Goal: Information Seeking & Learning: Find specific page/section

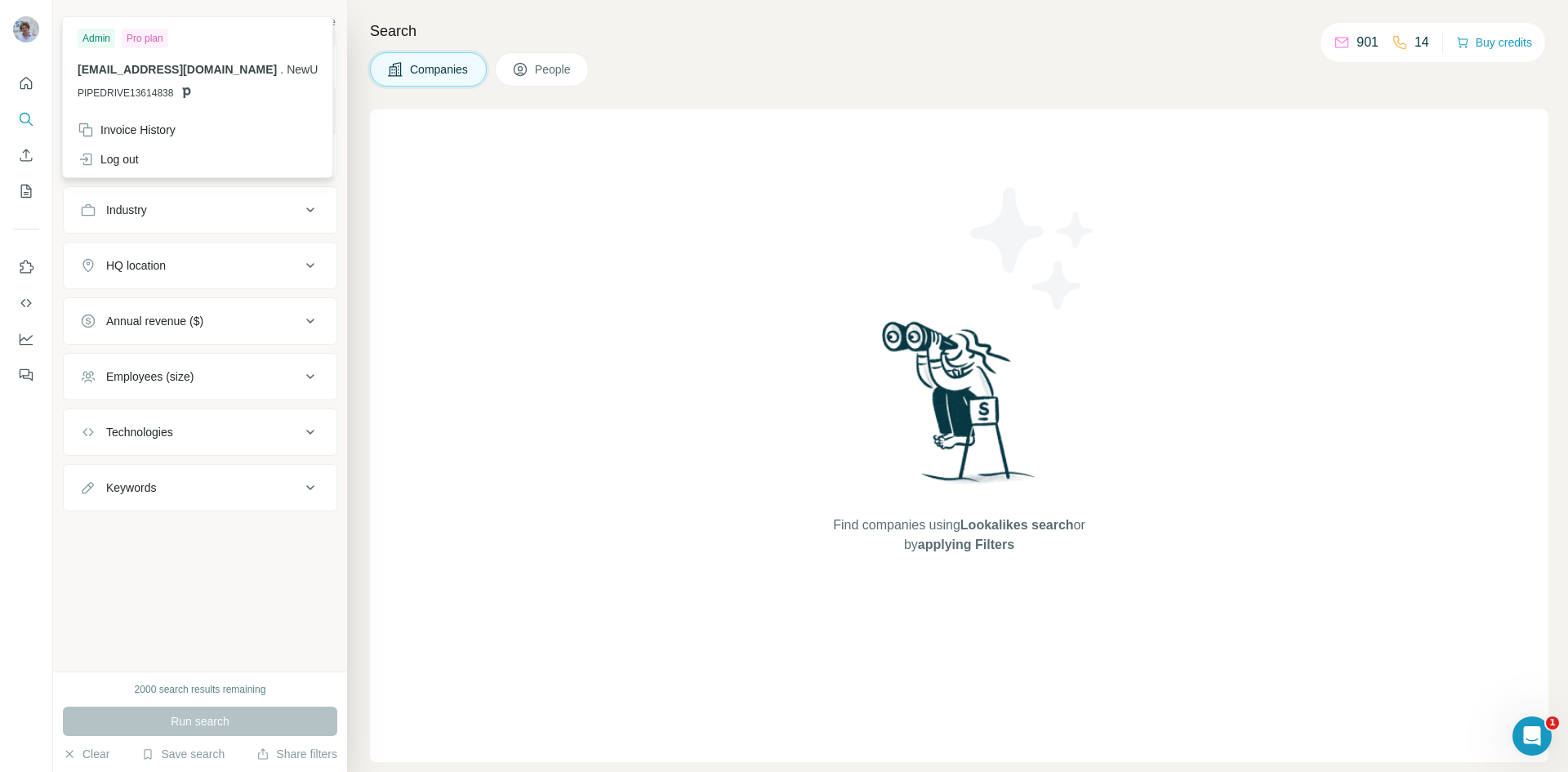
click at [985, 90] on div "Search Companies People Find companies using Lookalikes search or by applying F…" at bounding box center [958, 386] width 1221 height 772
click at [238, 216] on div "Industry" at bounding box center [190, 210] width 220 height 16
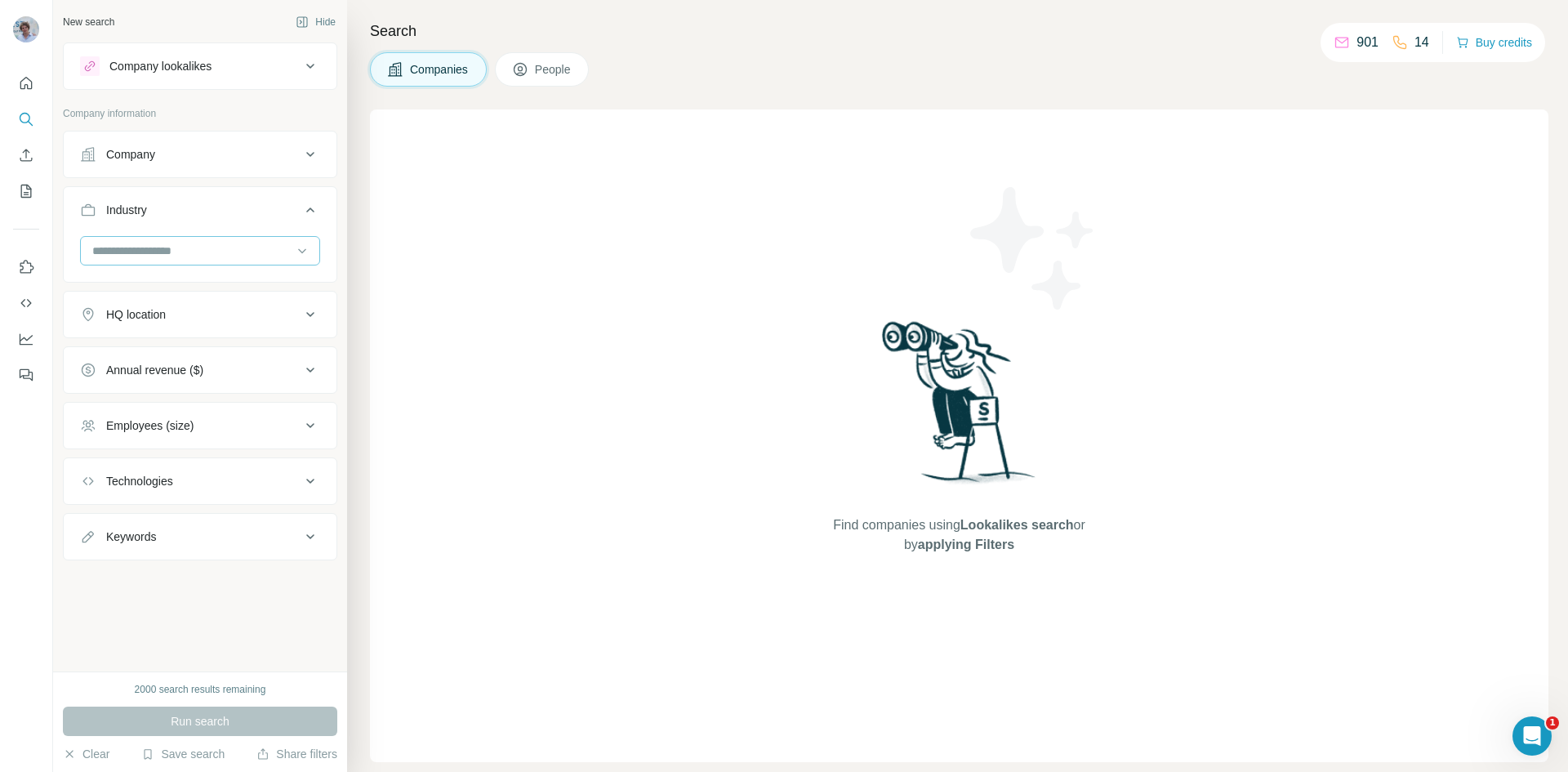
click at [226, 246] on input at bounding box center [192, 251] width 202 height 18
click at [115, 250] on input at bounding box center [192, 251] width 202 height 18
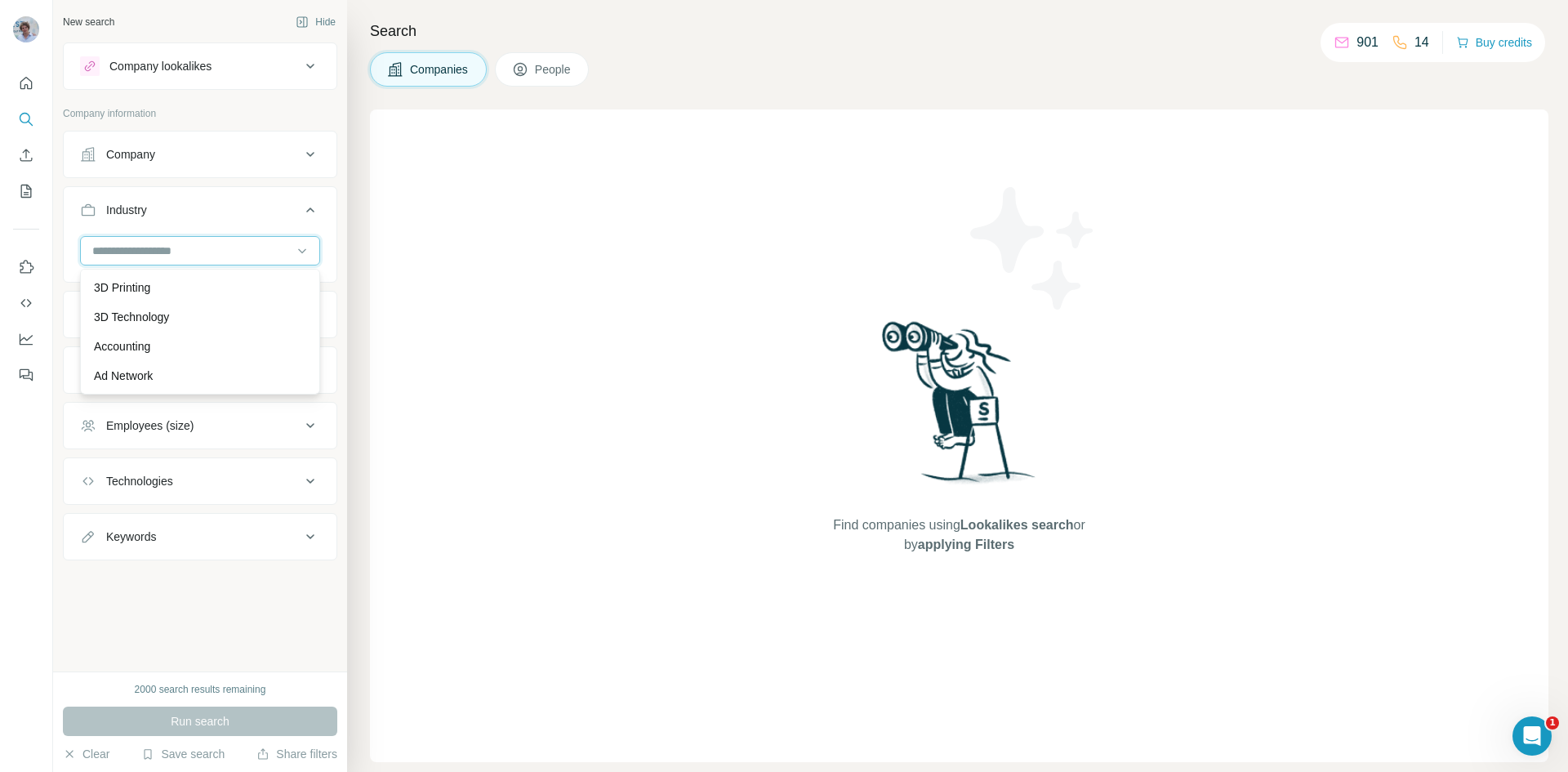
click at [115, 250] on input at bounding box center [192, 251] width 202 height 18
click at [172, 60] on div "Company lookalikes" at bounding box center [160, 66] width 102 height 16
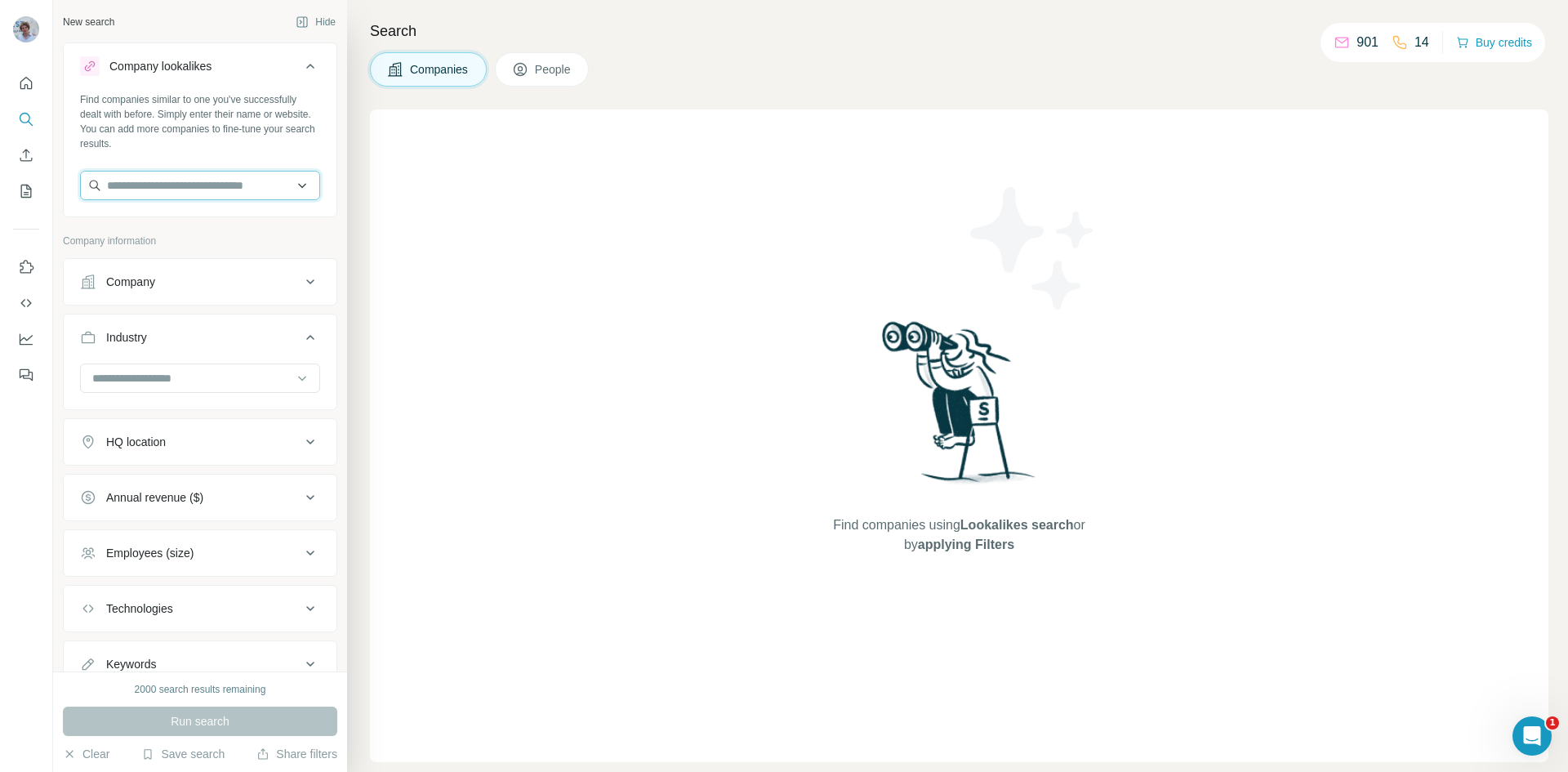
click at [169, 198] on input "text" at bounding box center [200, 185] width 240 height 30
type input "**********"
click at [226, 181] on input "**********" at bounding box center [200, 185] width 240 height 30
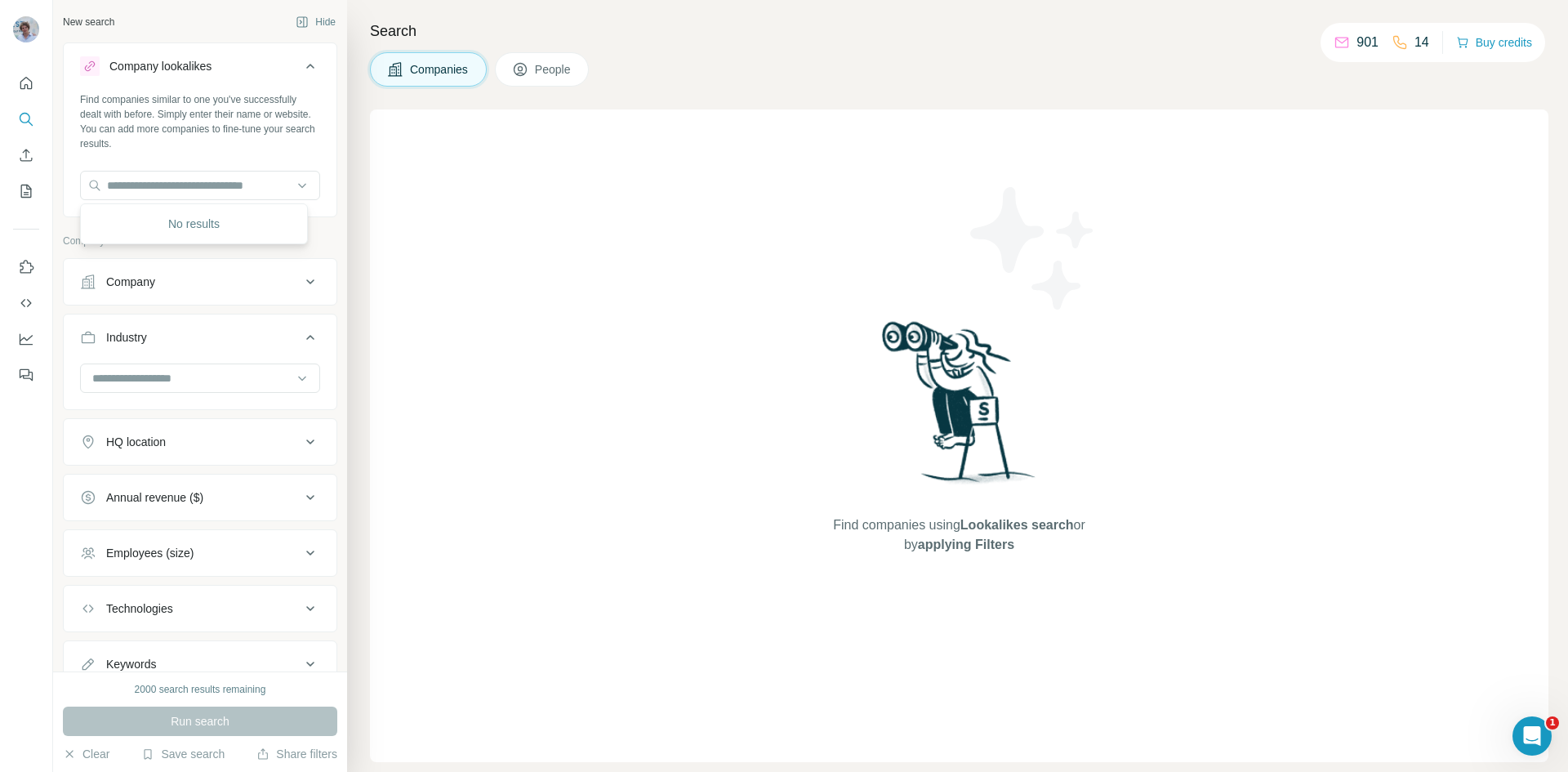
click at [220, 167] on div "Find companies similar to one you've successfully dealt with before. Simply ent…" at bounding box center [200, 152] width 272 height 121
click at [173, 189] on input "text" at bounding box center [200, 185] width 240 height 30
click at [171, 182] on input "text" at bounding box center [200, 185] width 240 height 30
paste input "**********"
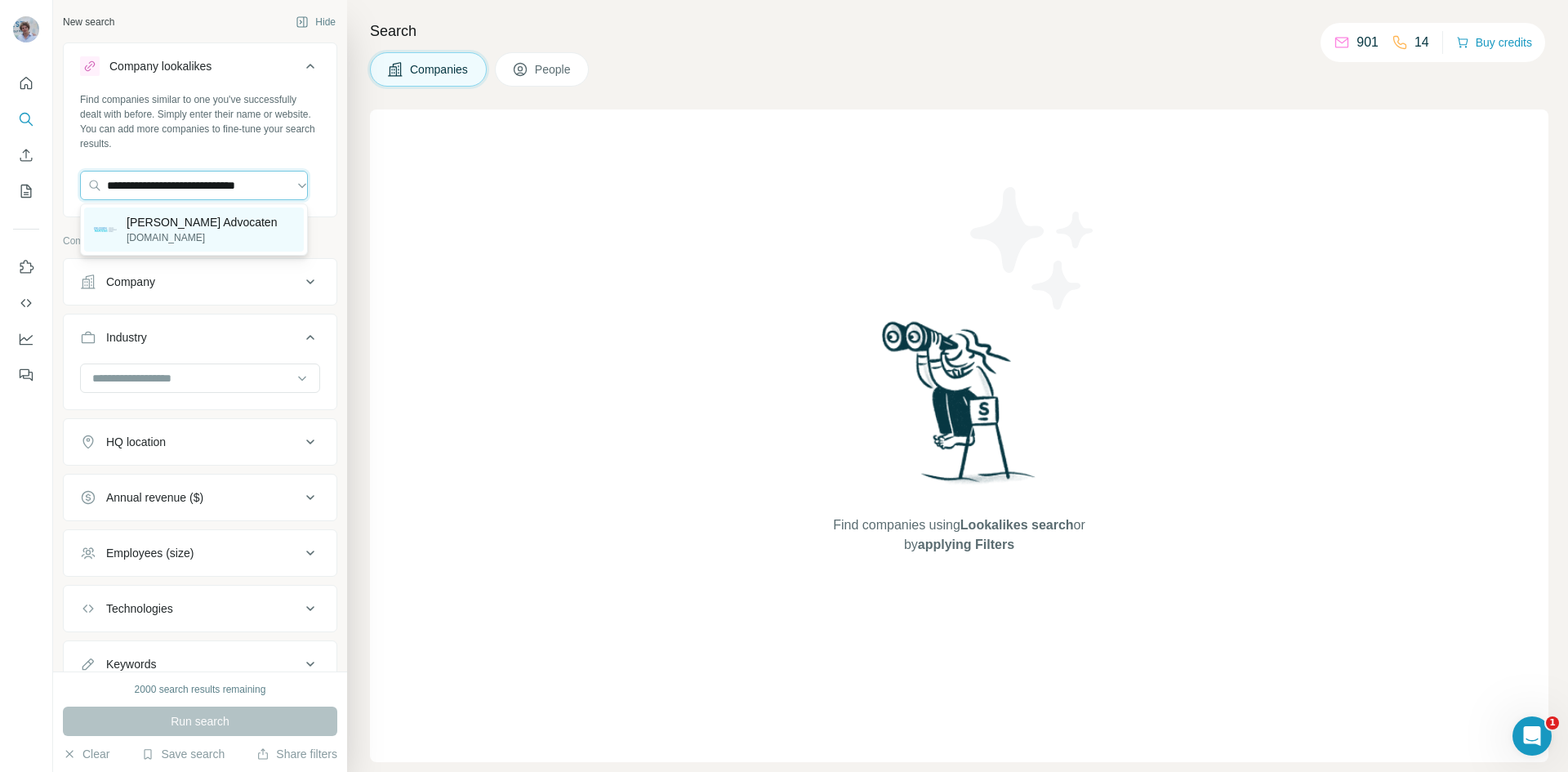
type input "**********"
click at [216, 229] on p "Delissen Martens Advocaten" at bounding box center [201, 222] width 151 height 16
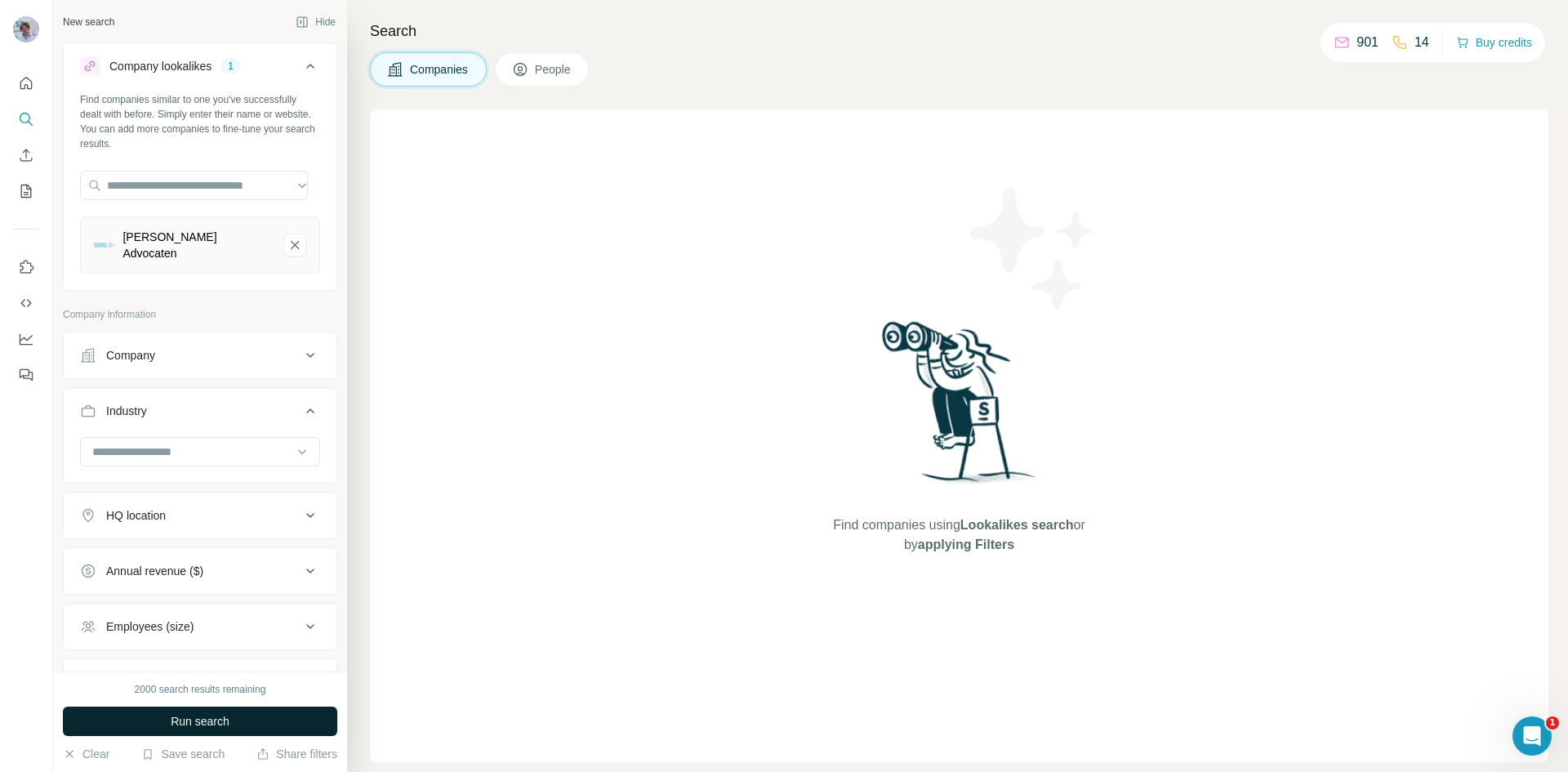
click at [273, 718] on button "Run search" at bounding box center [200, 721] width 274 height 30
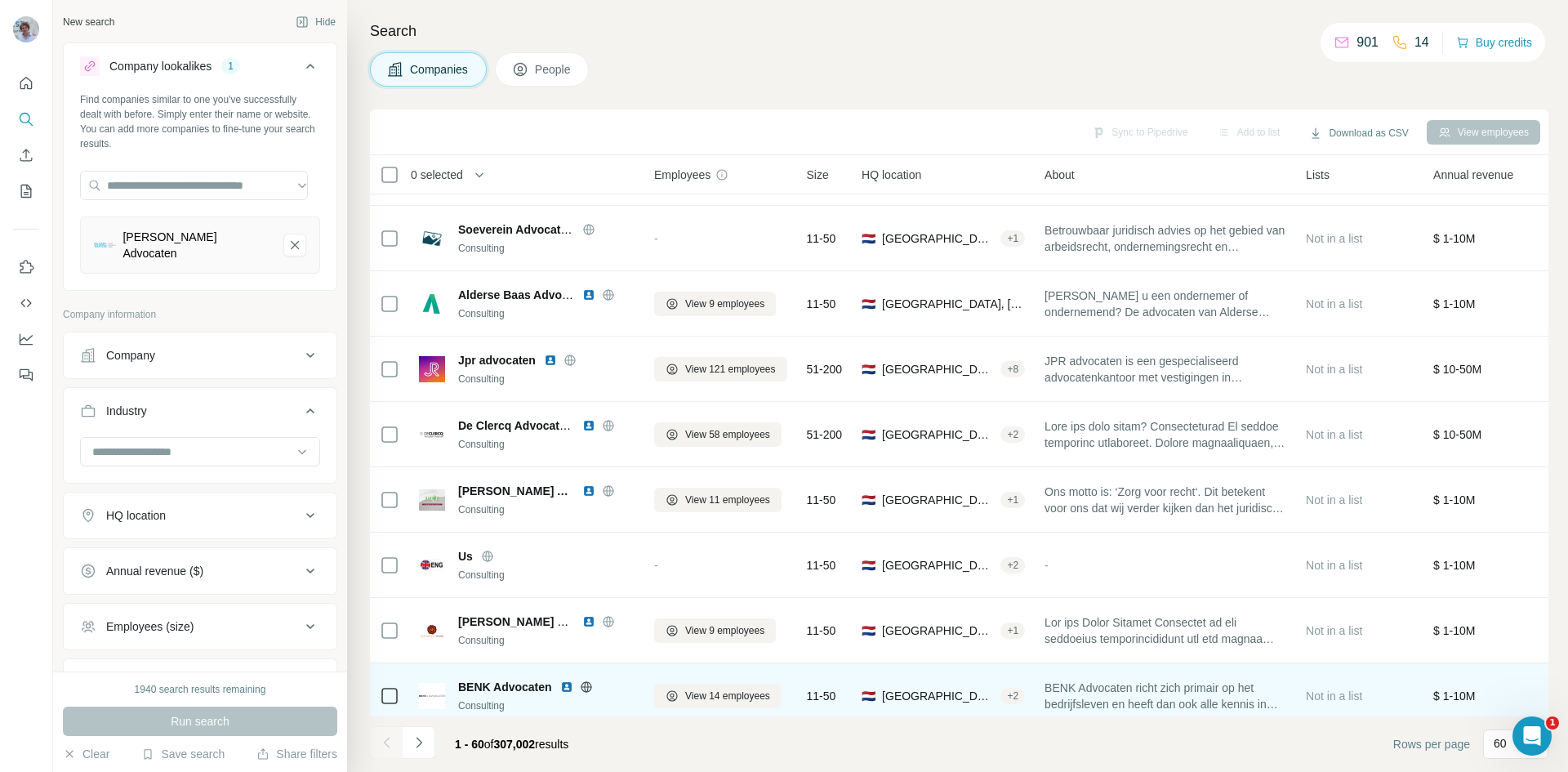
scroll to position [653, 0]
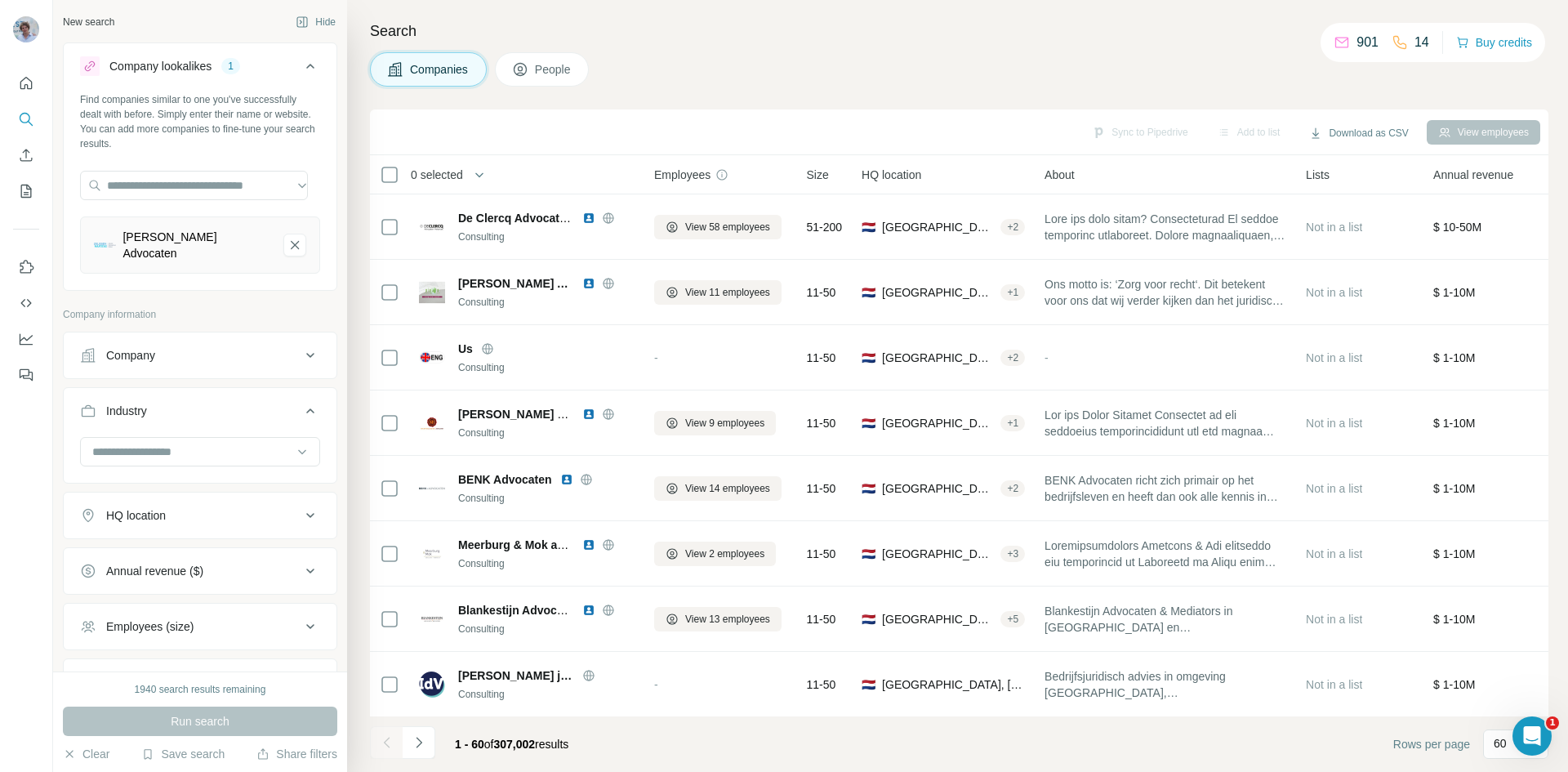
click at [538, 65] on span "People" at bounding box center [554, 69] width 38 height 16
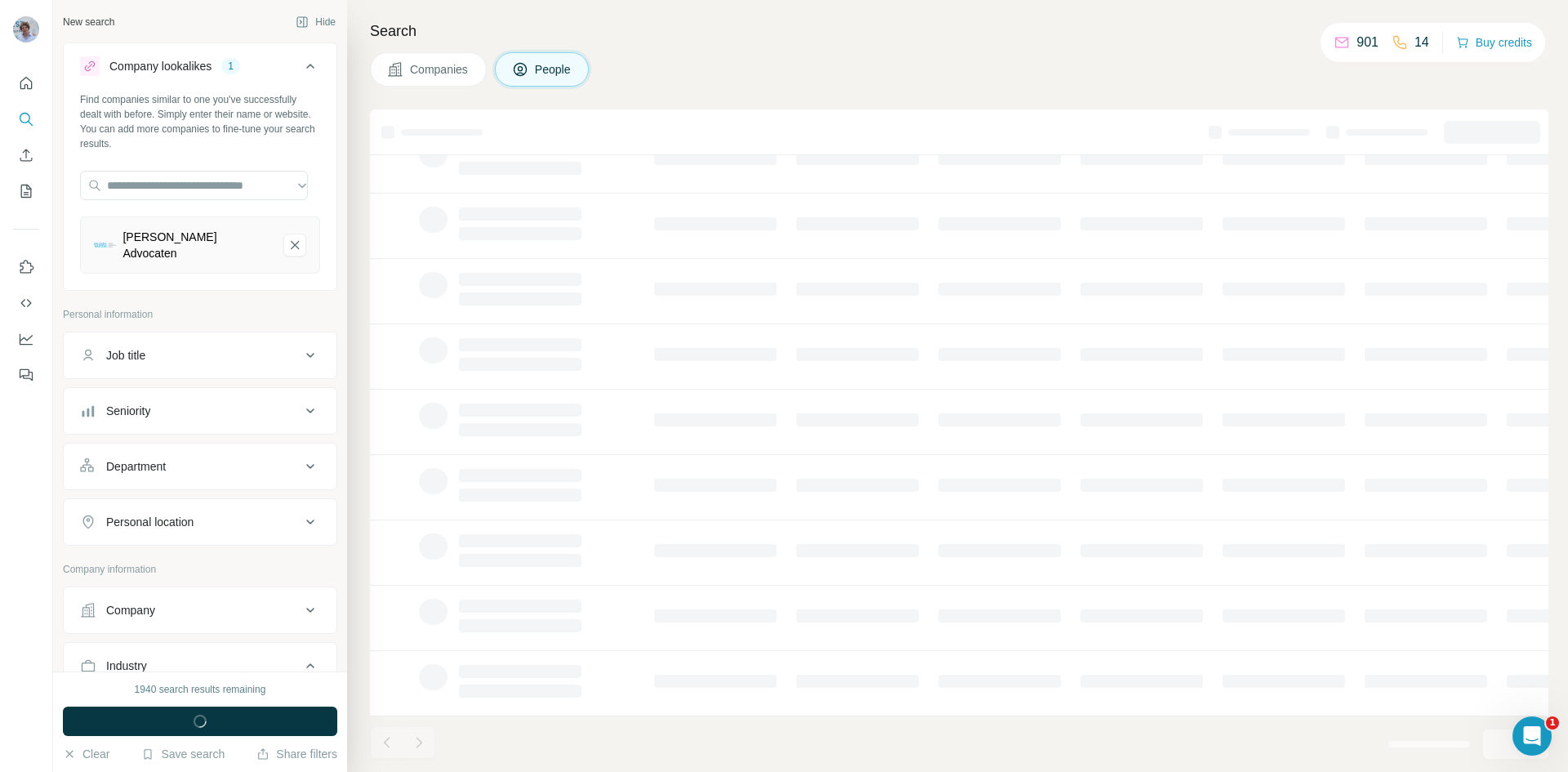
scroll to position [140, 0]
click at [161, 365] on button "Job title" at bounding box center [200, 354] width 272 height 39
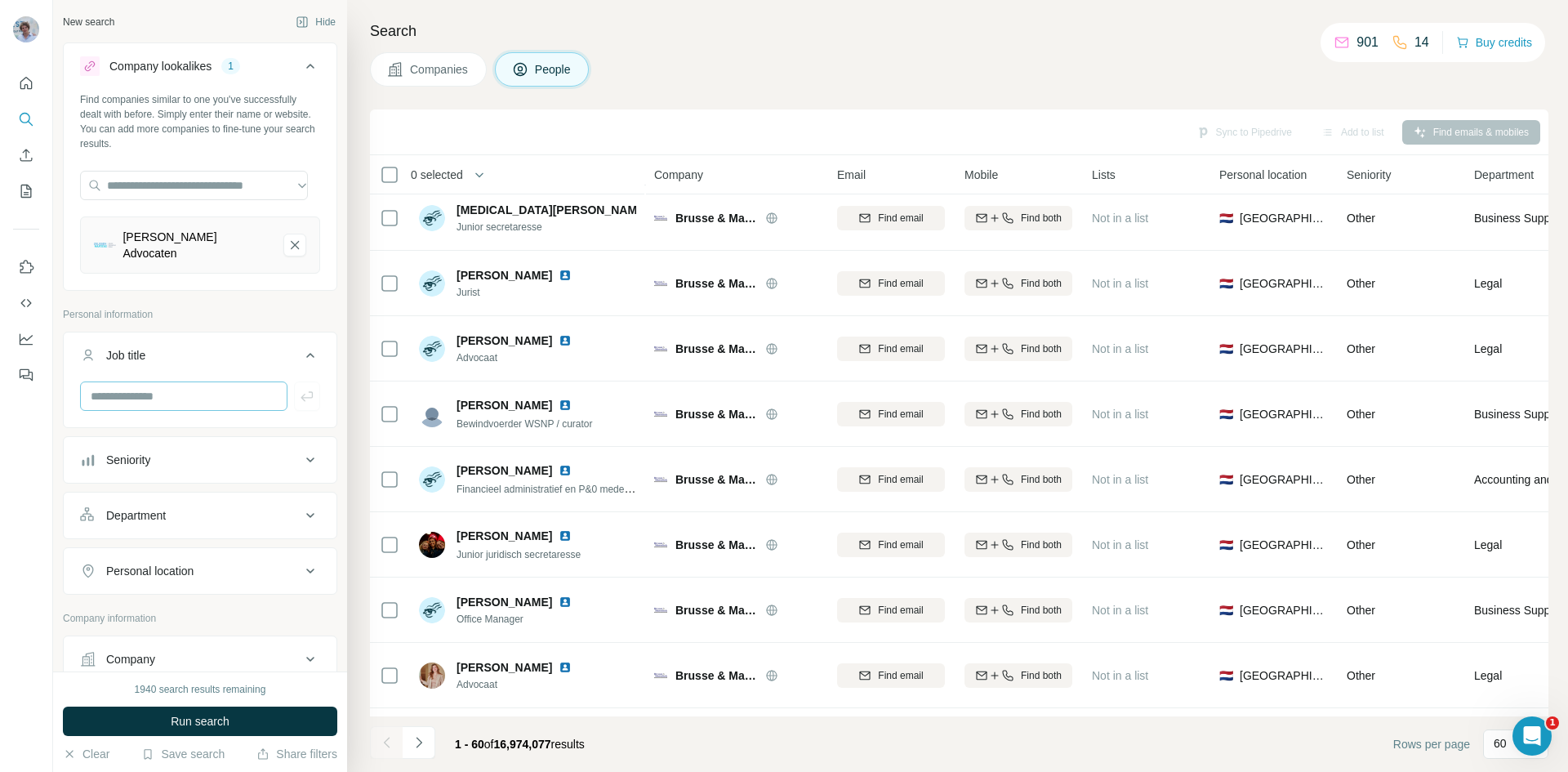
scroll to position [653, 0]
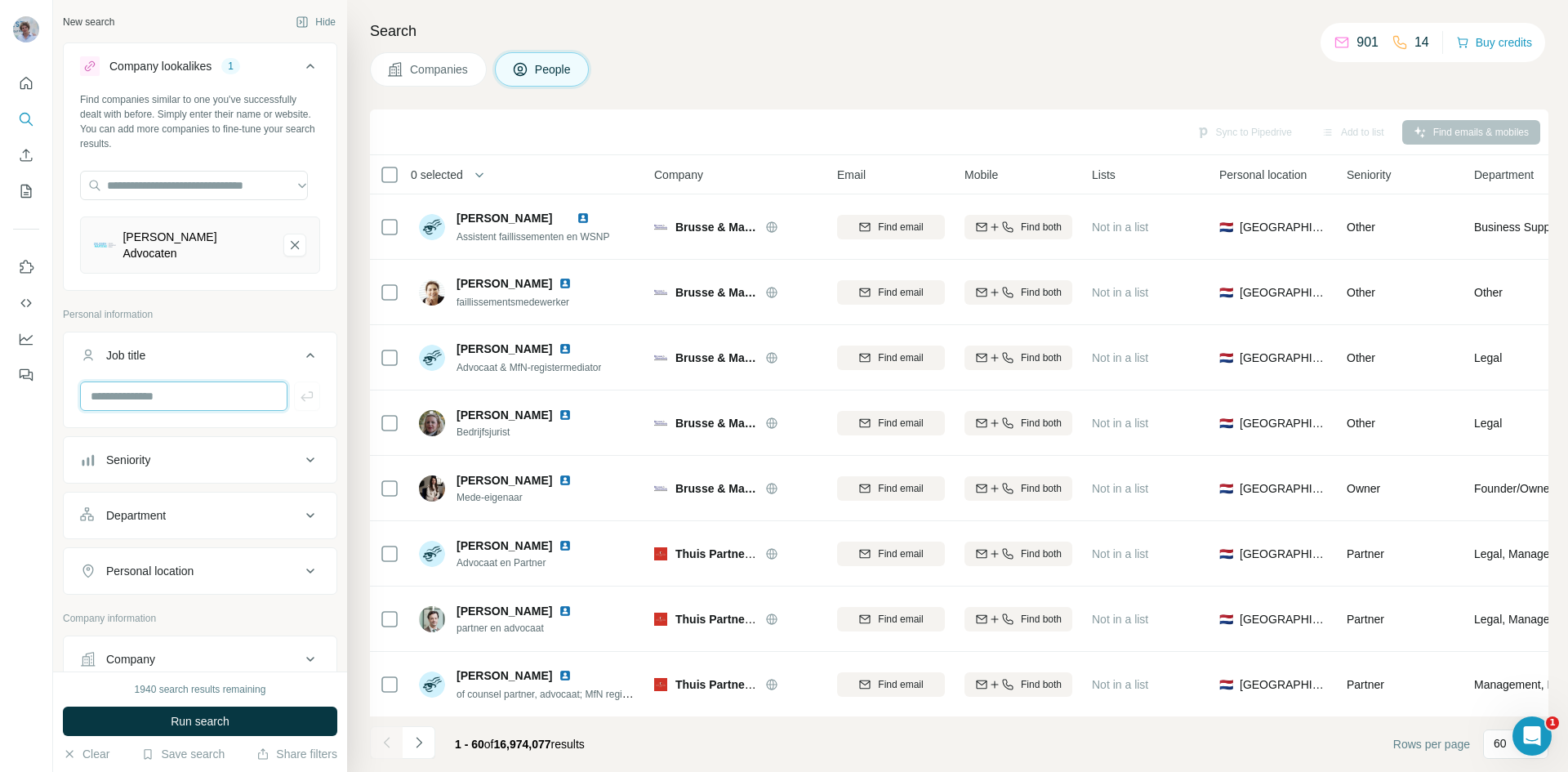
click at [179, 400] on input "text" at bounding box center [184, 396] width 207 height 30
type input "**"
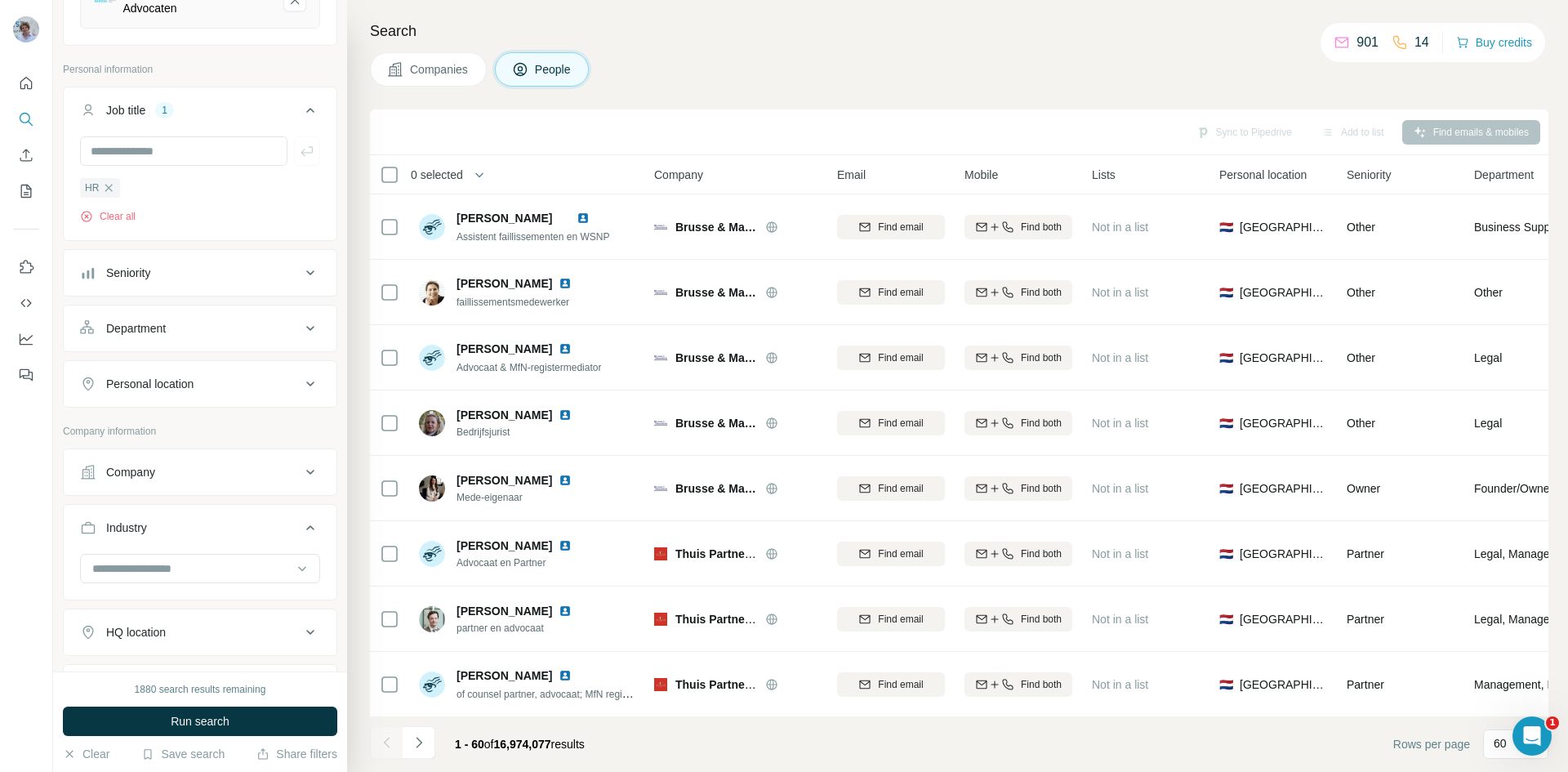
click at [151, 327] on div "Department" at bounding box center [136, 328] width 60 height 16
click at [162, 365] on input at bounding box center [192, 369] width 202 height 18
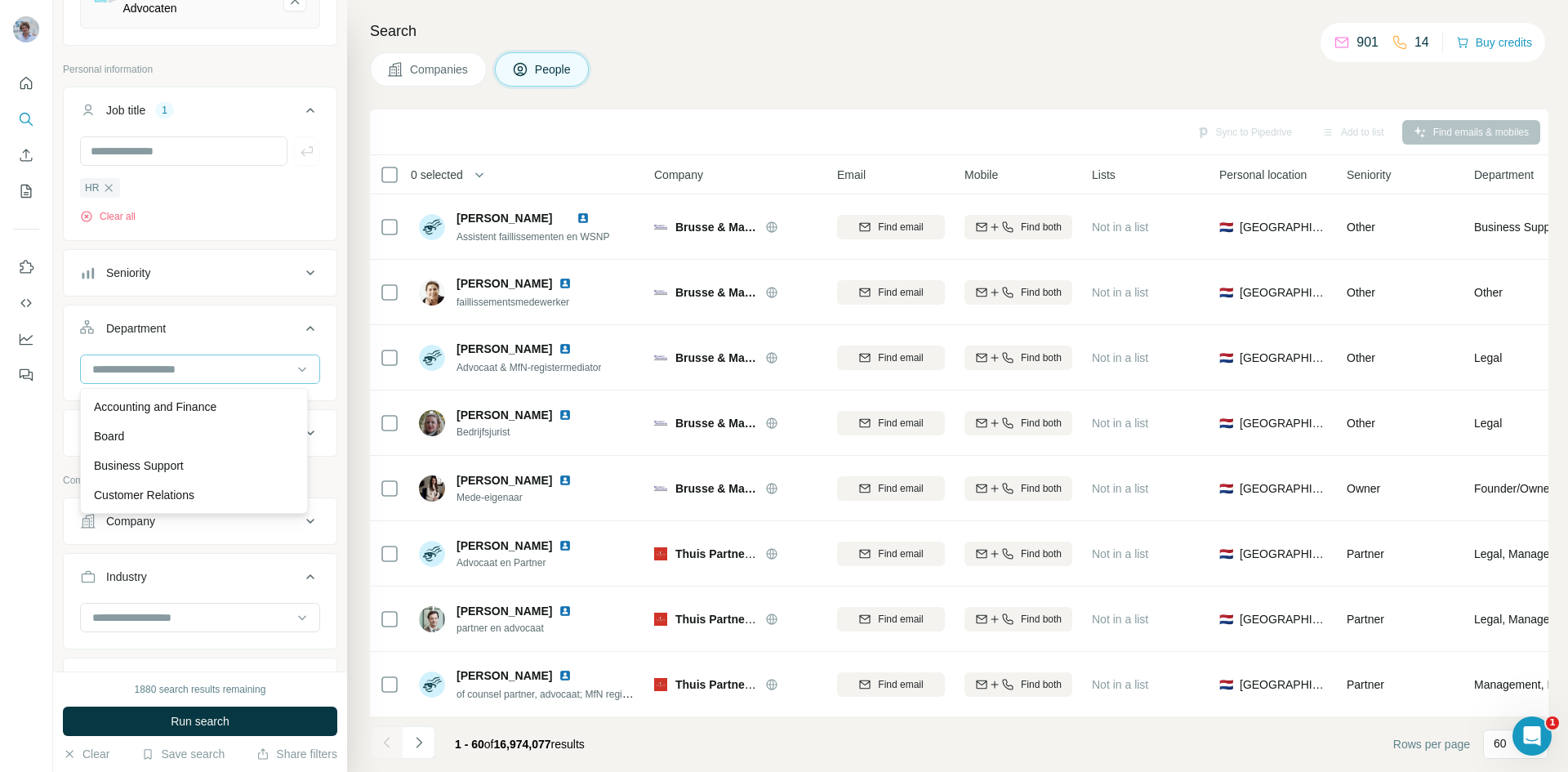
click at [180, 357] on div at bounding box center [192, 369] width 202 height 28
click at [158, 276] on div "Seniority" at bounding box center [190, 272] width 220 height 16
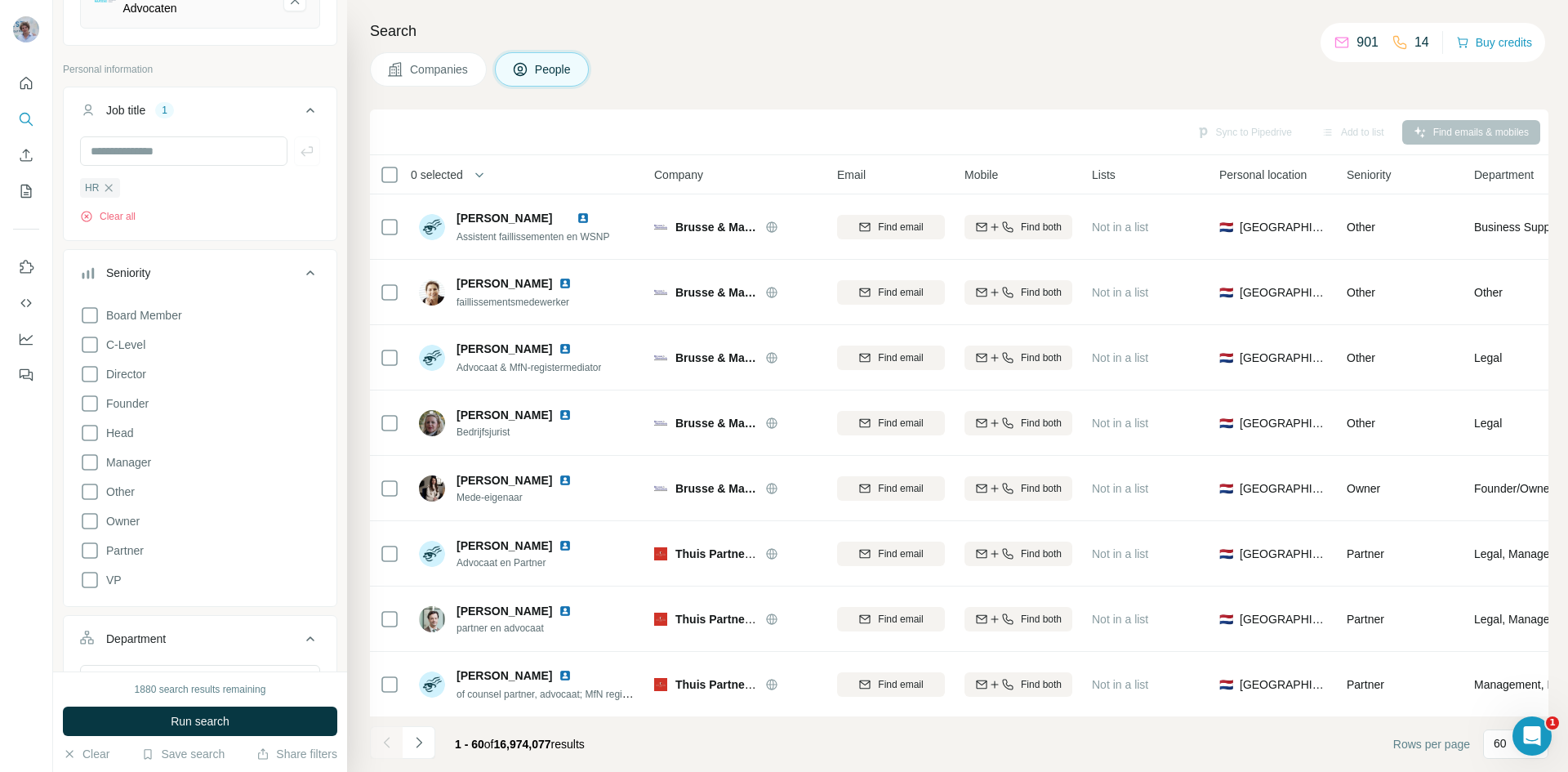
click at [141, 275] on div "Seniority" at bounding box center [128, 272] width 44 height 16
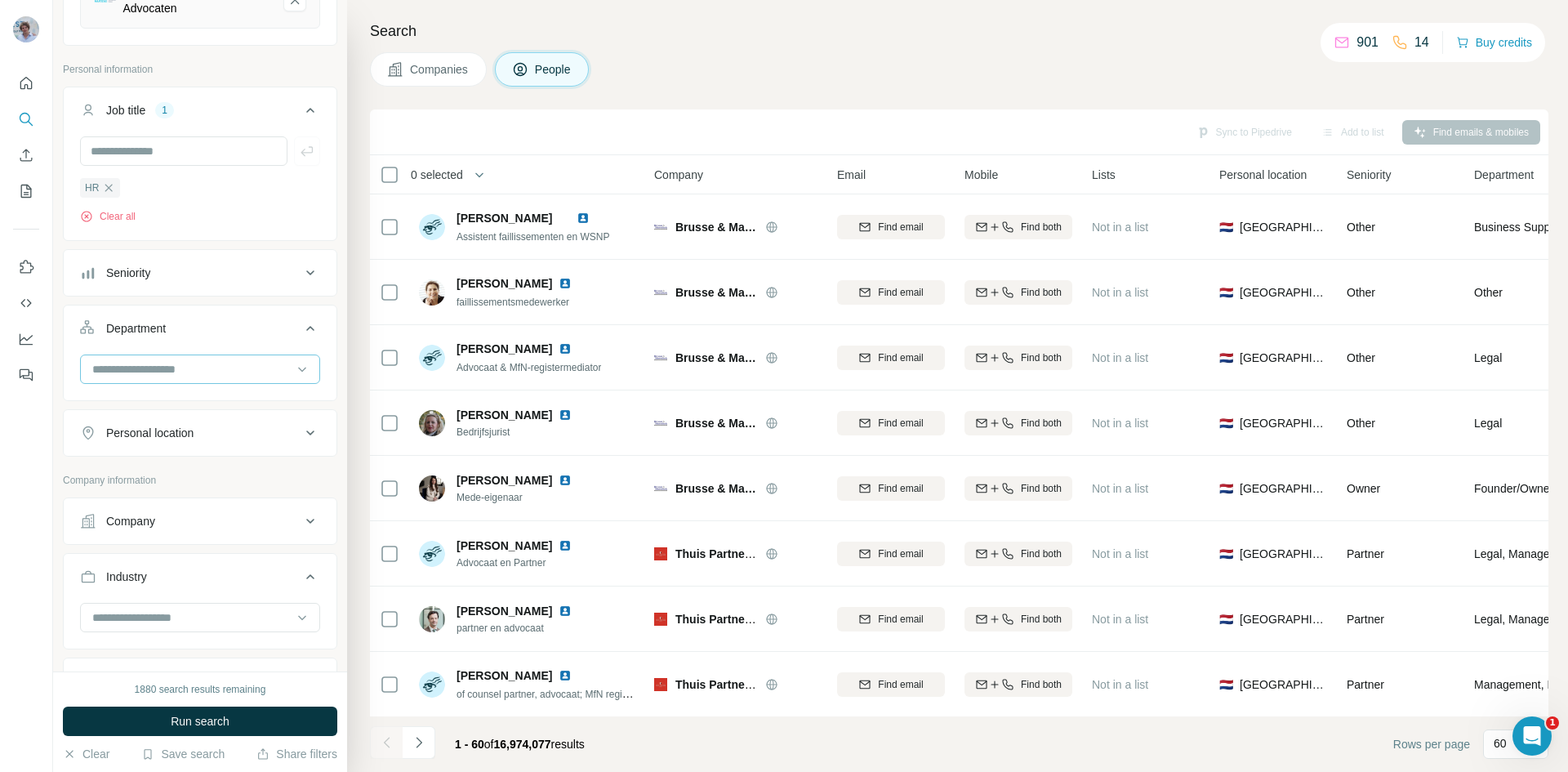
click at [142, 364] on input at bounding box center [192, 369] width 202 height 18
type input "**"
click at [153, 402] on div "HR" at bounding box center [194, 407] width 200 height 16
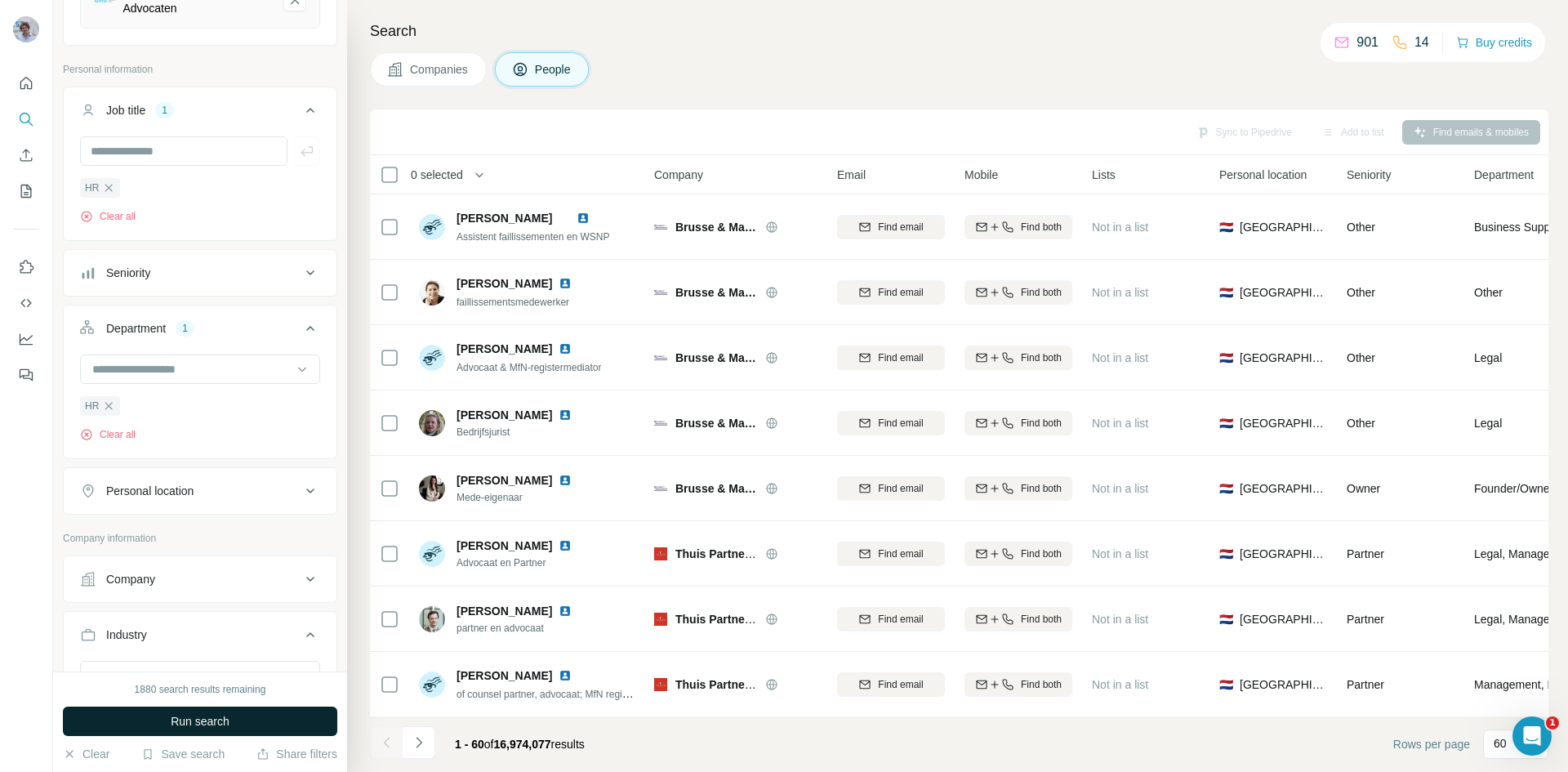
click at [237, 721] on button "Run search" at bounding box center [200, 721] width 274 height 30
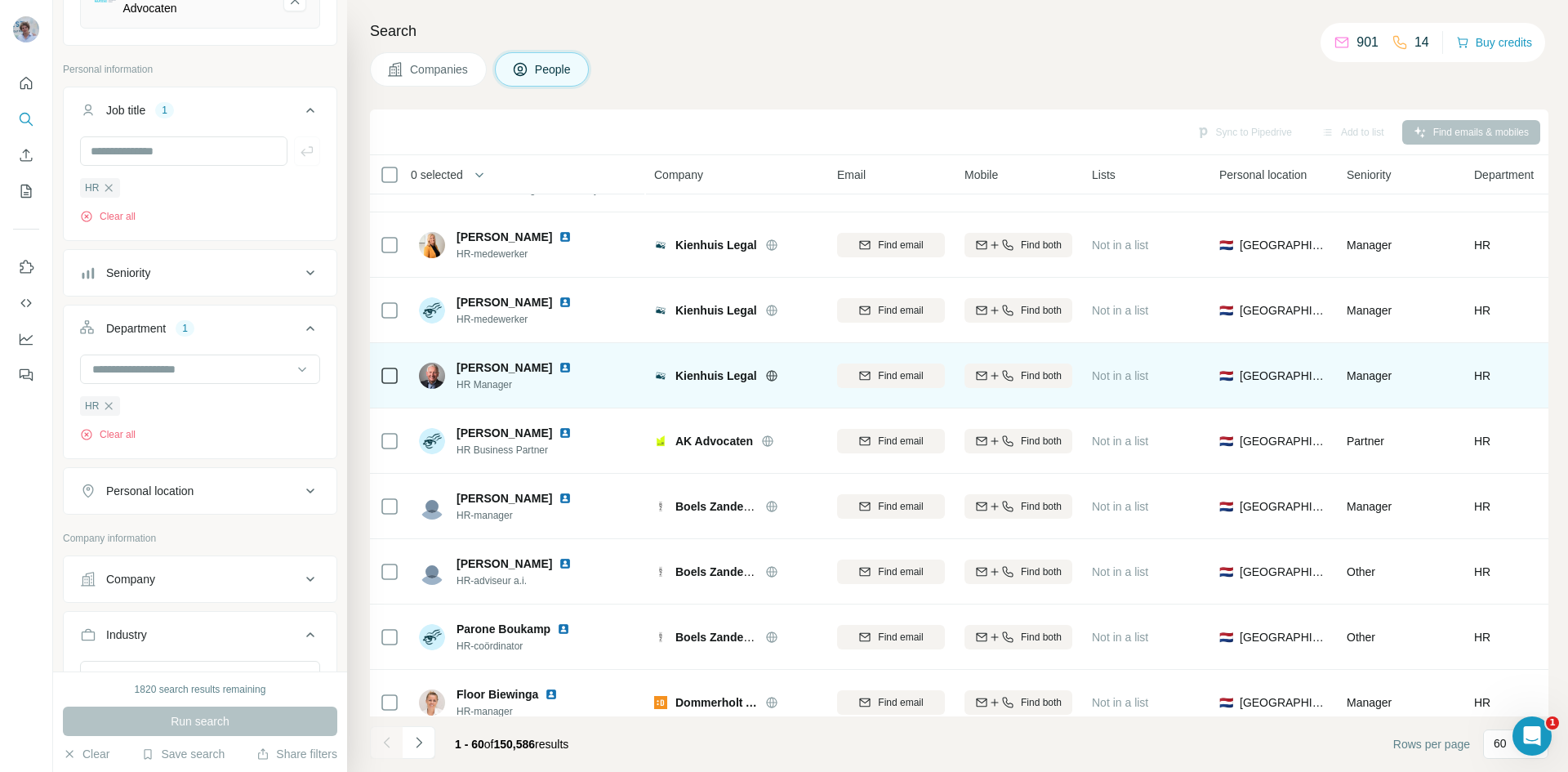
scroll to position [898, 0]
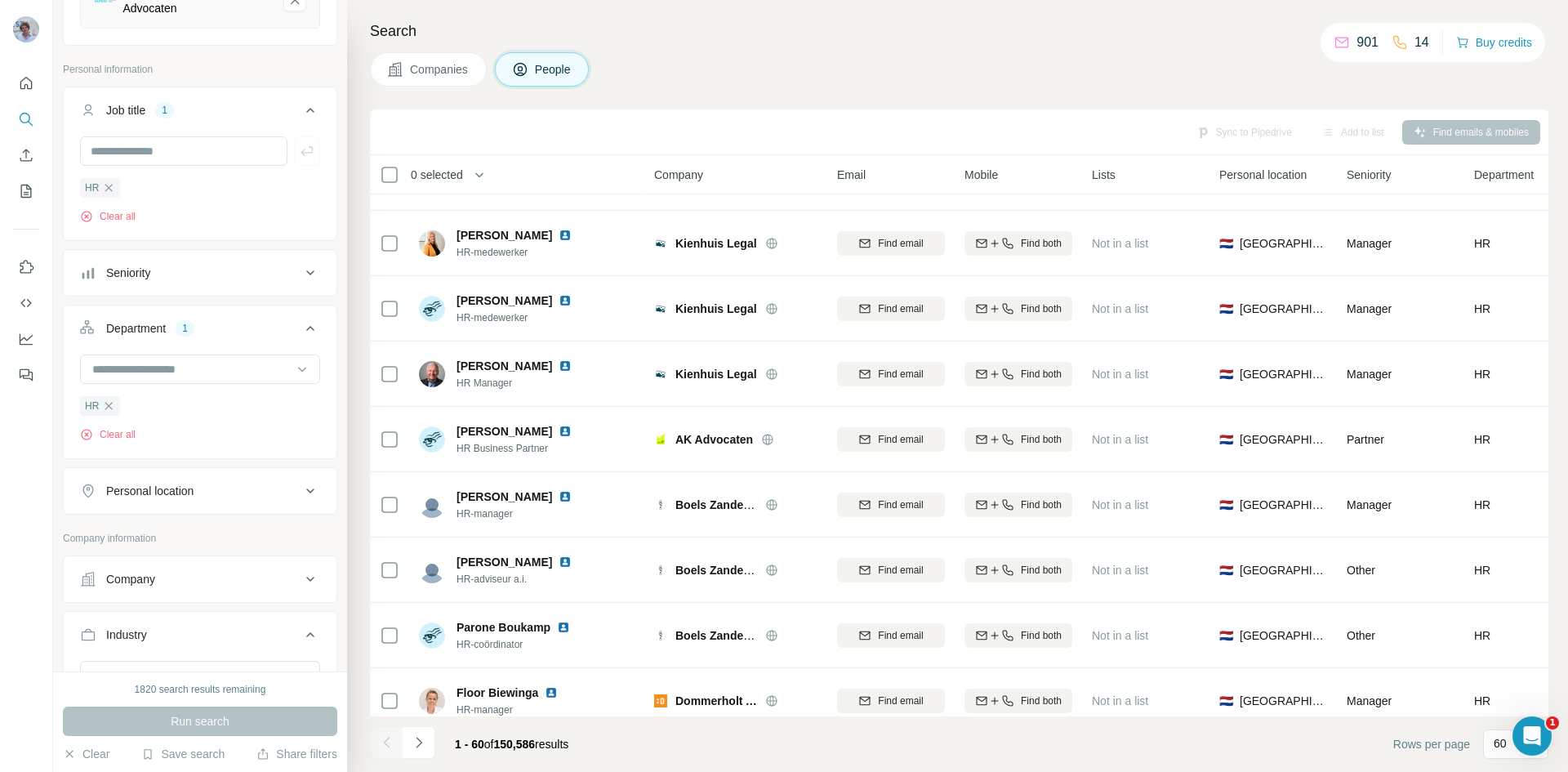
click at [179, 276] on div "Seniority" at bounding box center [190, 272] width 220 height 16
click at [125, 432] on span "Head" at bounding box center [115, 433] width 33 height 16
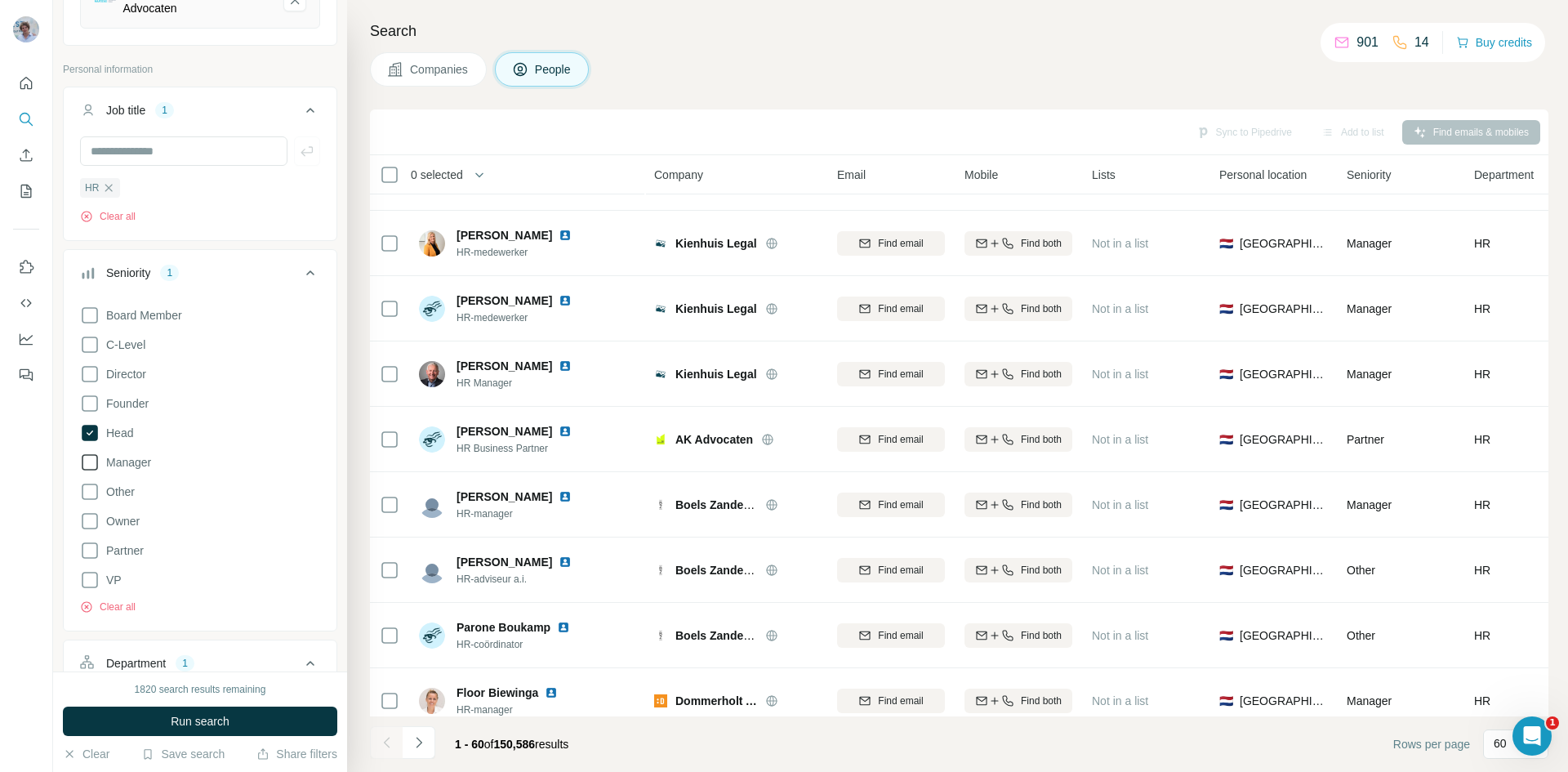
click at [133, 466] on span "Manager" at bounding box center [124, 462] width 51 height 16
click at [125, 346] on span "C-Level" at bounding box center [122, 345] width 46 height 16
click at [231, 727] on button "Run search" at bounding box center [200, 721] width 274 height 30
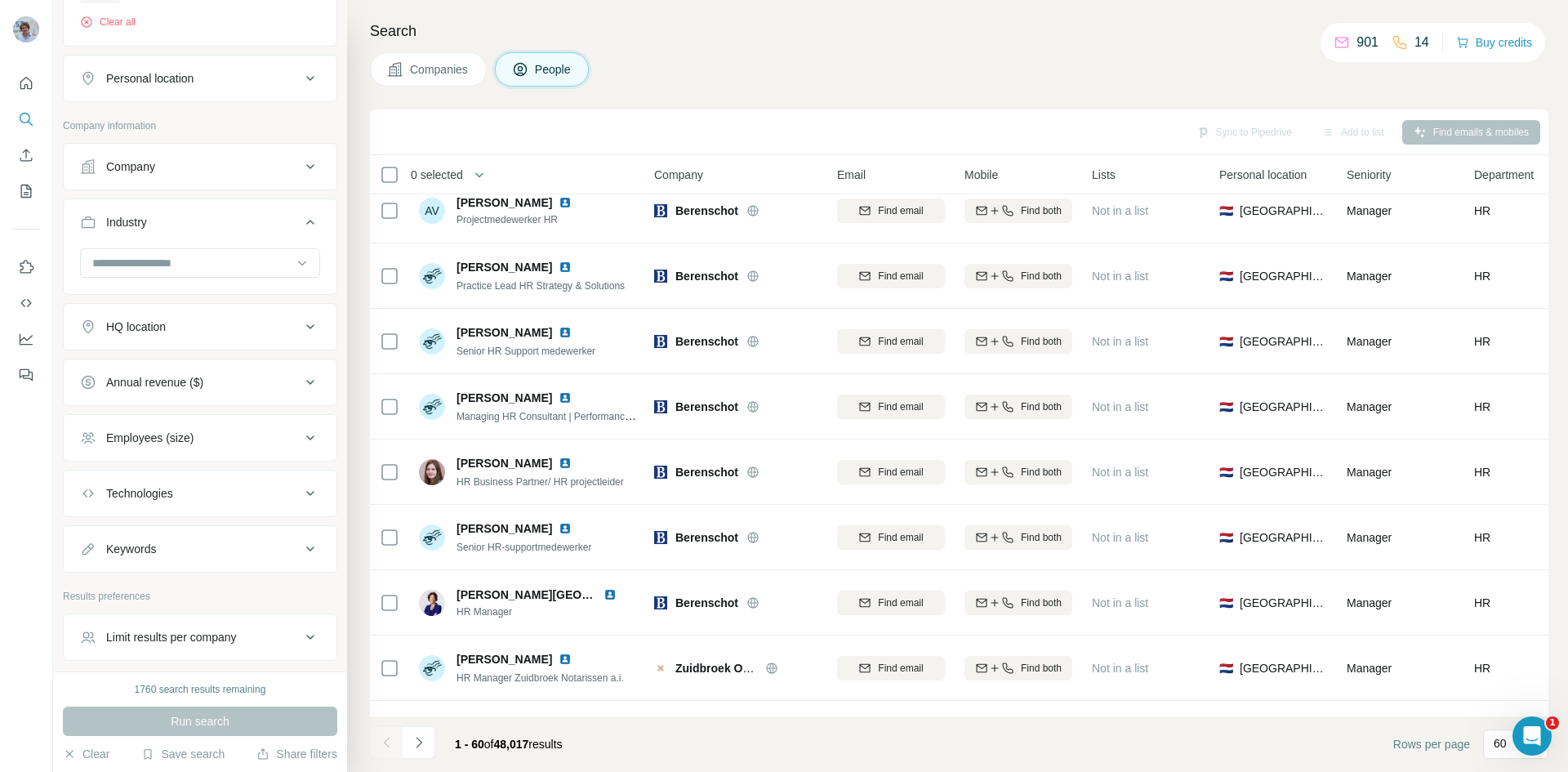
scroll to position [1059, 0]
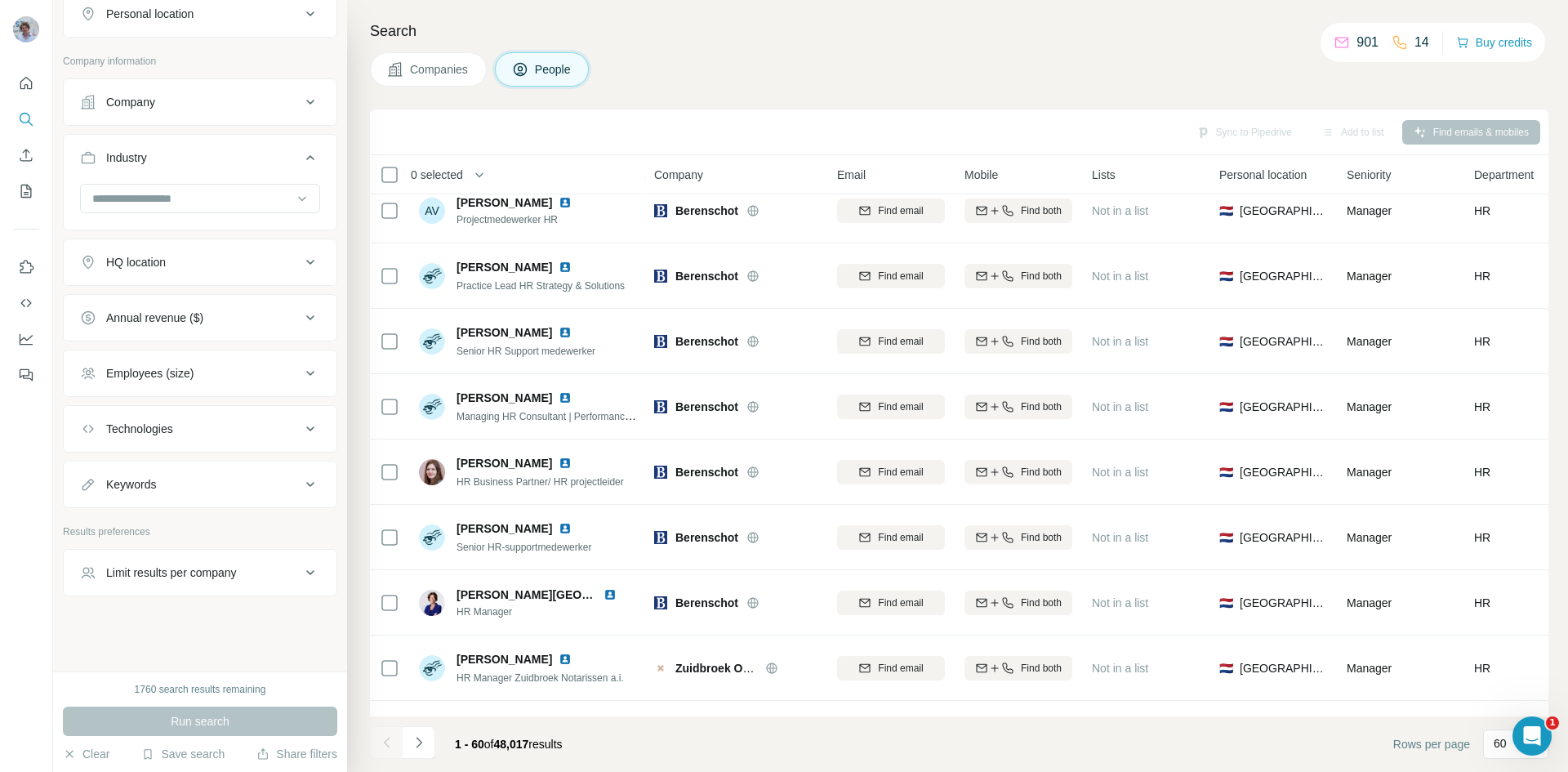
click at [166, 574] on div "Limit results per company" at bounding box center [171, 573] width 131 height 16
click at [160, 608] on input "number" at bounding box center [200, 611] width 240 height 30
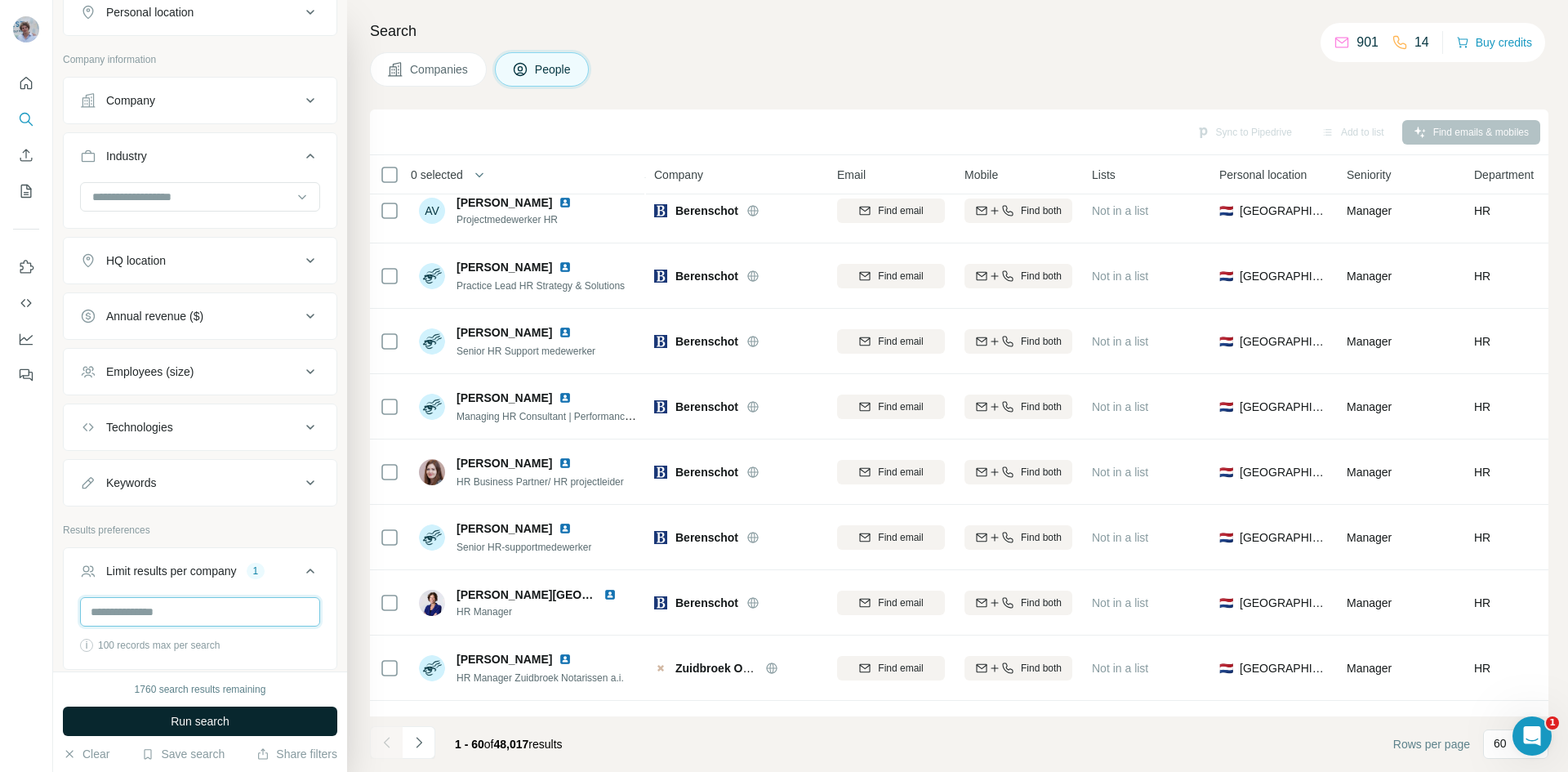
type input "*"
click at [196, 726] on span "Run search" at bounding box center [199, 721] width 59 height 16
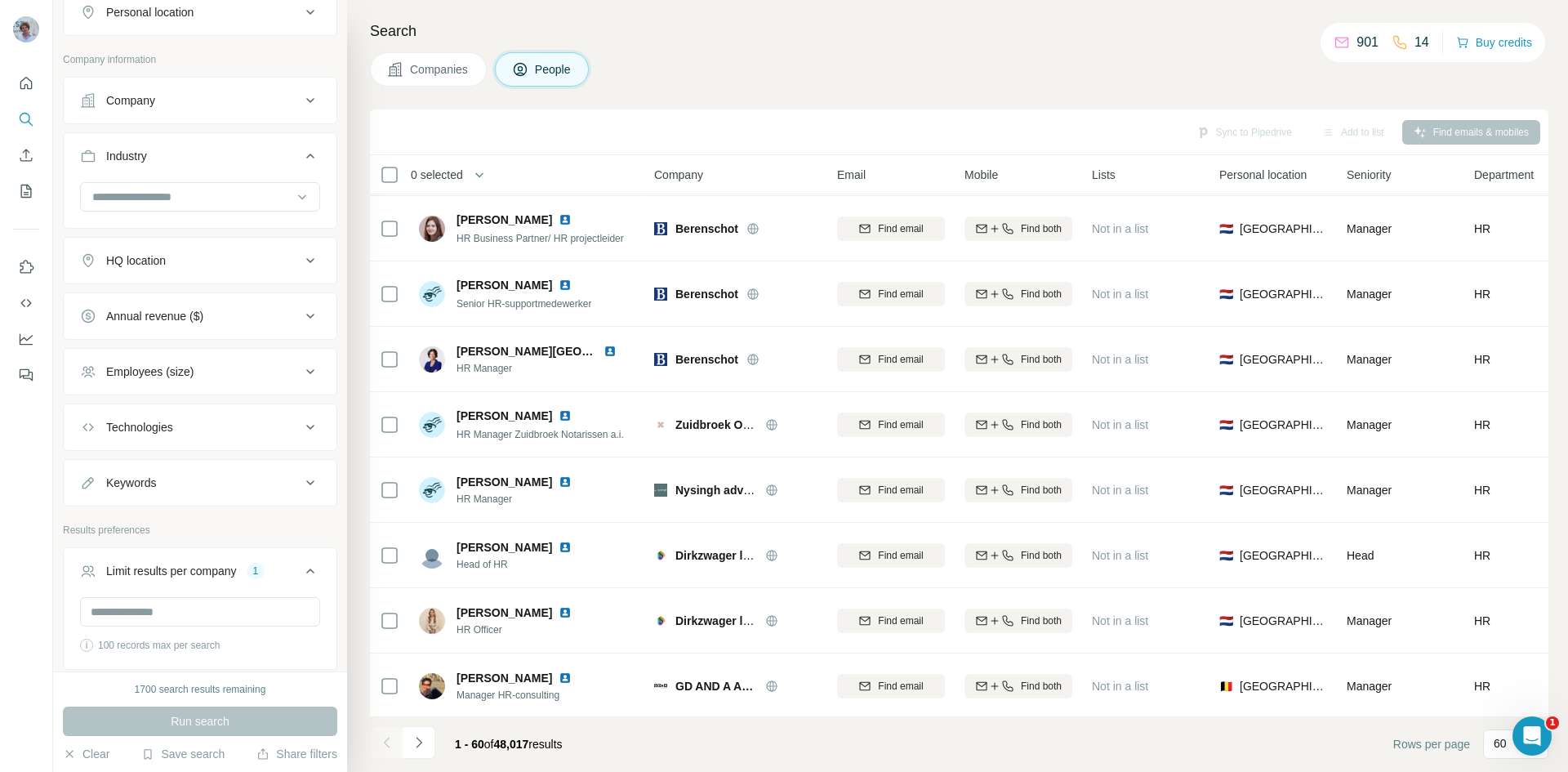
scroll to position [2100, 0]
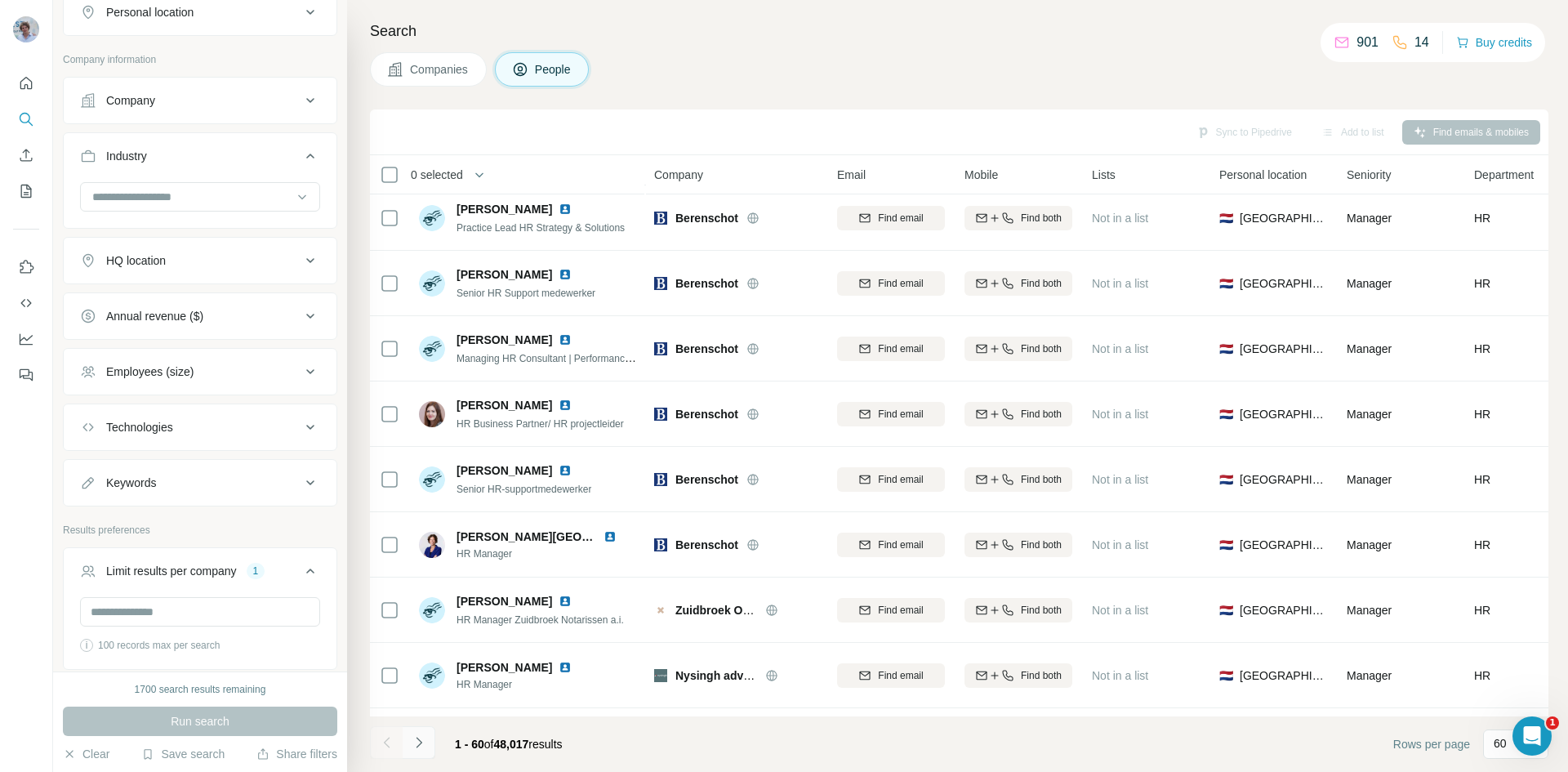
click at [424, 744] on icon "Navigate to next page" at bounding box center [418, 742] width 16 height 16
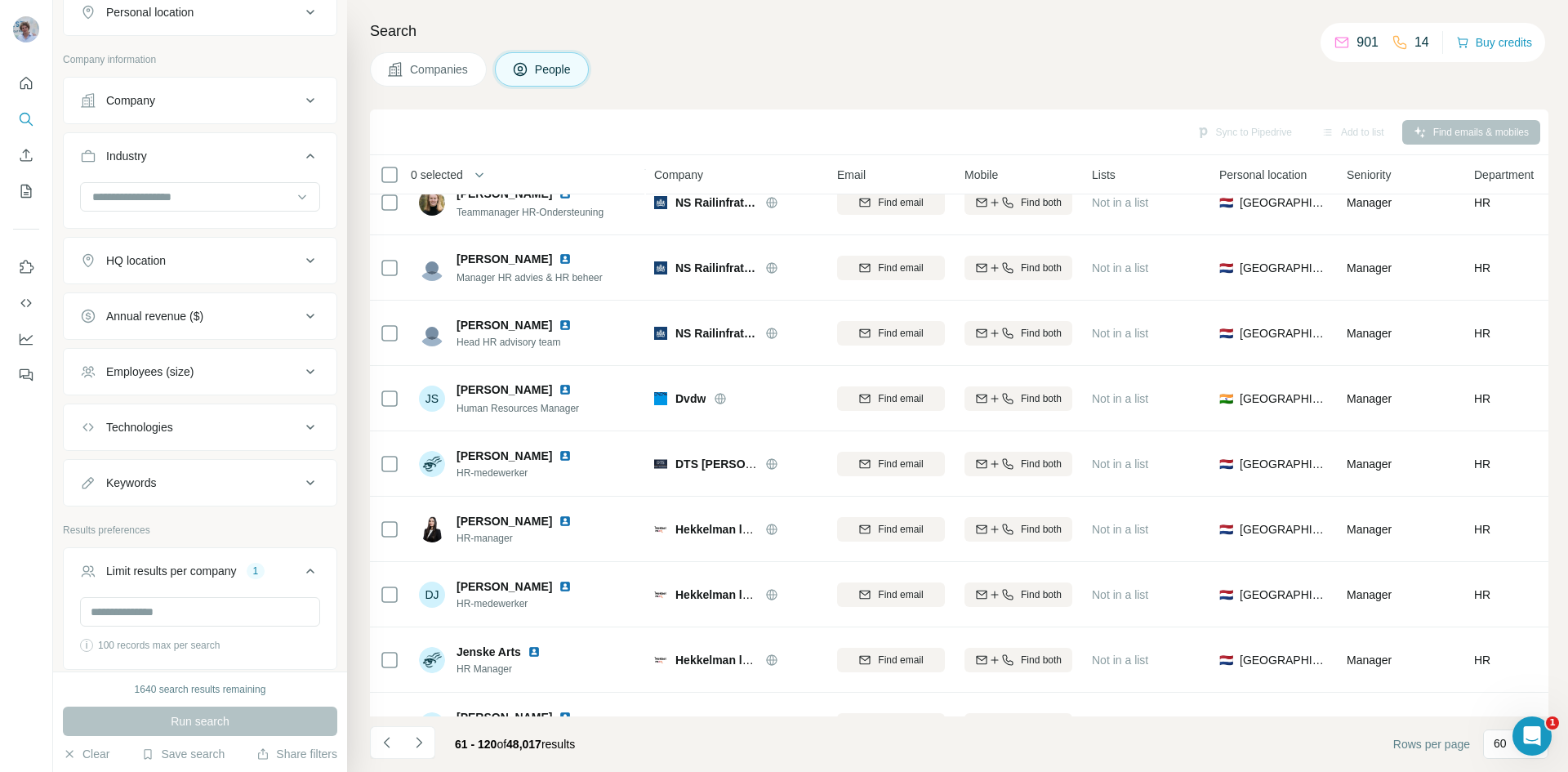
scroll to position [2508, 0]
click at [169, 620] on input "*" at bounding box center [200, 611] width 240 height 30
click at [215, 721] on div "Run search" at bounding box center [200, 721] width 274 height 30
drag, startPoint x: 174, startPoint y: 607, endPoint x: 94, endPoint y: 618, distance: 80.8
click at [94, 618] on input "*" at bounding box center [200, 611] width 240 height 30
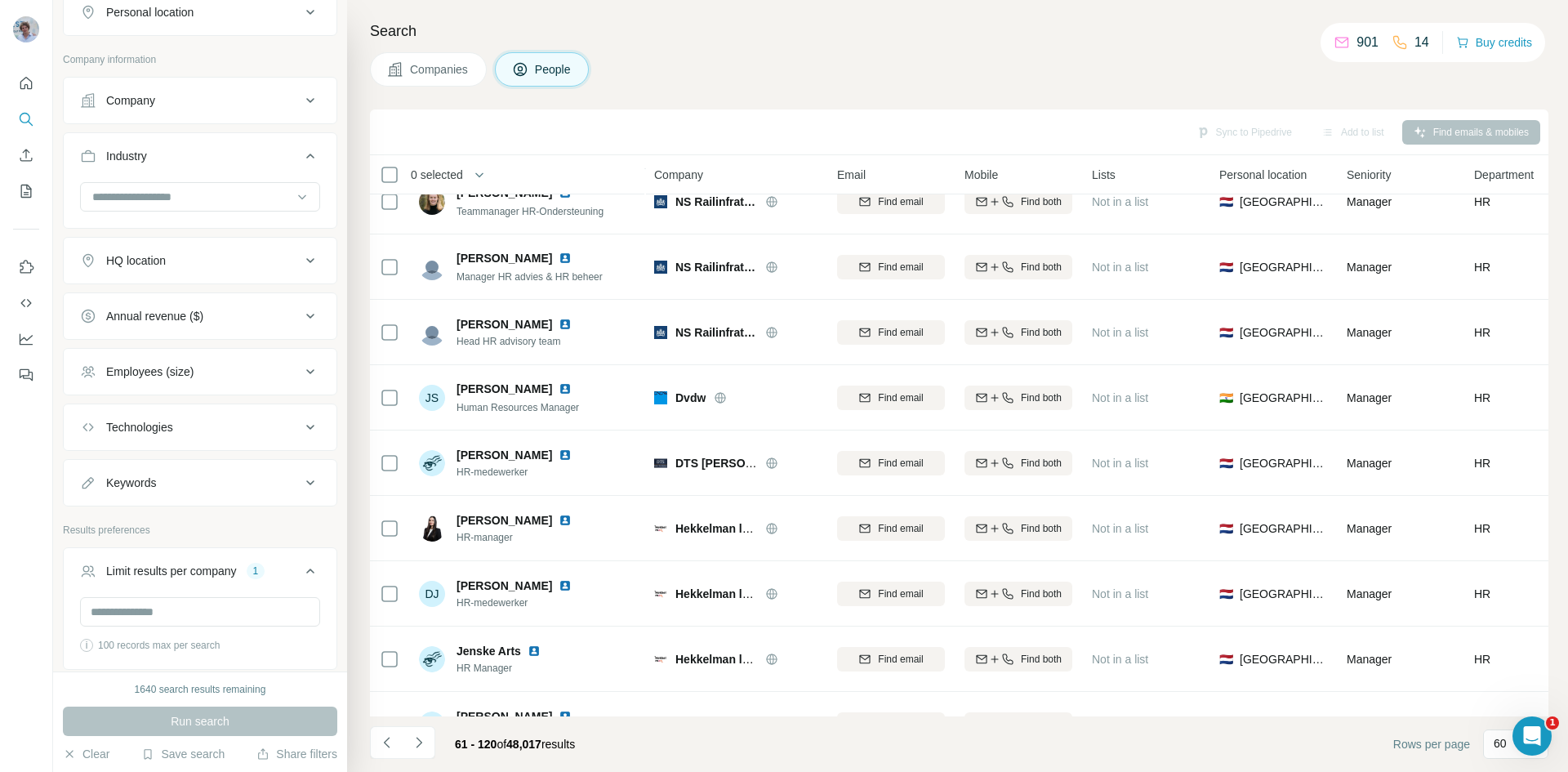
click at [88, 646] on div "i" at bounding box center [87, 645] width 13 height 13
drag, startPoint x: 132, startPoint y: 618, endPoint x: 14, endPoint y: 609, distance: 118.3
click at [14, 609] on div "New search Hide Company lookalikes 1 Find companies similar to one you've succe…" at bounding box center [784, 386] width 1568 height 772
click at [280, 719] on button "Run search" at bounding box center [200, 721] width 274 height 30
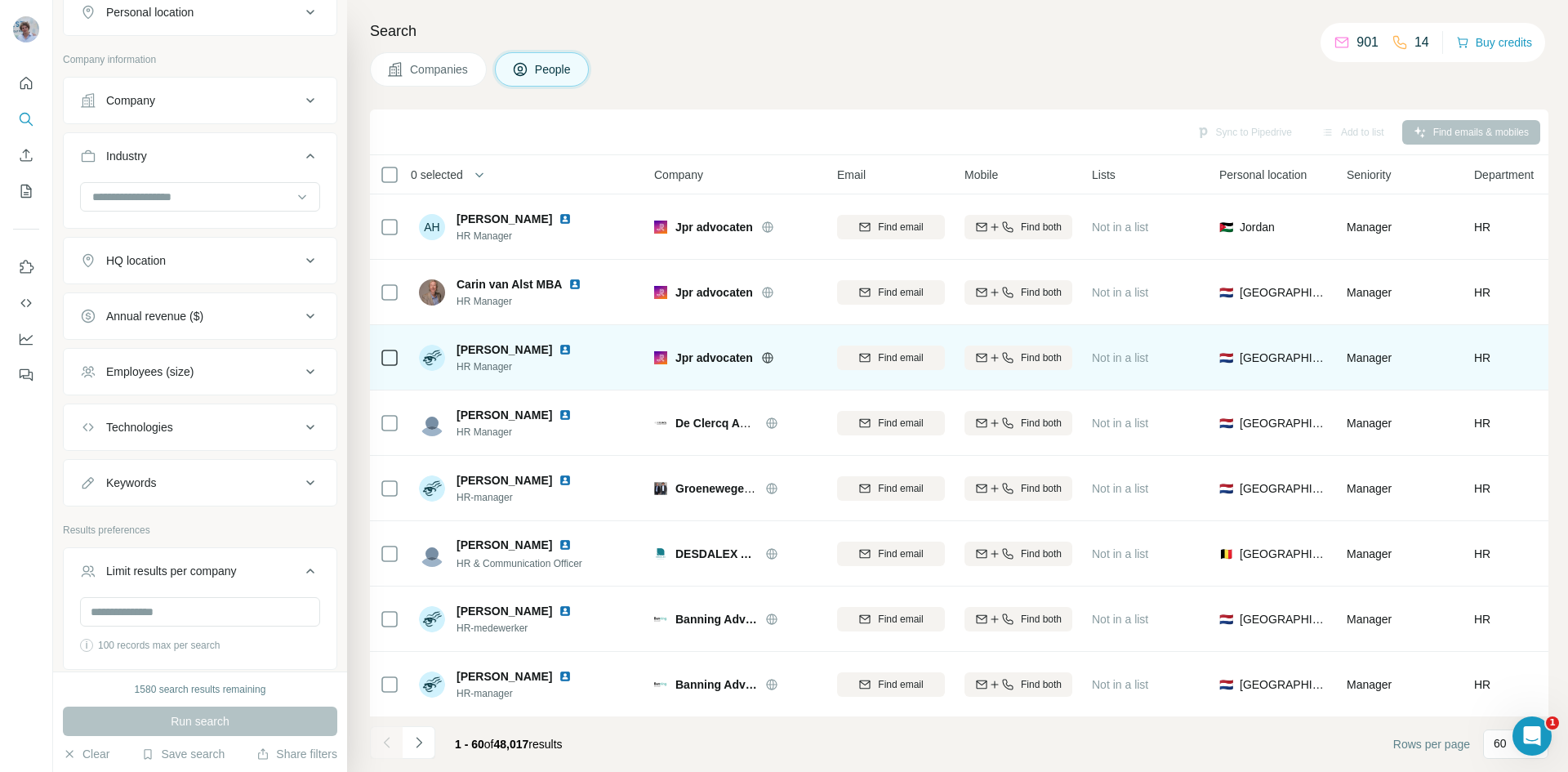
click at [572, 349] on img at bounding box center [564, 349] width 13 height 13
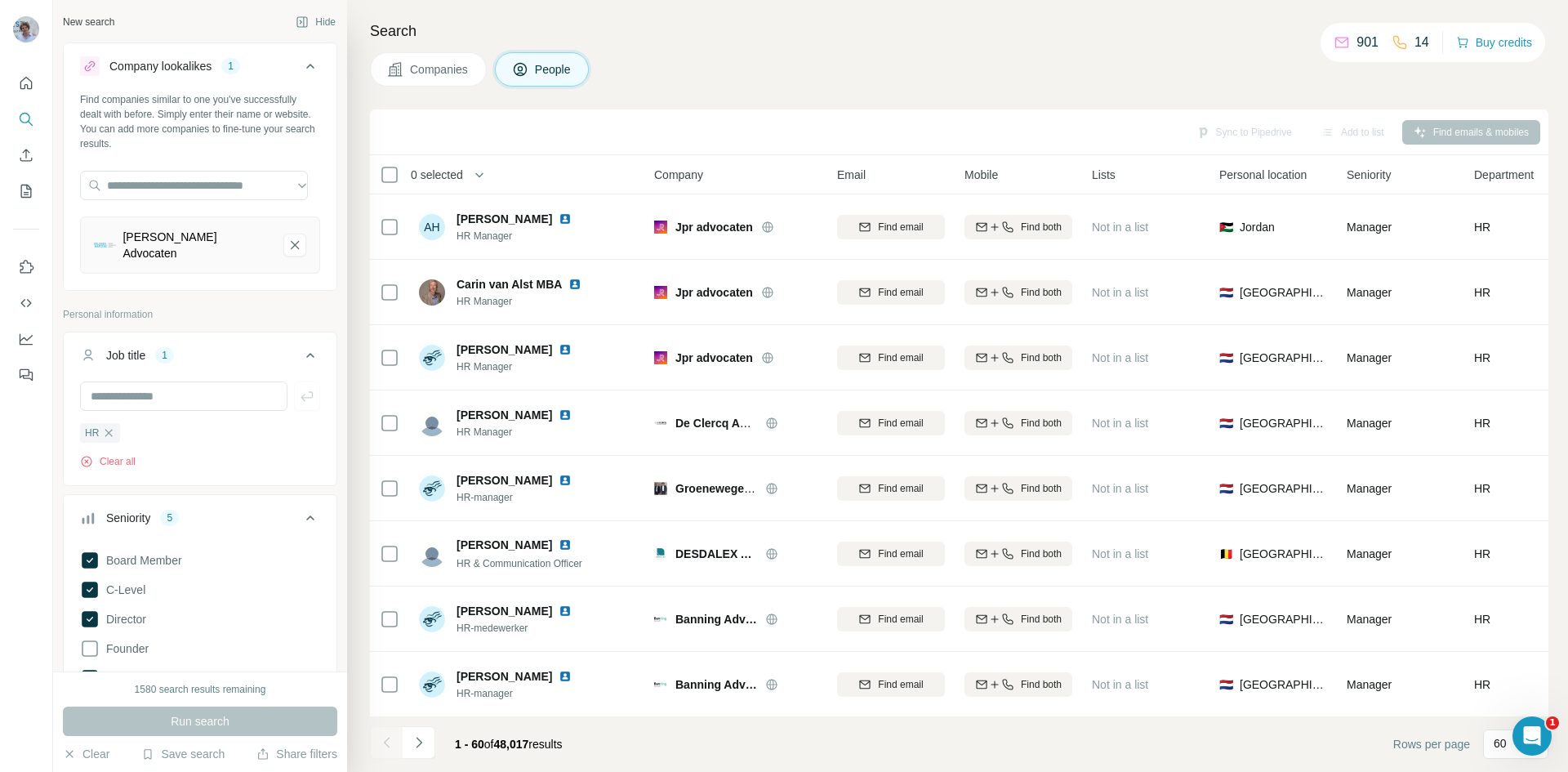
click at [288, 244] on icon "Delissen Martens Advocaten-remove-button" at bounding box center [295, 245] width 14 height 16
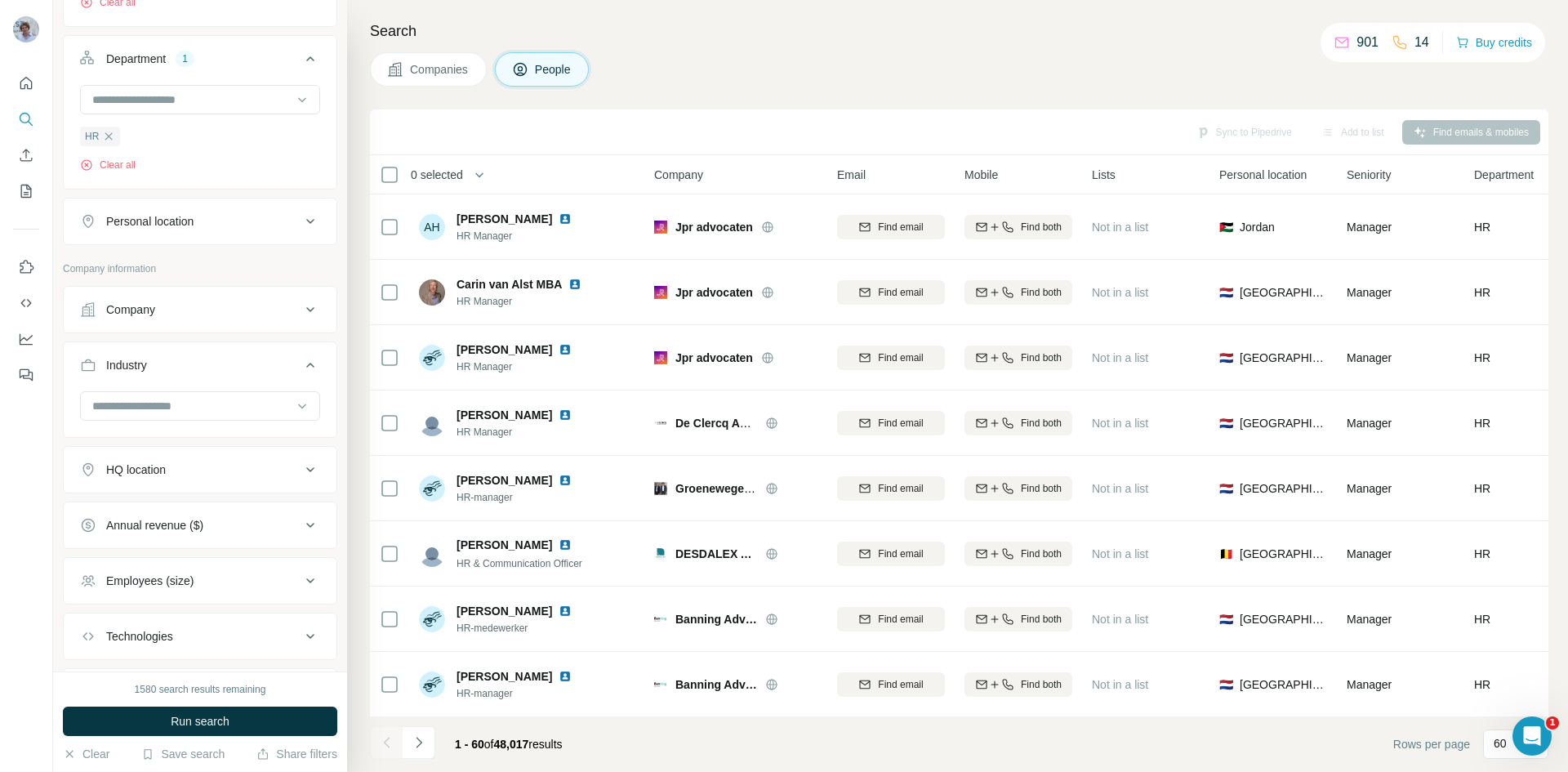
scroll to position [1060, 0]
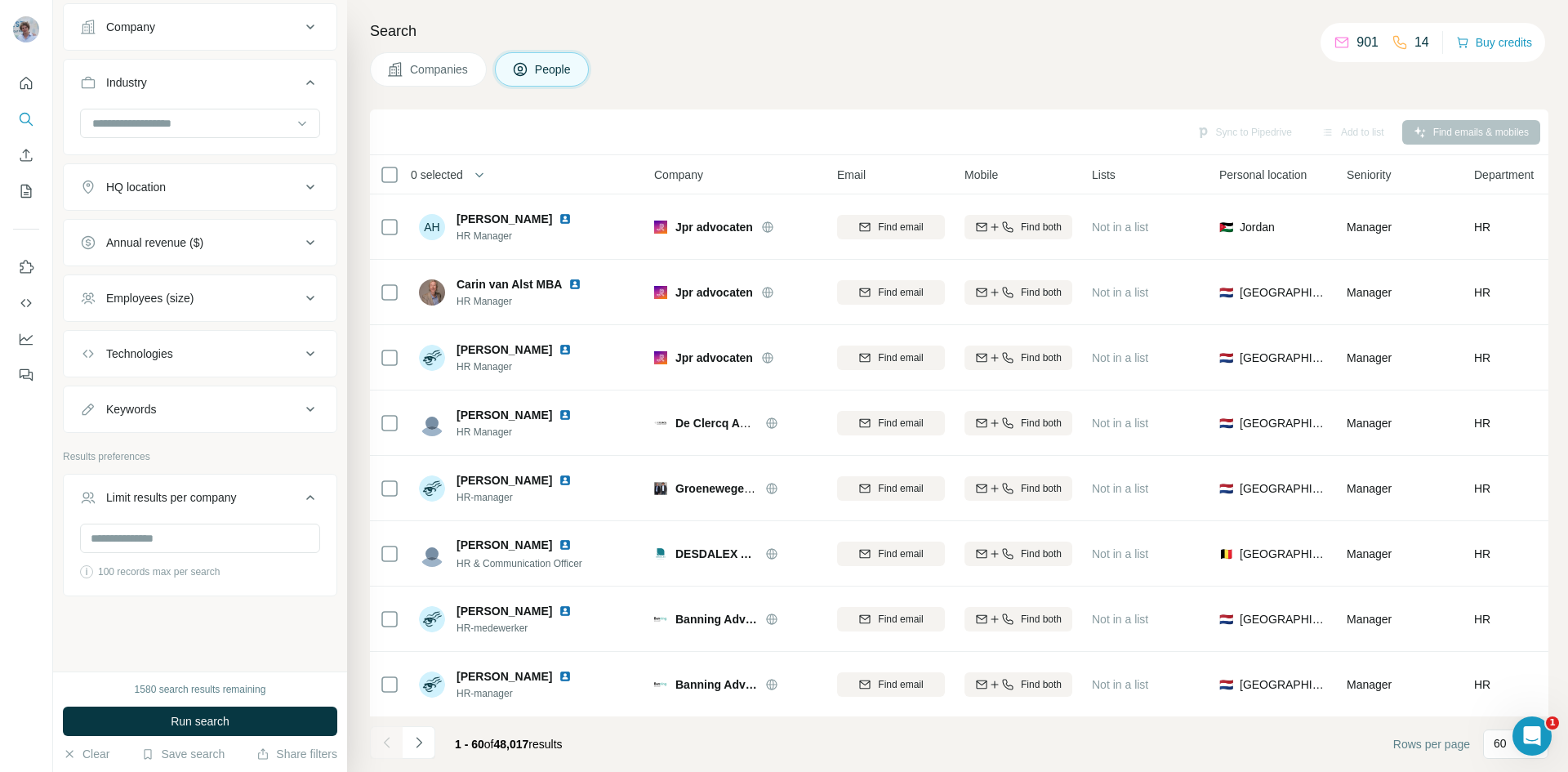
click at [172, 138] on div at bounding box center [200, 124] width 240 height 32
click at [177, 126] on input at bounding box center [192, 124] width 202 height 18
click at [174, 125] on input at bounding box center [192, 124] width 202 height 18
drag, startPoint x: 115, startPoint y: 122, endPoint x: 96, endPoint y: 122, distance: 19.0
click at [96, 122] on input at bounding box center [192, 124] width 202 height 18
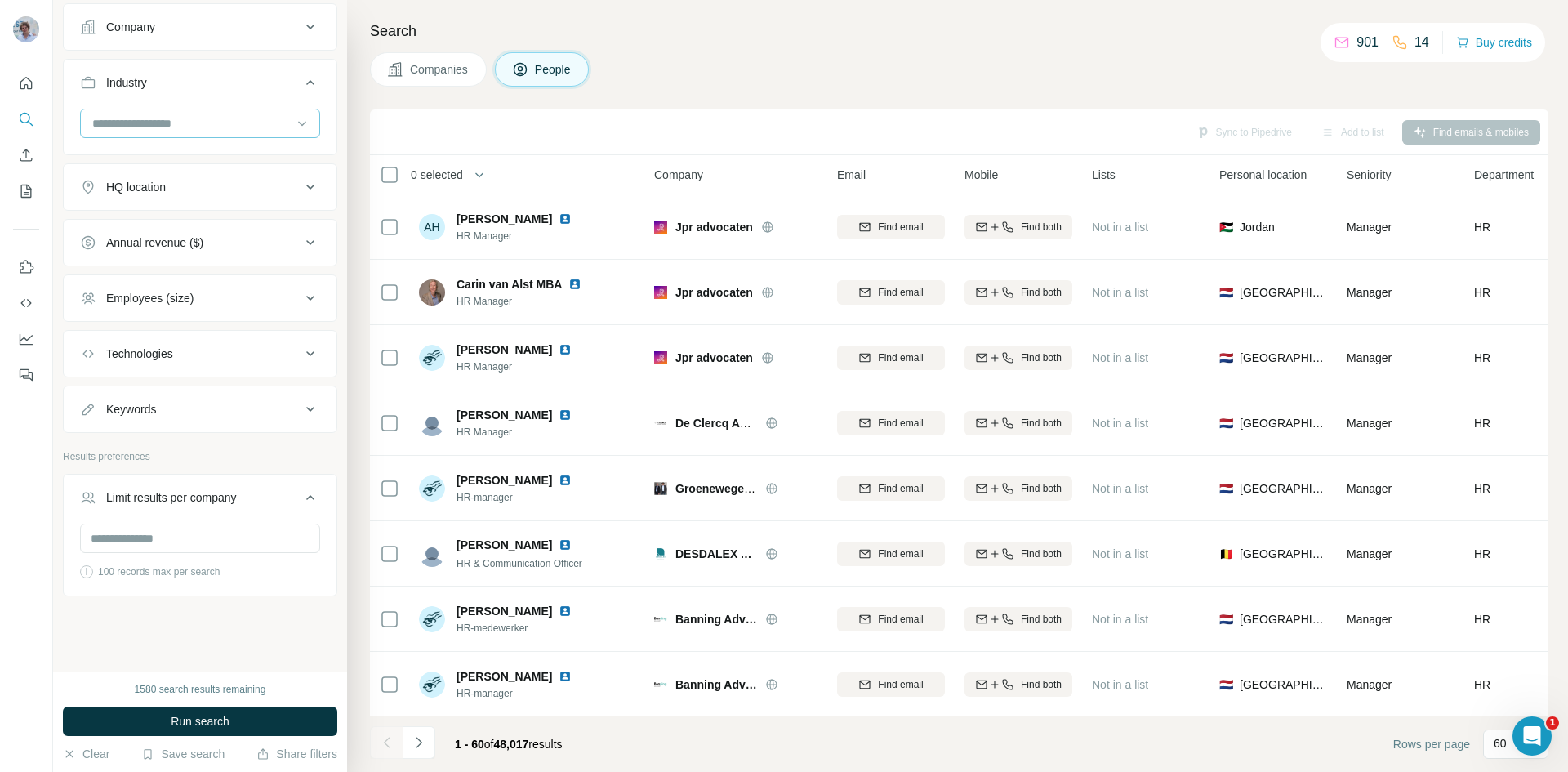
click at [101, 122] on input at bounding box center [192, 124] width 202 height 18
type input "*****"
click at [120, 168] on p "Legal" at bounding box center [107, 160] width 28 height 16
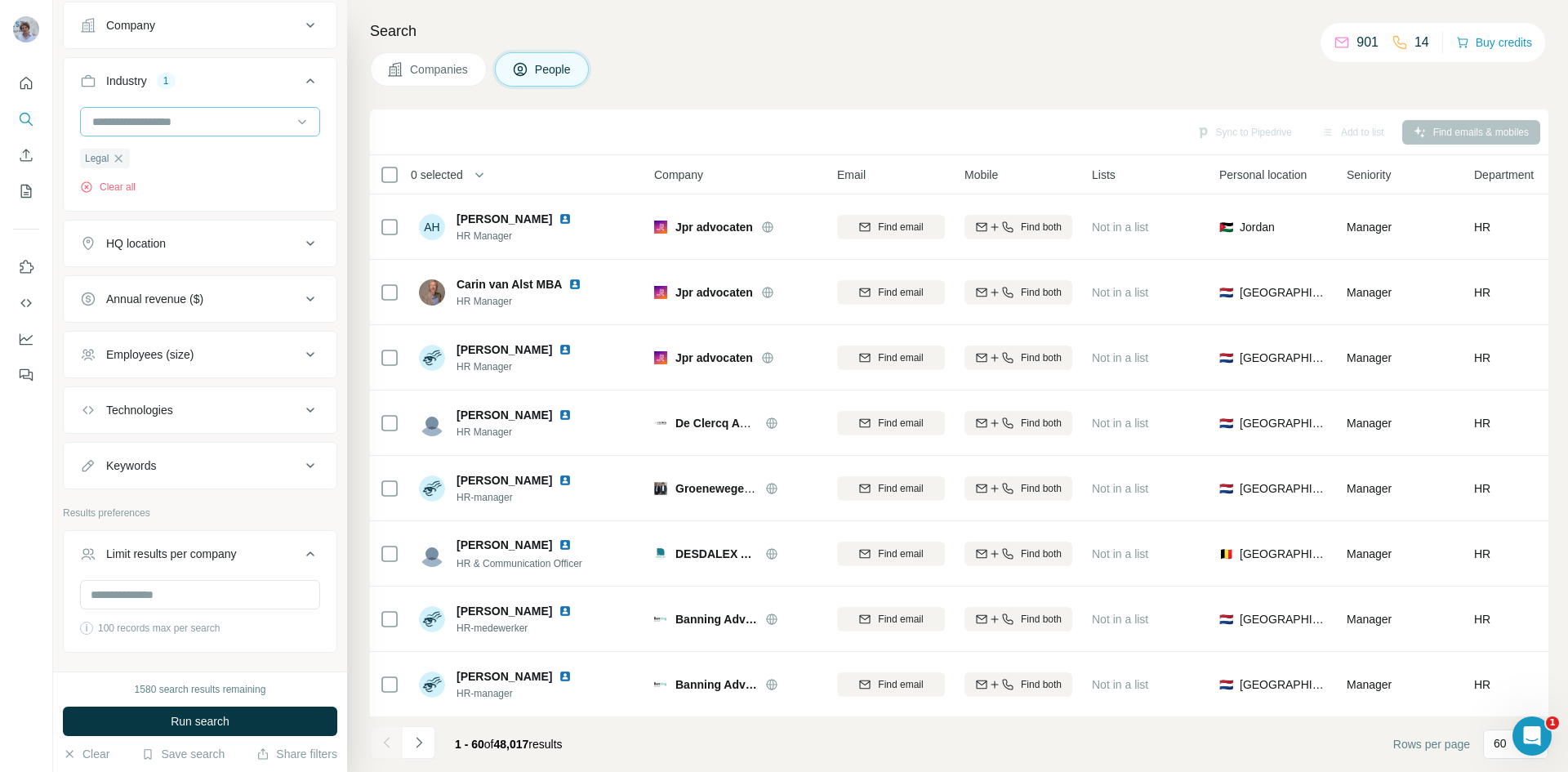
click at [128, 125] on input at bounding box center [192, 122] width 202 height 18
type input "***"
drag, startPoint x: 202, startPoint y: 119, endPoint x: 73, endPoint y: 131, distance: 129.6
click at [73, 131] on div "*** Legal Clear all" at bounding box center [200, 157] width 272 height 100
click at [259, 721] on button "Run search" at bounding box center [200, 721] width 274 height 30
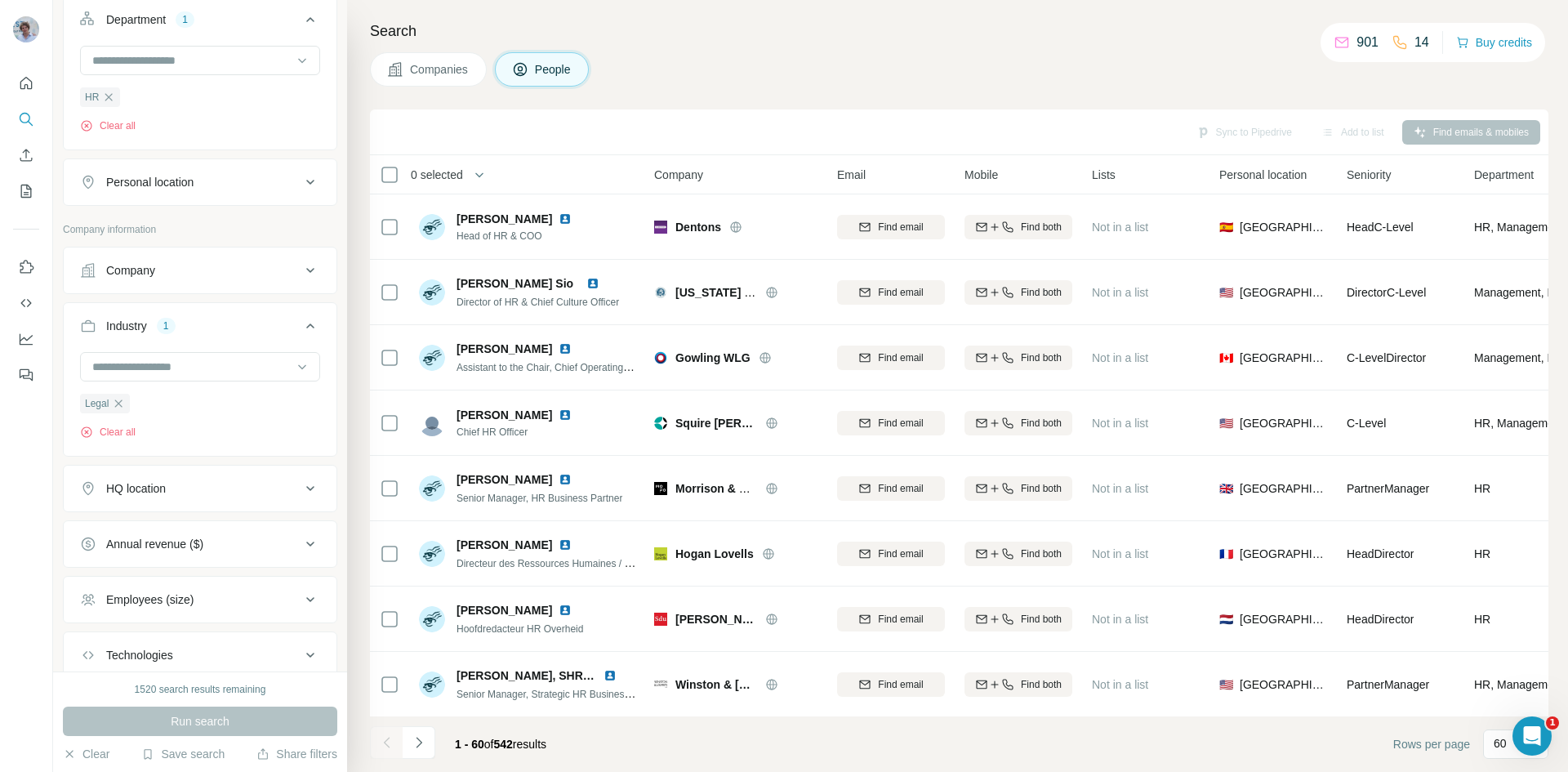
scroll to position [816, 0]
click at [179, 490] on div "HQ location" at bounding box center [190, 487] width 220 height 16
click at [180, 187] on div "Personal location" at bounding box center [150, 180] width 87 height 16
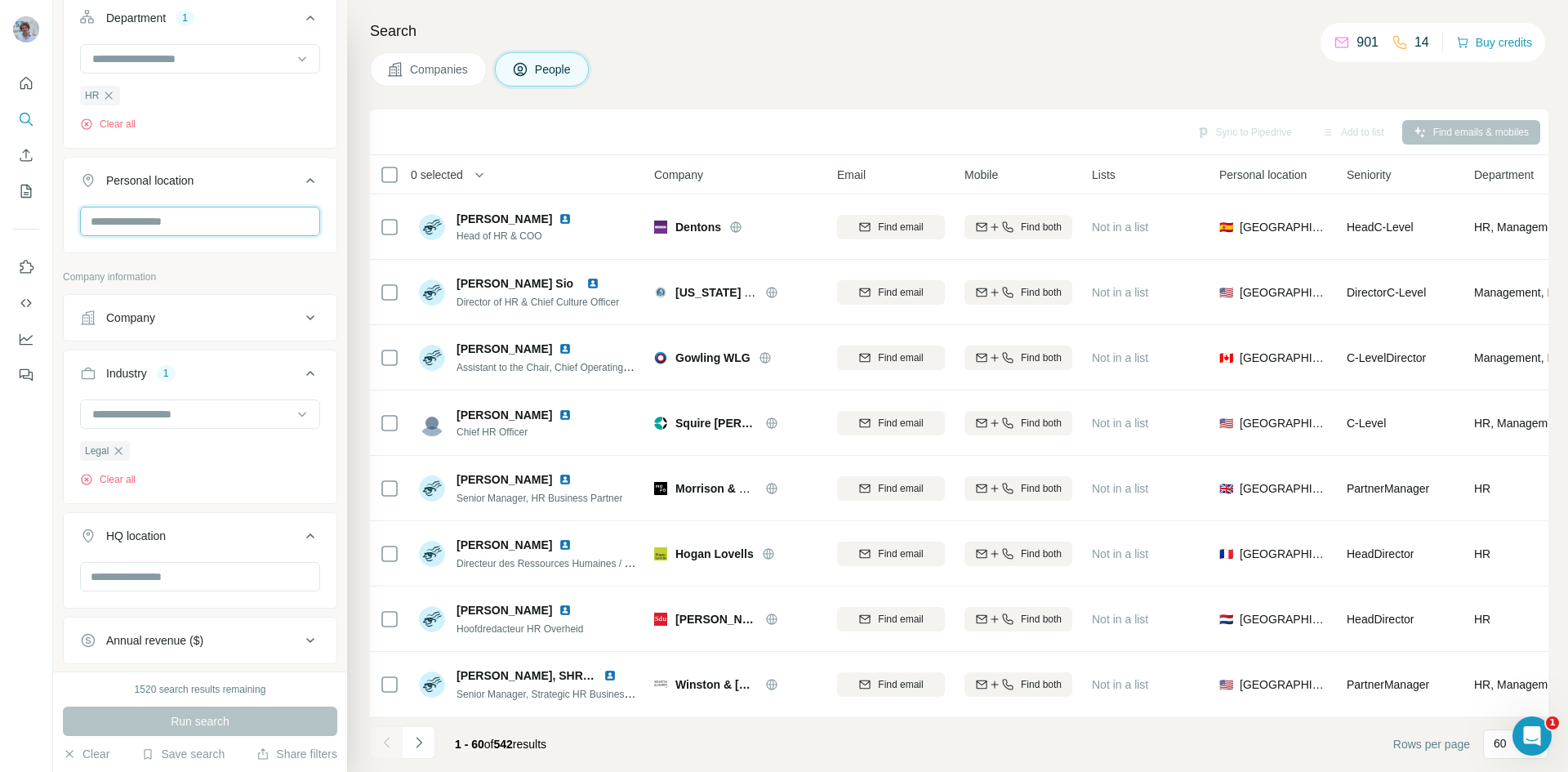
click at [169, 225] on input "text" at bounding box center [200, 221] width 240 height 30
type input "*********"
click at [220, 265] on div "🇳🇱 [GEOGRAPHIC_DATA]" at bounding box center [194, 266] width 200 height 20
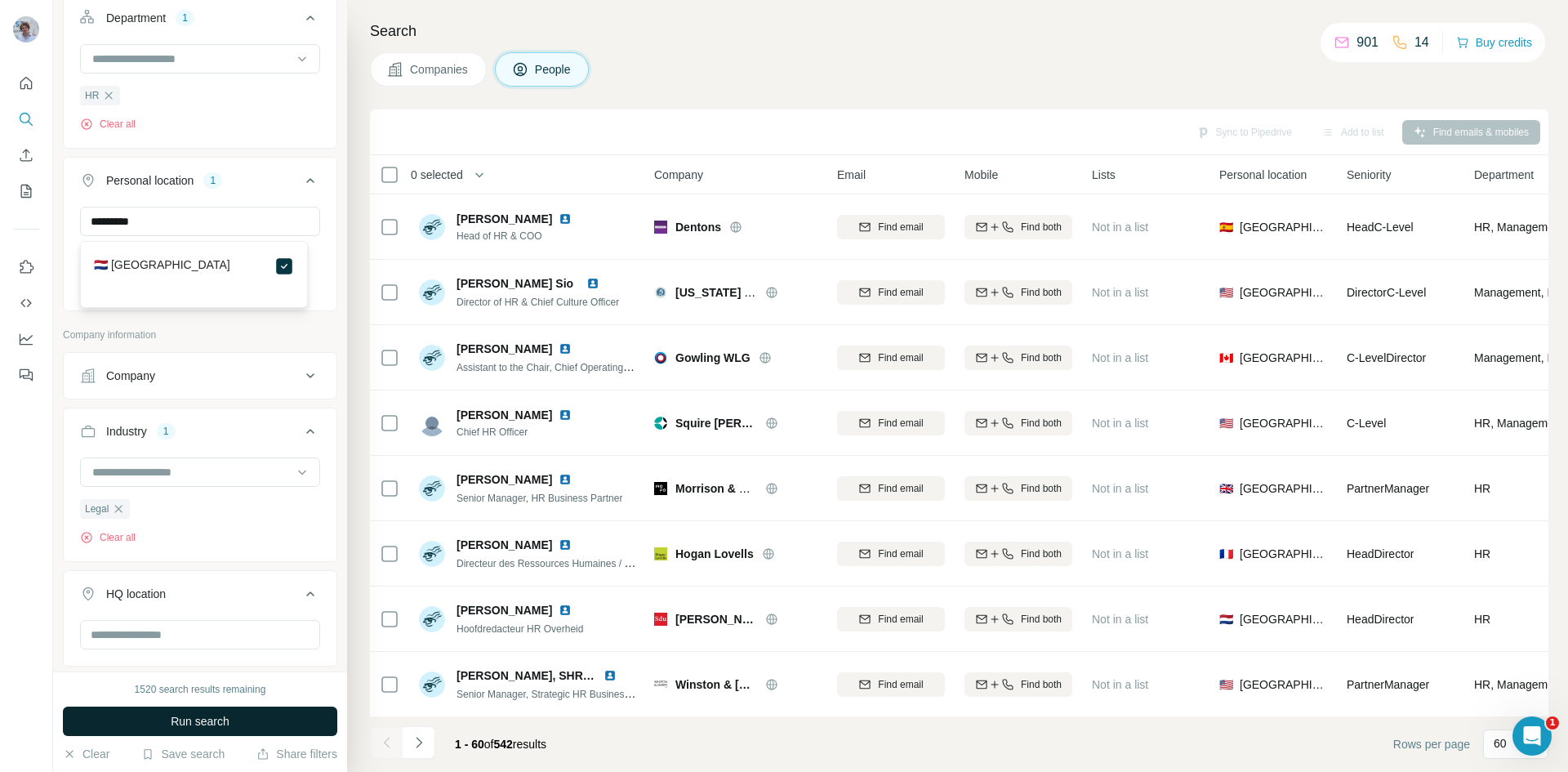
click at [276, 727] on button "Run search" at bounding box center [200, 721] width 274 height 30
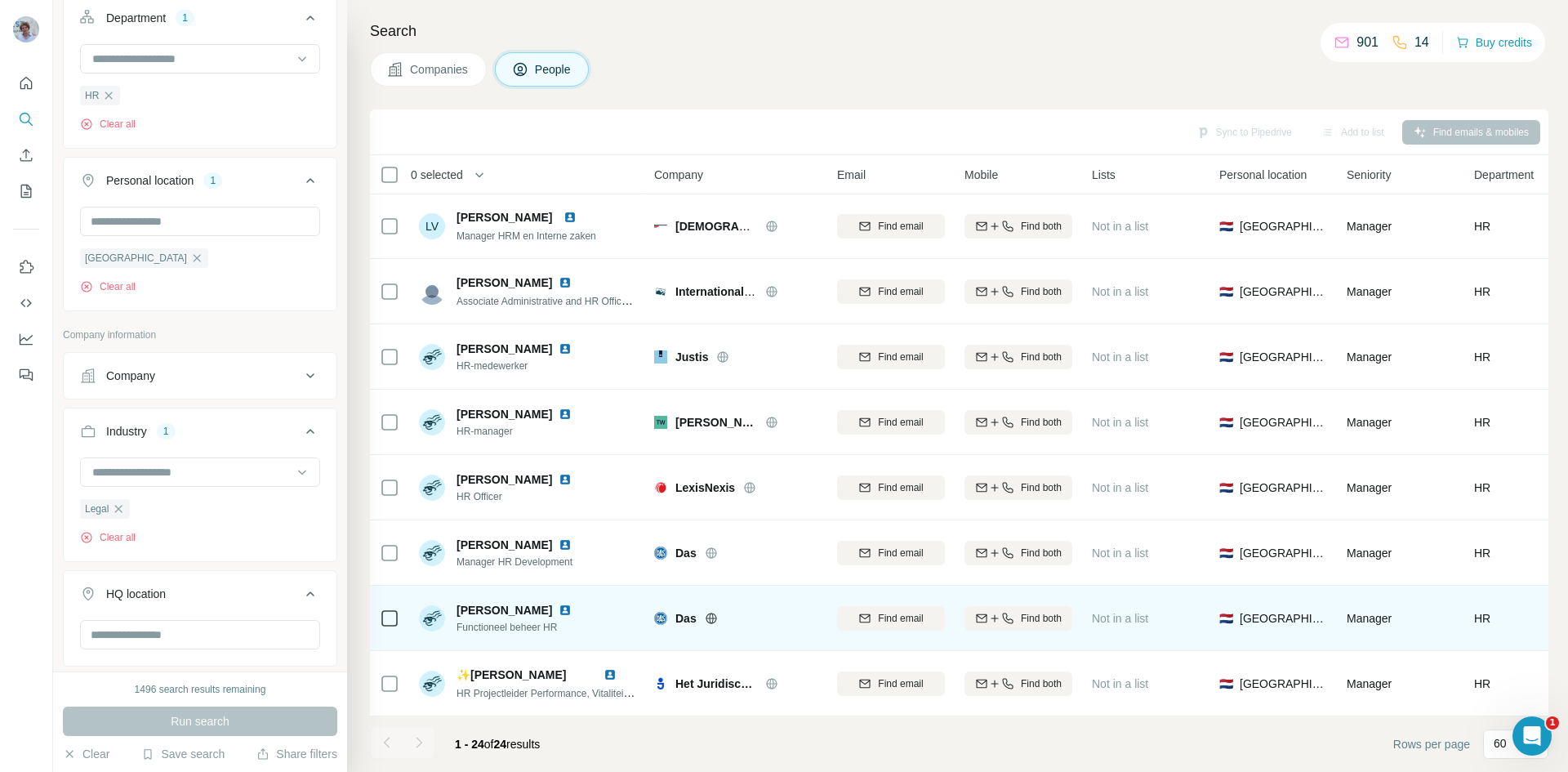
scroll to position [1054, 0]
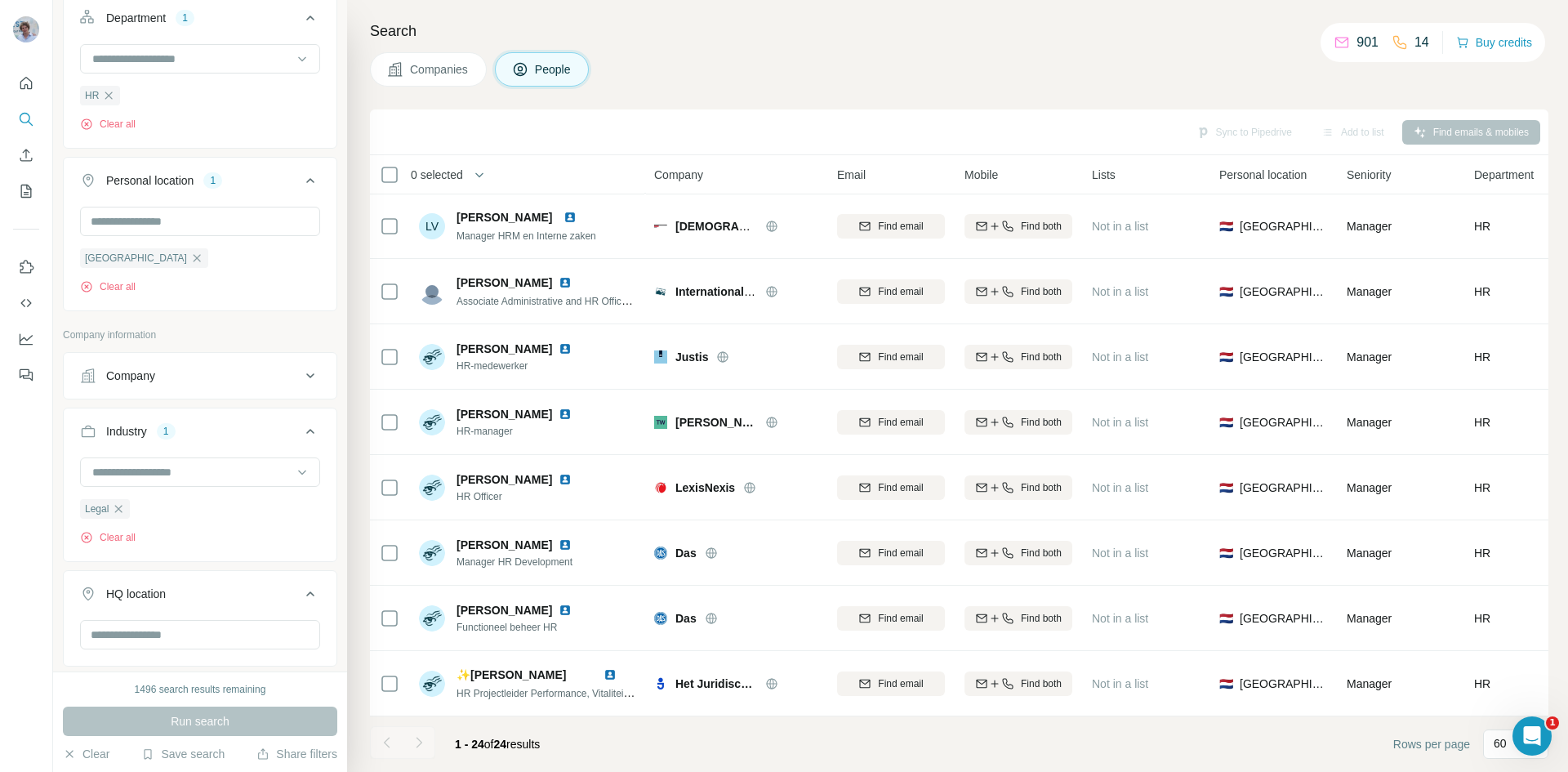
click at [431, 745] on div at bounding box center [418, 742] width 32 height 32
click at [426, 740] on div at bounding box center [418, 742] width 32 height 32
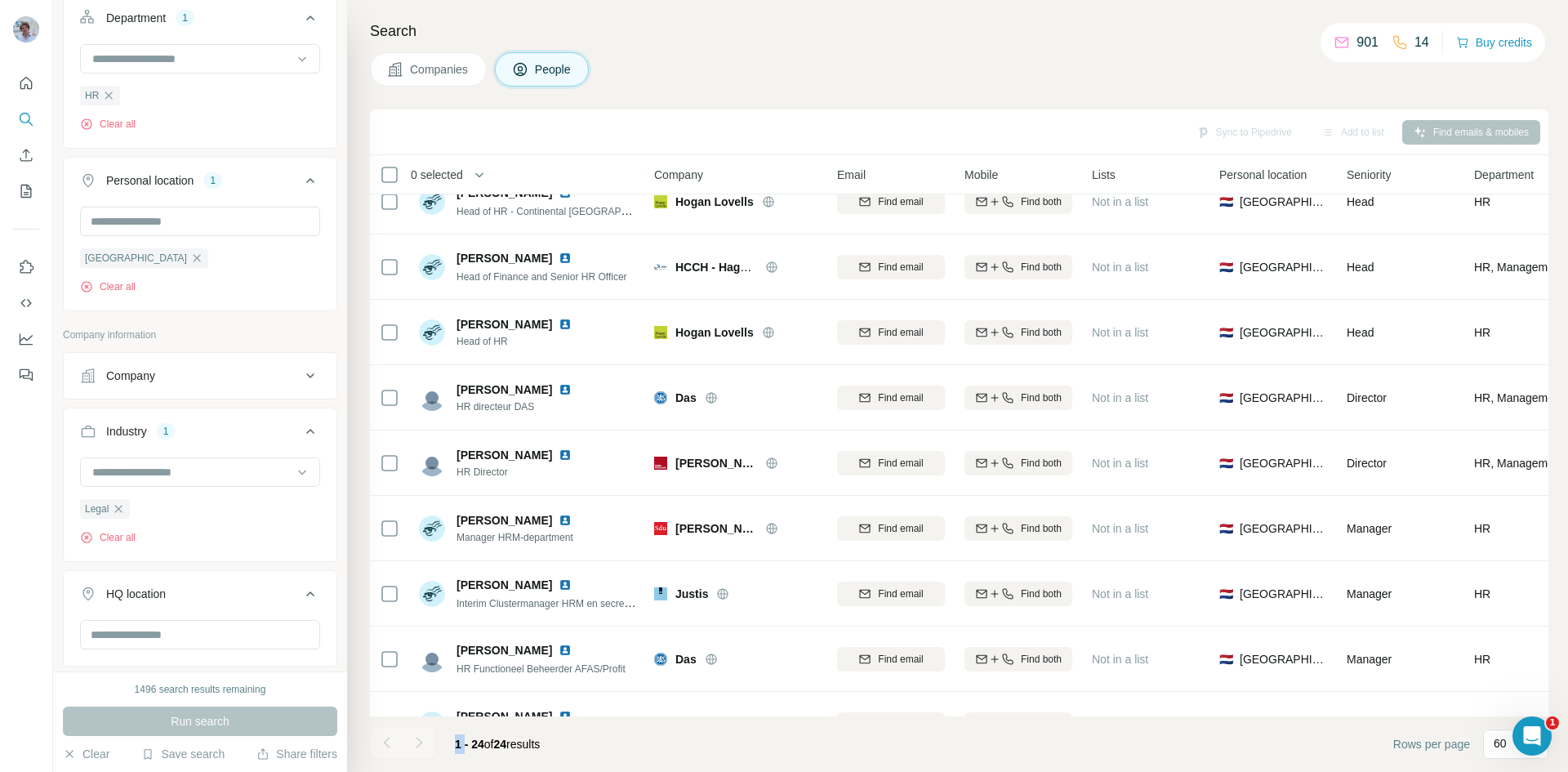
scroll to position [0, 0]
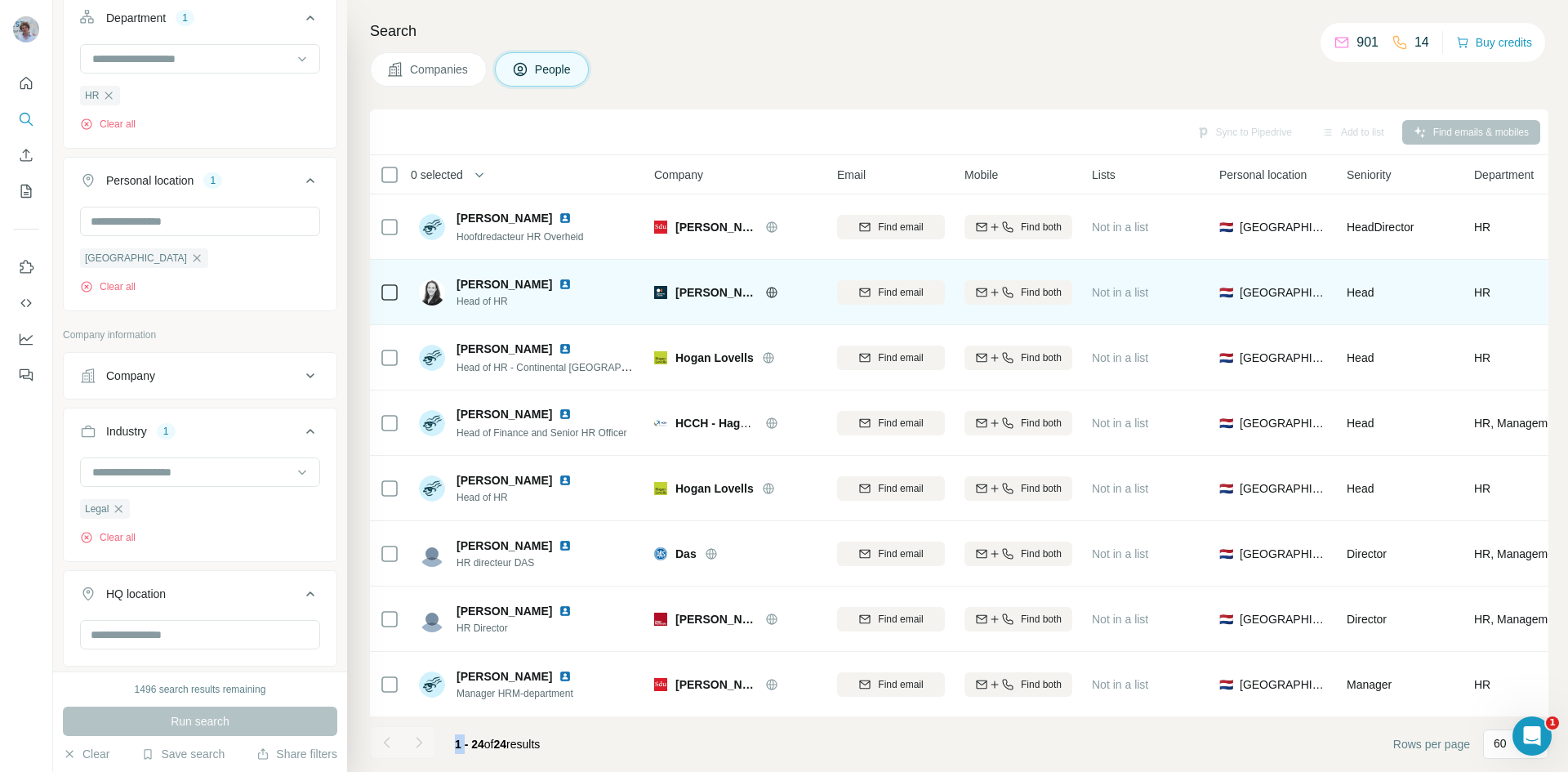
click at [572, 288] on img at bounding box center [564, 284] width 13 height 13
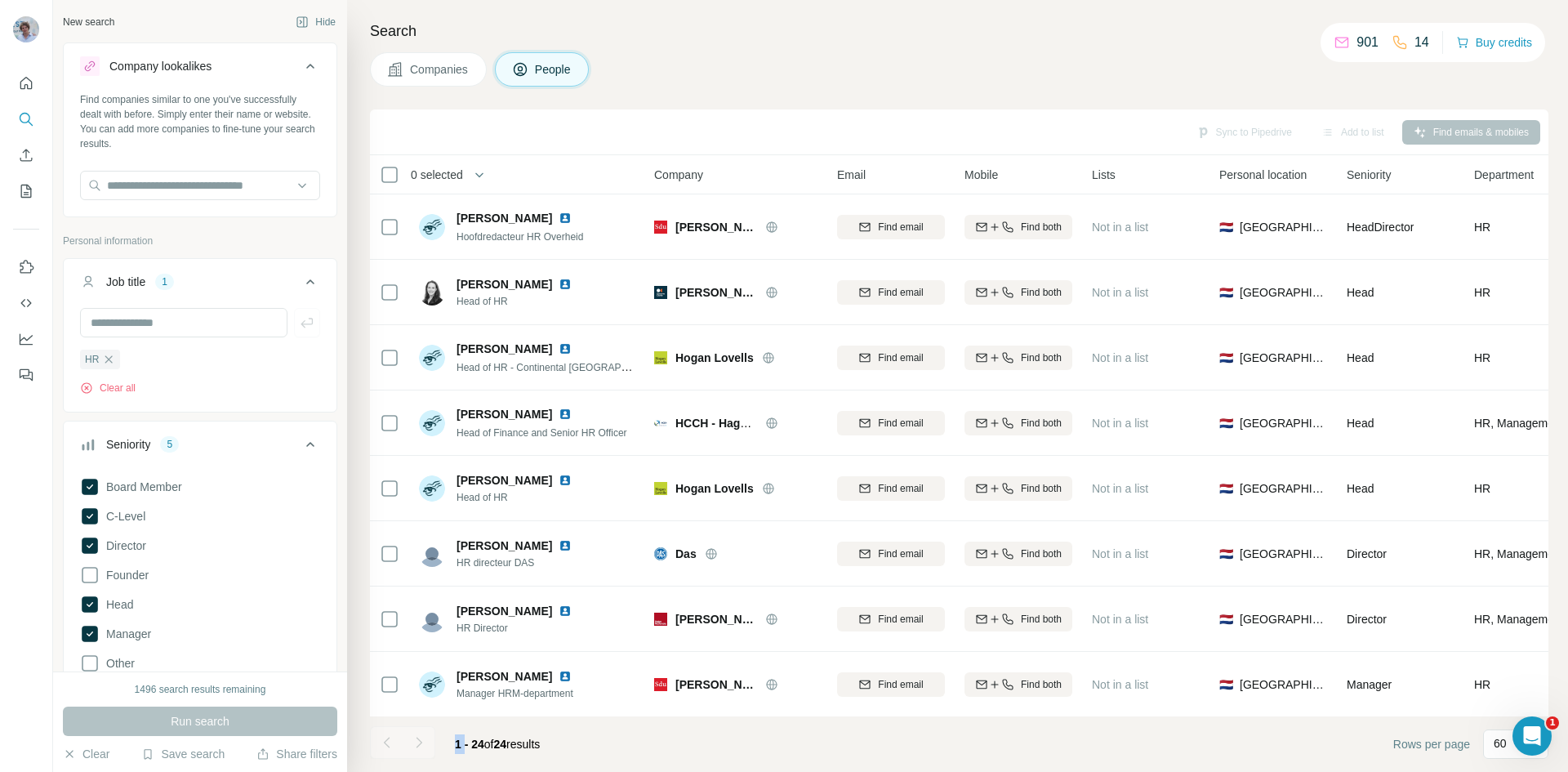
scroll to position [816, 0]
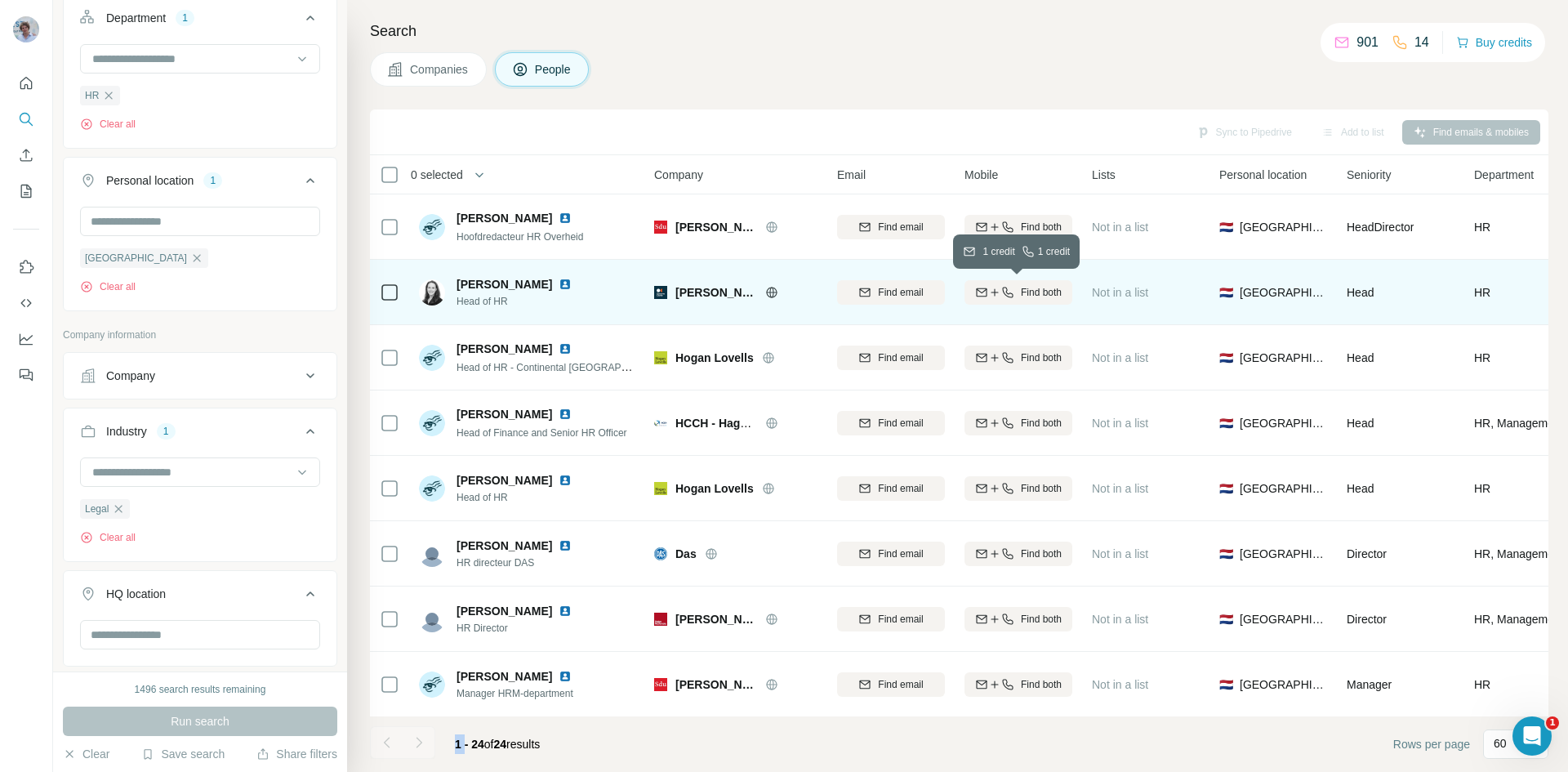
click at [1013, 301] on button "Find both" at bounding box center [1018, 292] width 108 height 24
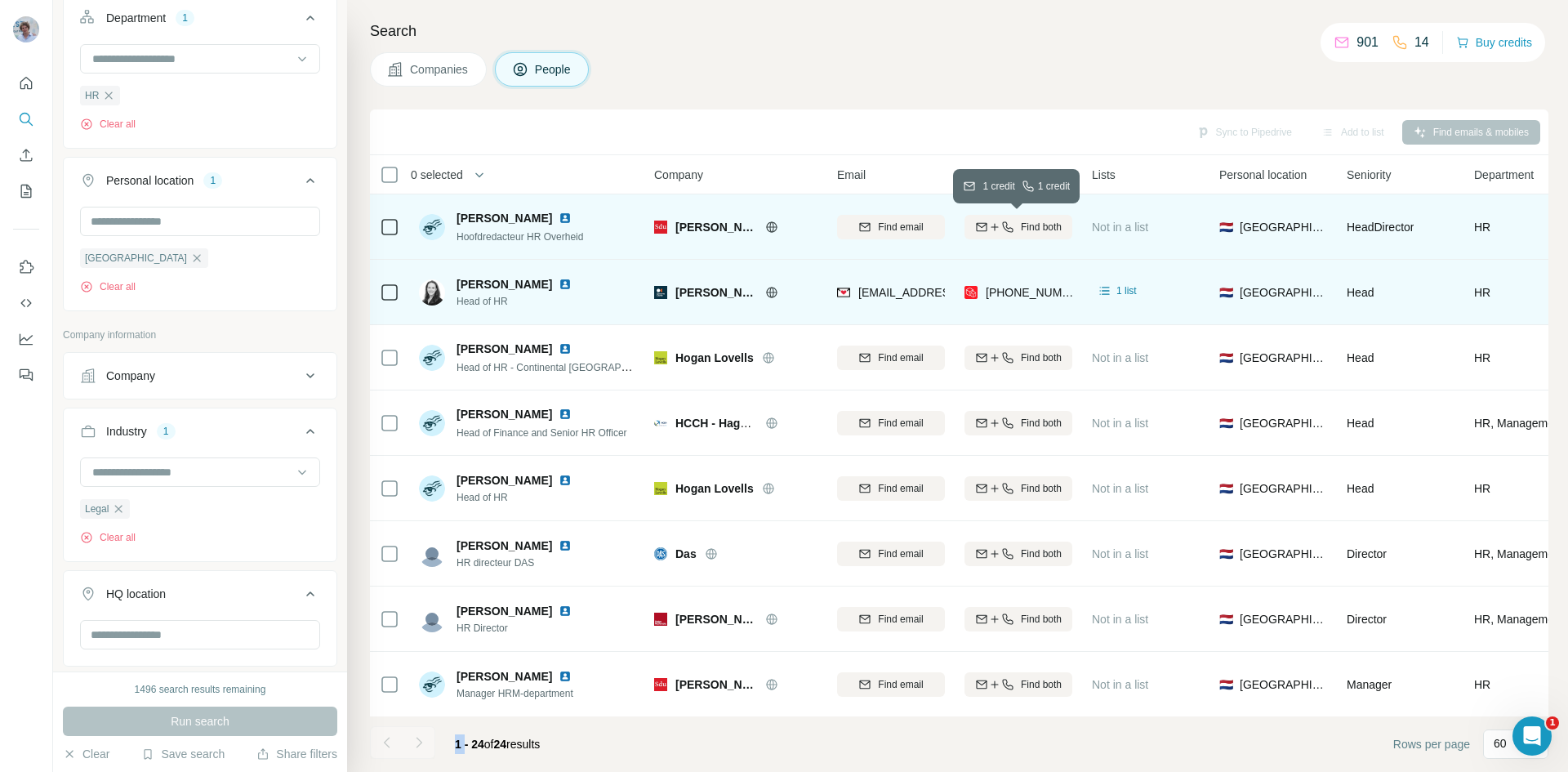
click at [1011, 234] on button "Find both" at bounding box center [1018, 226] width 108 height 24
click at [1013, 233] on div "Finding mobile" at bounding box center [1018, 226] width 108 height 45
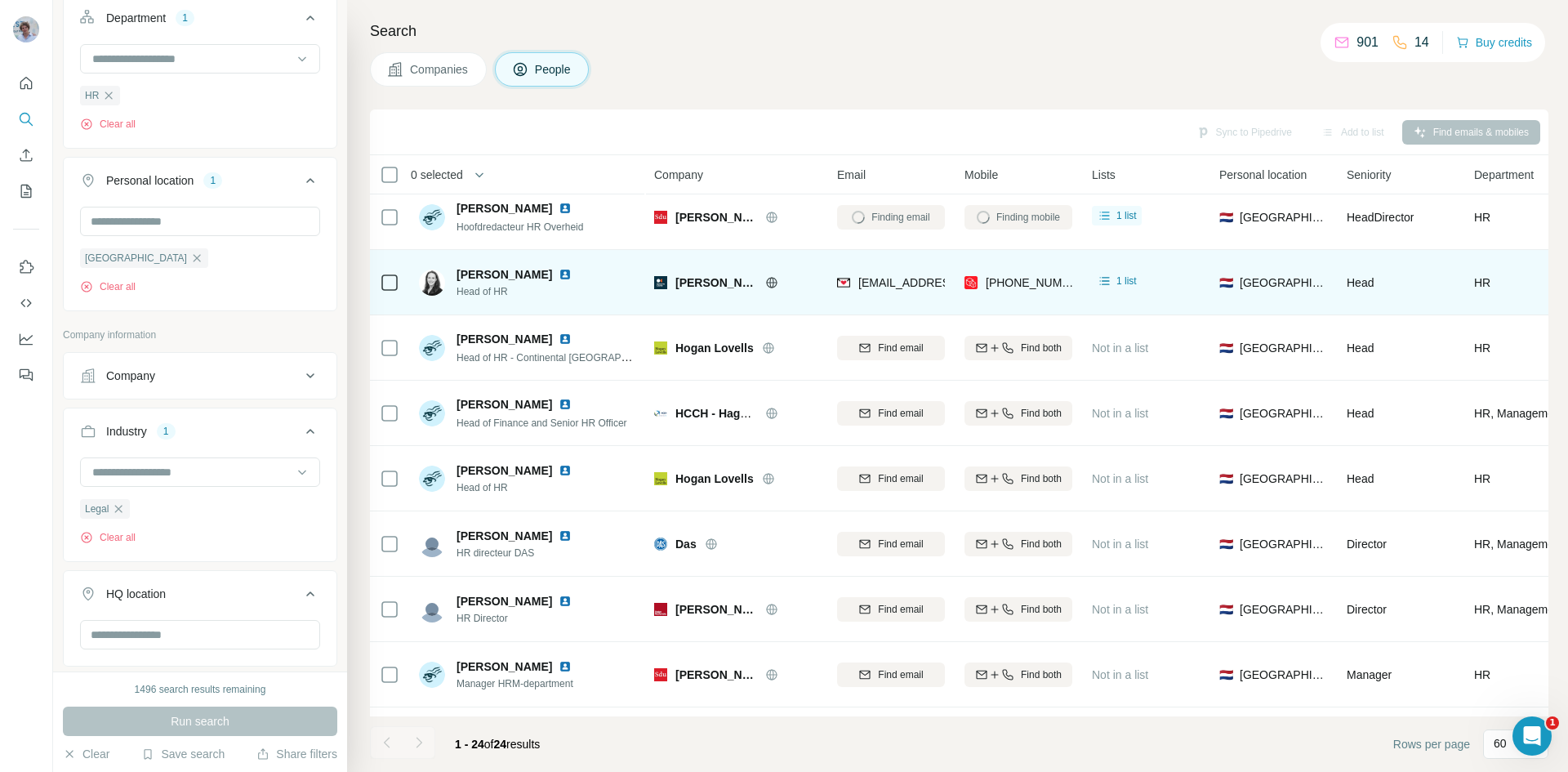
scroll to position [0, 0]
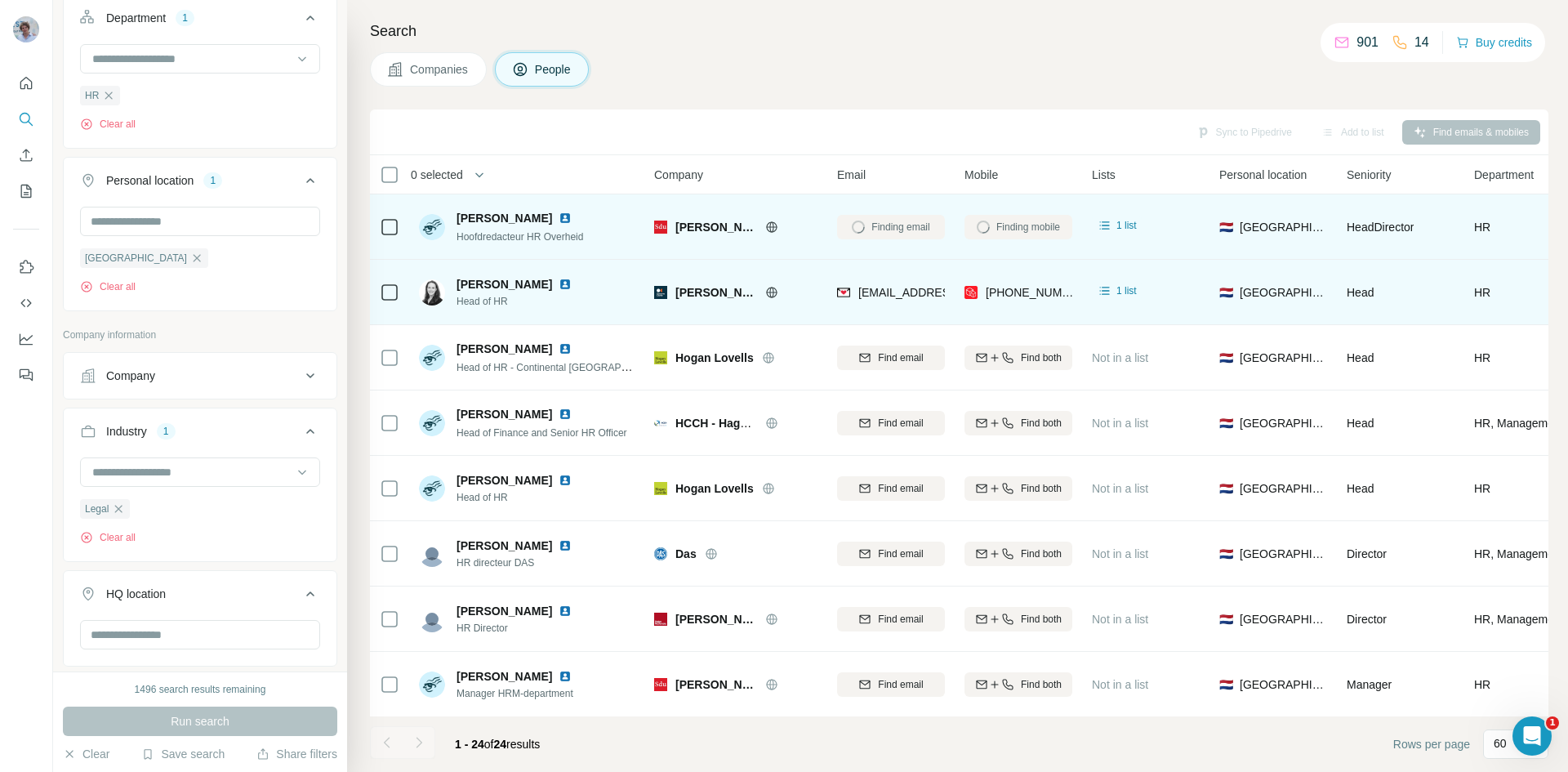
click at [1012, 229] on div "Finding mobile" at bounding box center [1018, 226] width 108 height 45
click at [558, 214] on img at bounding box center [564, 218] width 13 height 13
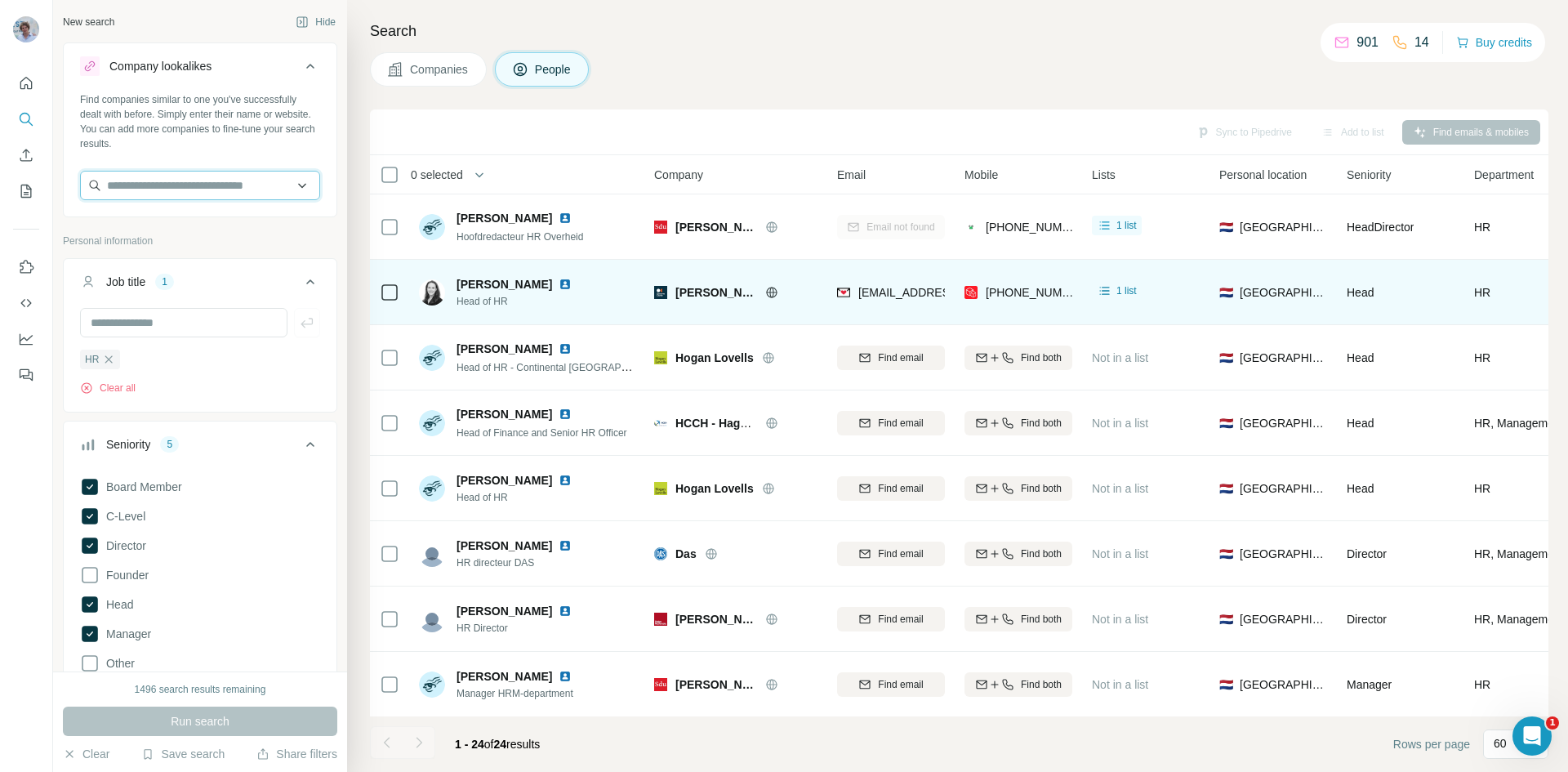
click at [227, 171] on input "text" at bounding box center [200, 185] width 240 height 30
paste input "**********"
type input "**********"
click at [219, 227] on p "Delissen Martens Advocaten" at bounding box center [201, 222] width 151 height 16
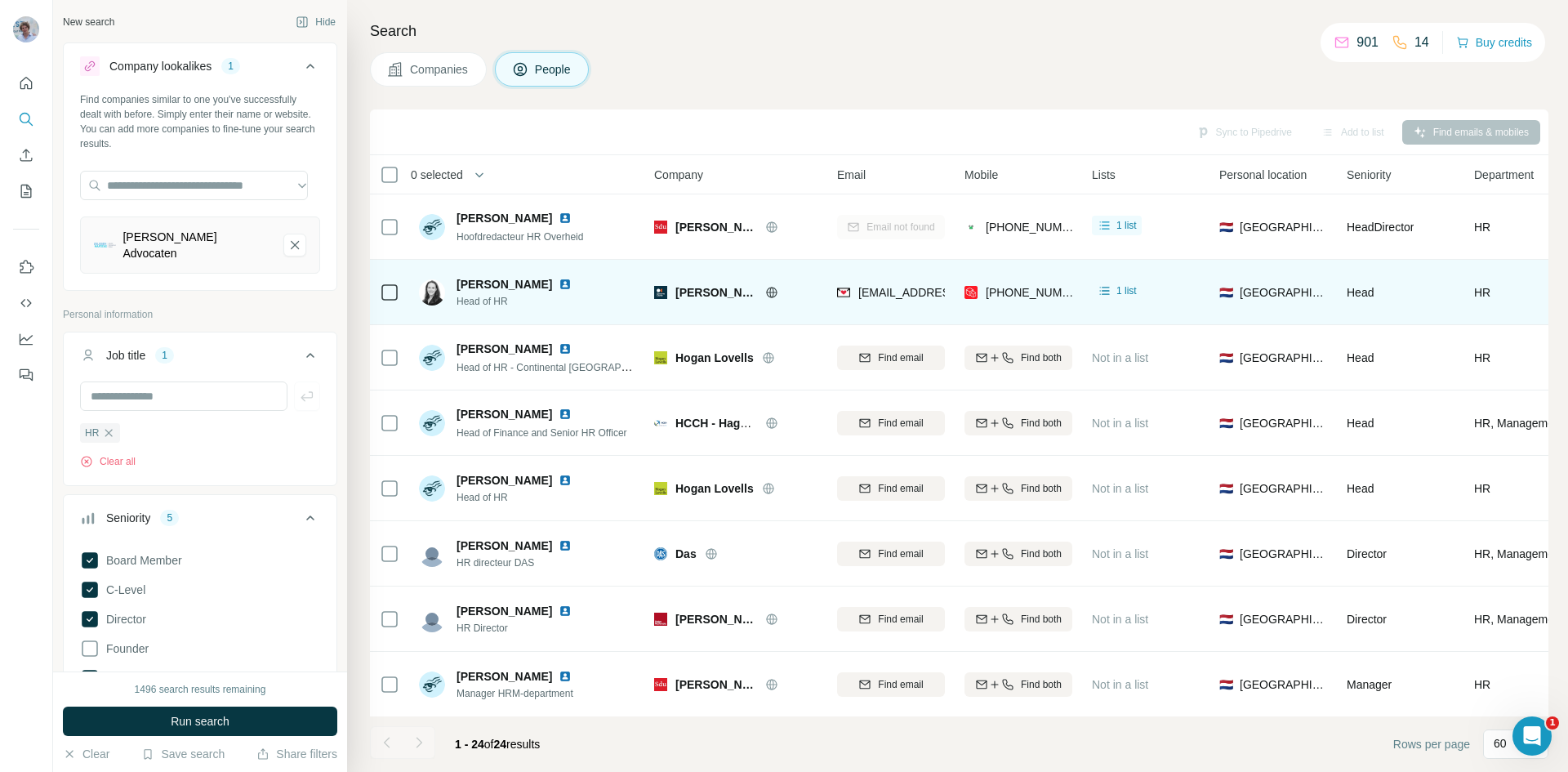
scroll to position [0, 0]
click at [225, 717] on span "Run search" at bounding box center [199, 721] width 59 height 16
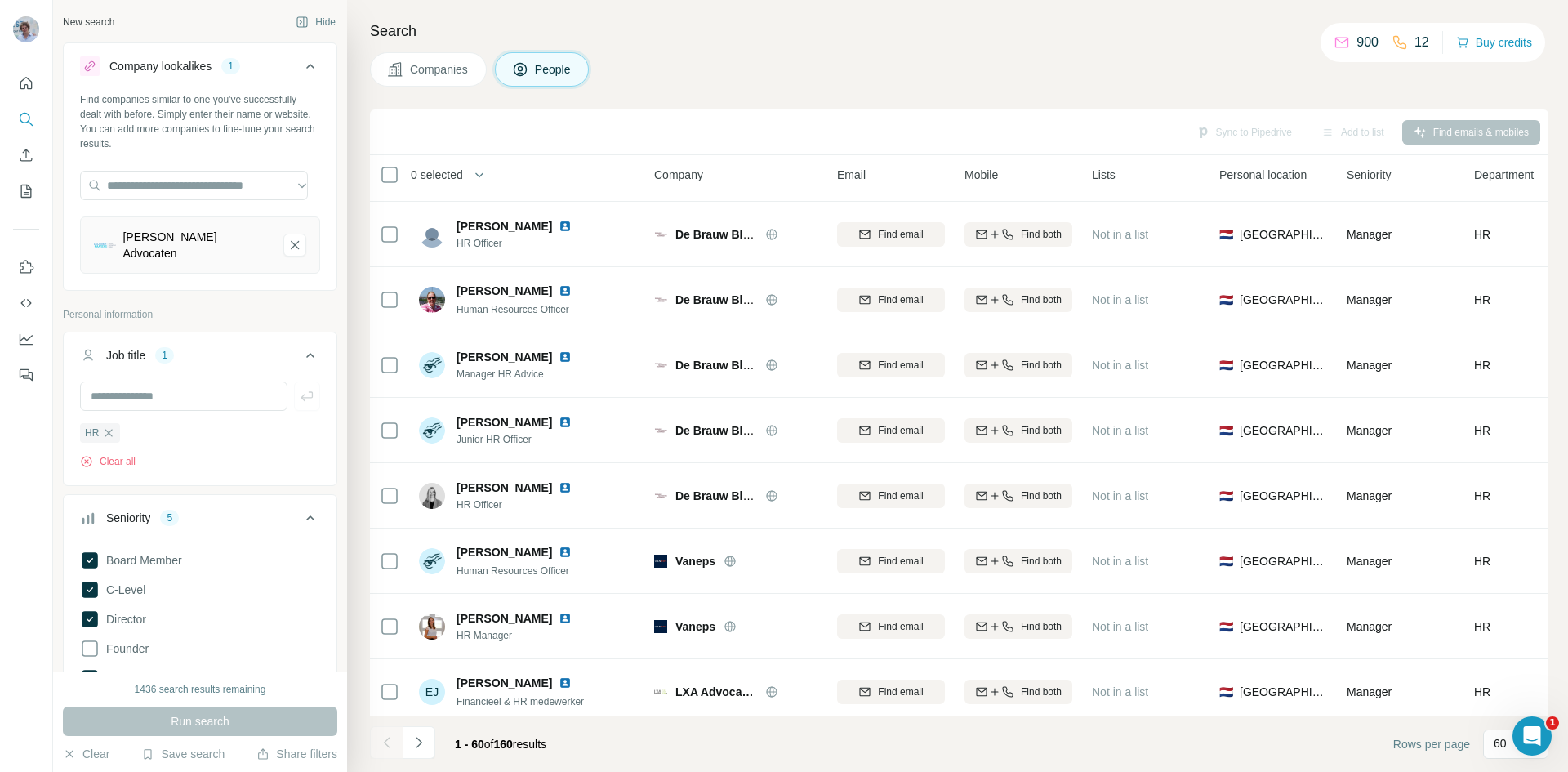
scroll to position [3406, 0]
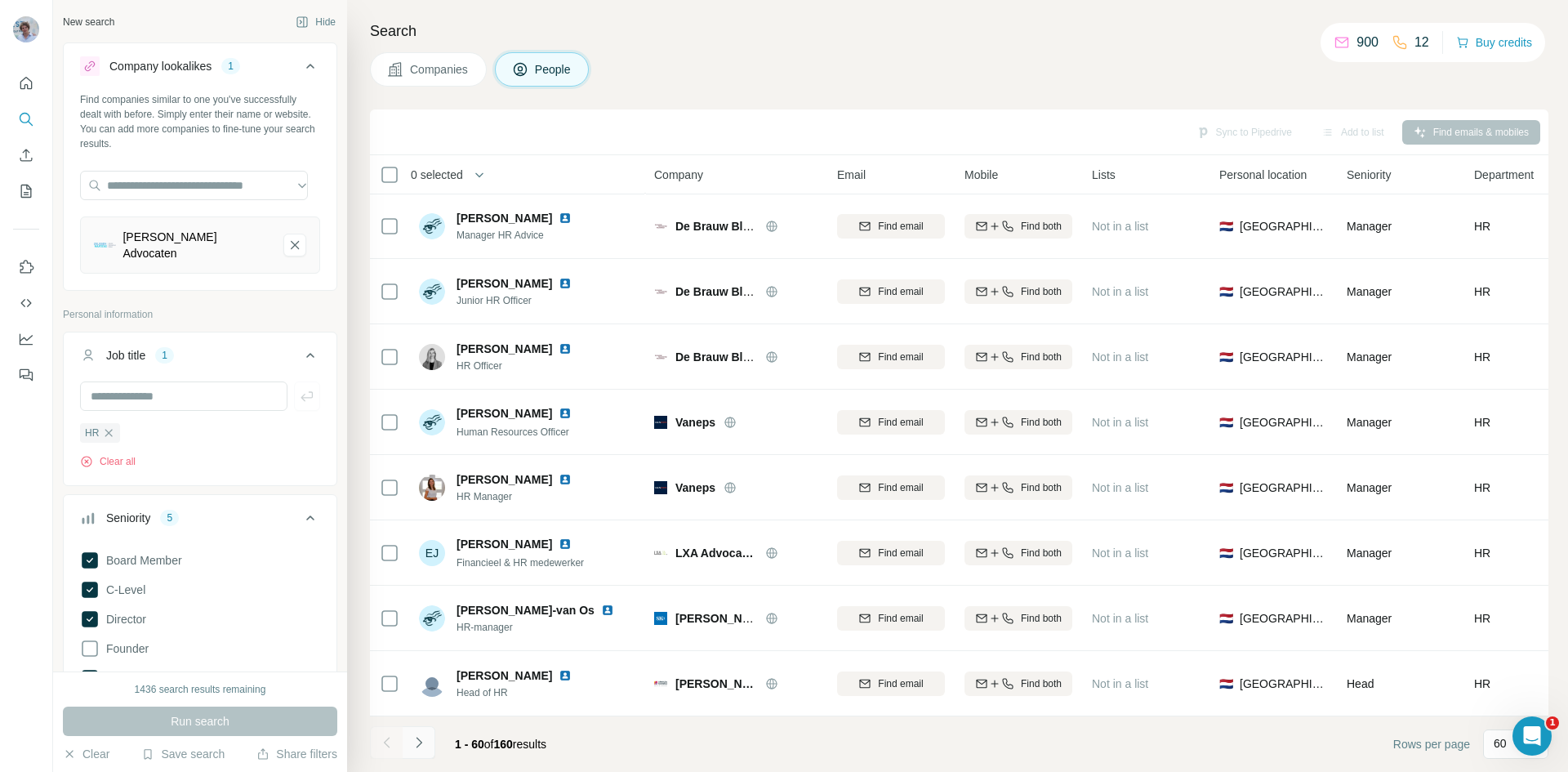
click at [426, 748] on icon "Navigate to next page" at bounding box center [418, 742] width 16 height 16
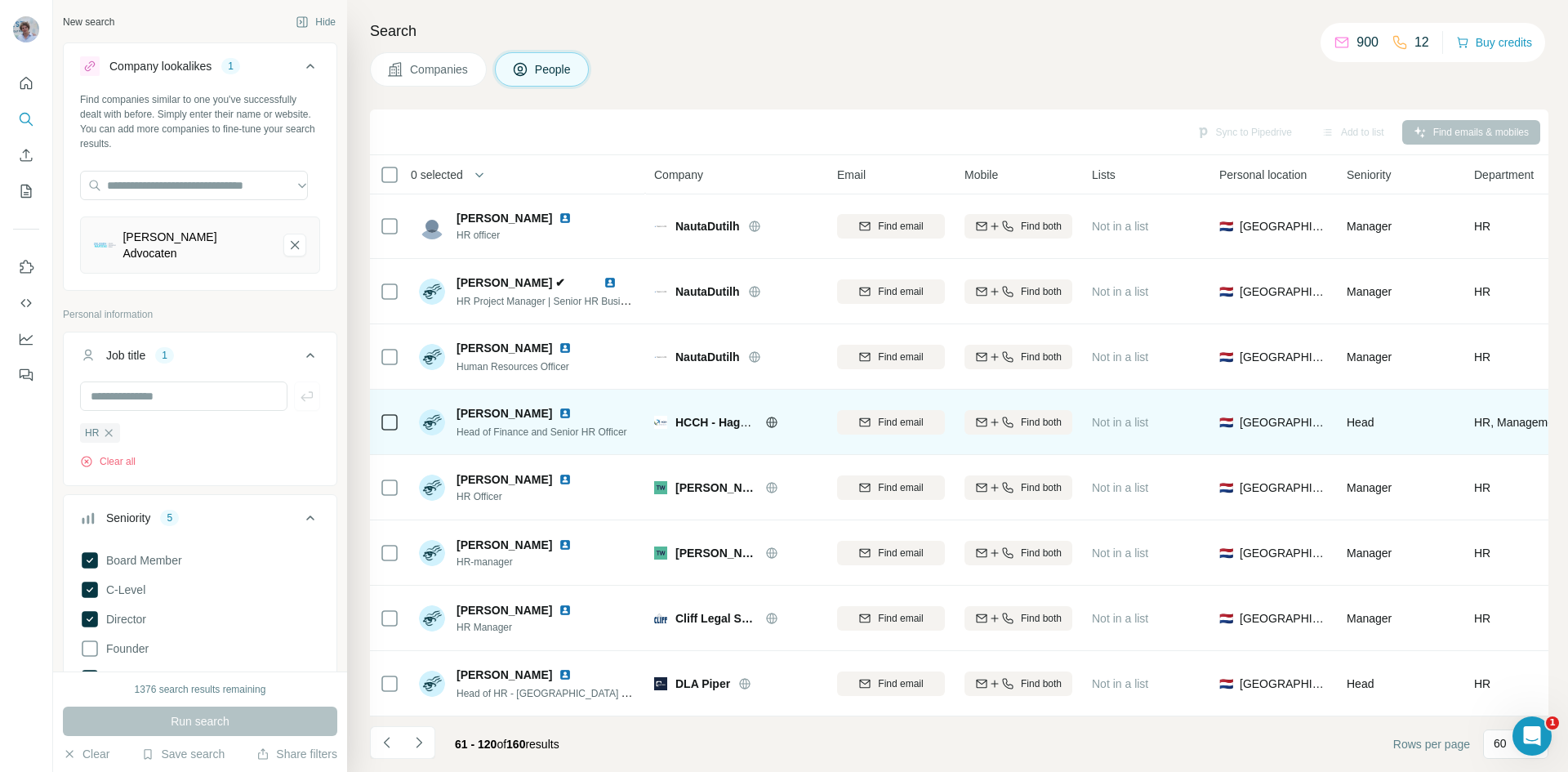
scroll to position [3324, 0]
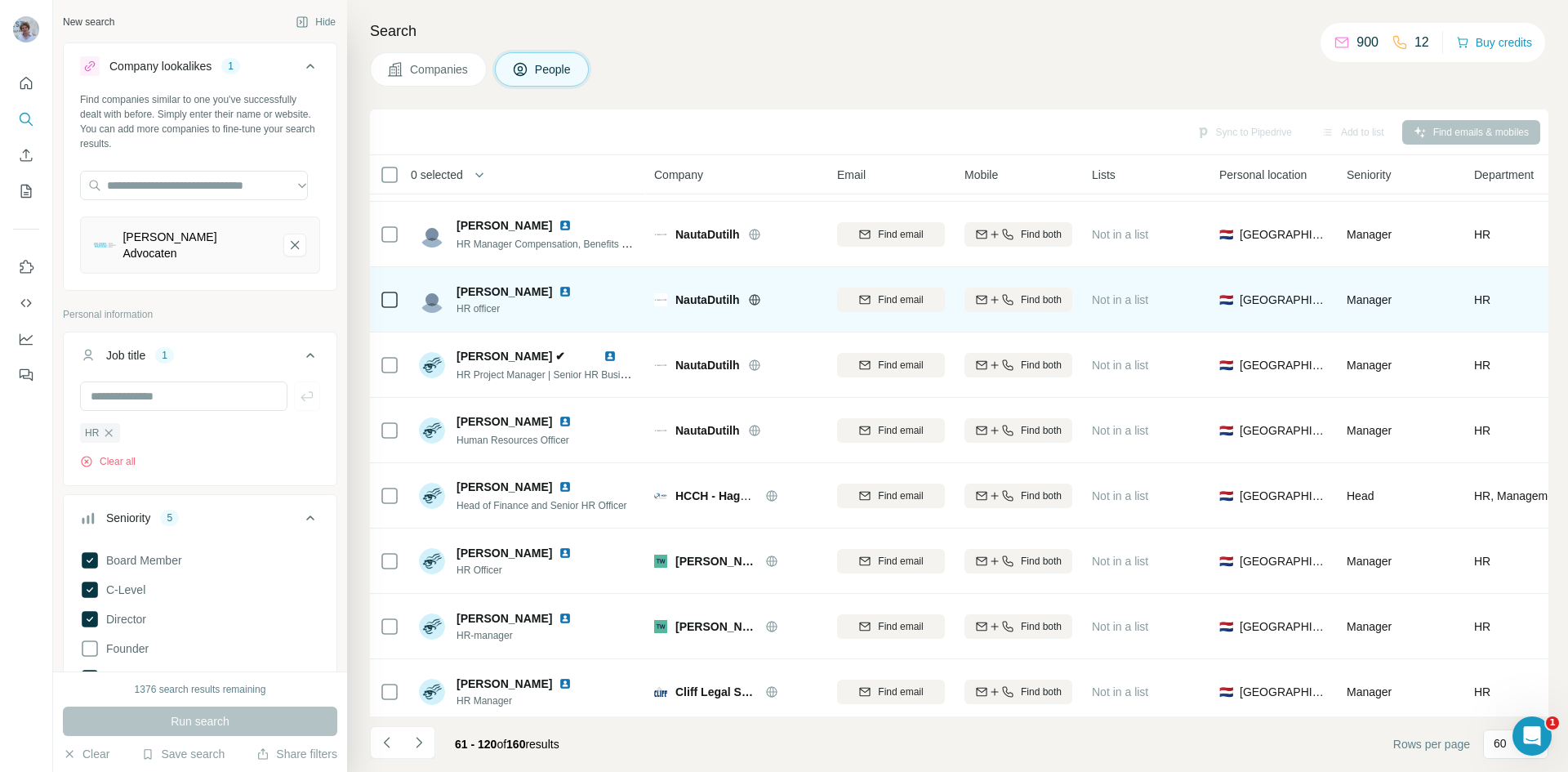
drag, startPoint x: 627, startPoint y: 303, endPoint x: 711, endPoint y: 295, distance: 84.4
click at [630, 302] on div "Marie France HR officer" at bounding box center [527, 299] width 217 height 45
click at [709, 302] on span "NautaDutilh" at bounding box center [708, 299] width 65 height 16
click at [1440, 299] on div "Manager" at bounding box center [1400, 299] width 108 height 45
click at [1472, 294] on td "HR" at bounding box center [1555, 299] width 183 height 65
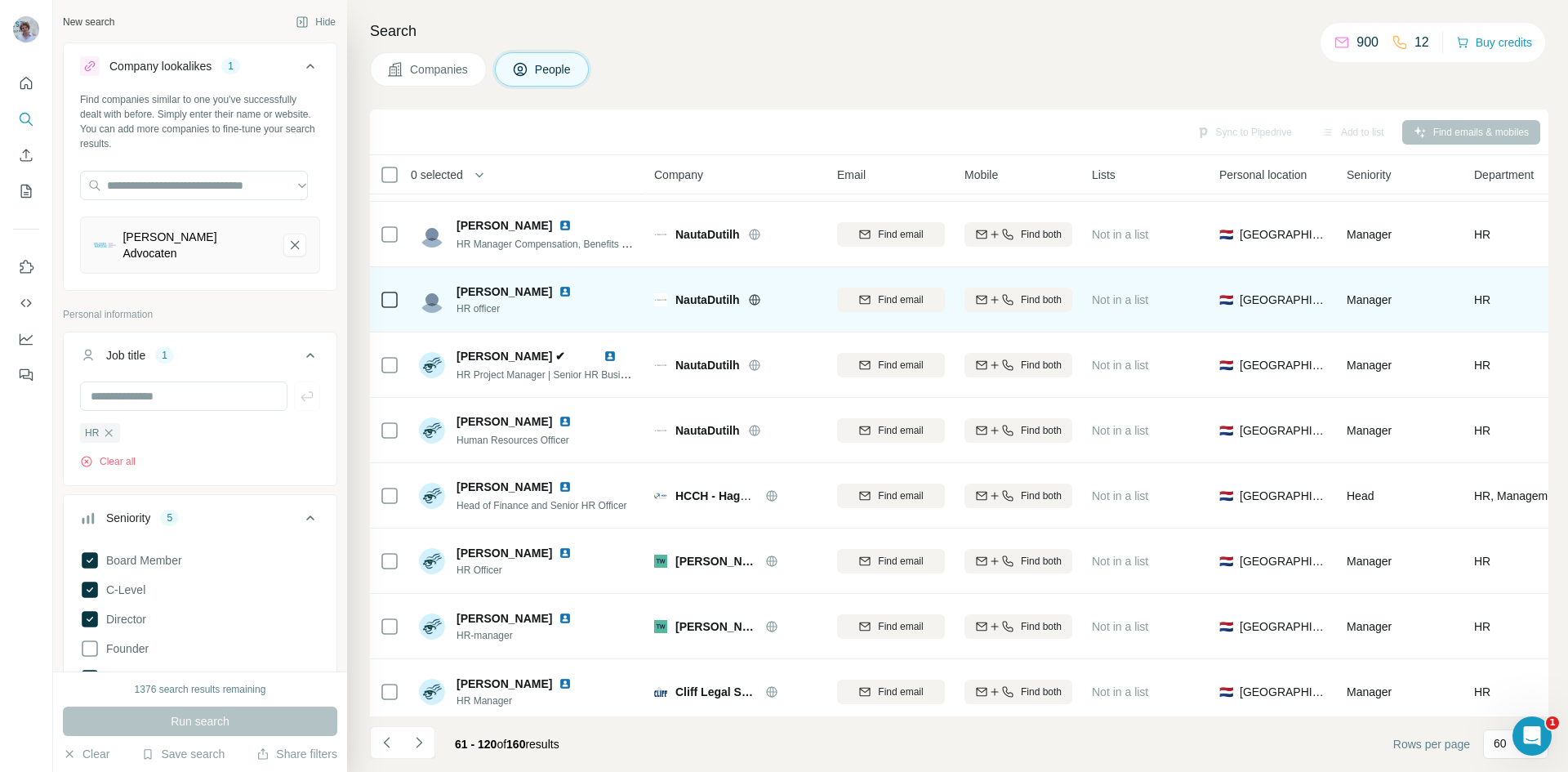
click at [1474, 294] on span "HR" at bounding box center [1481, 299] width 16 height 16
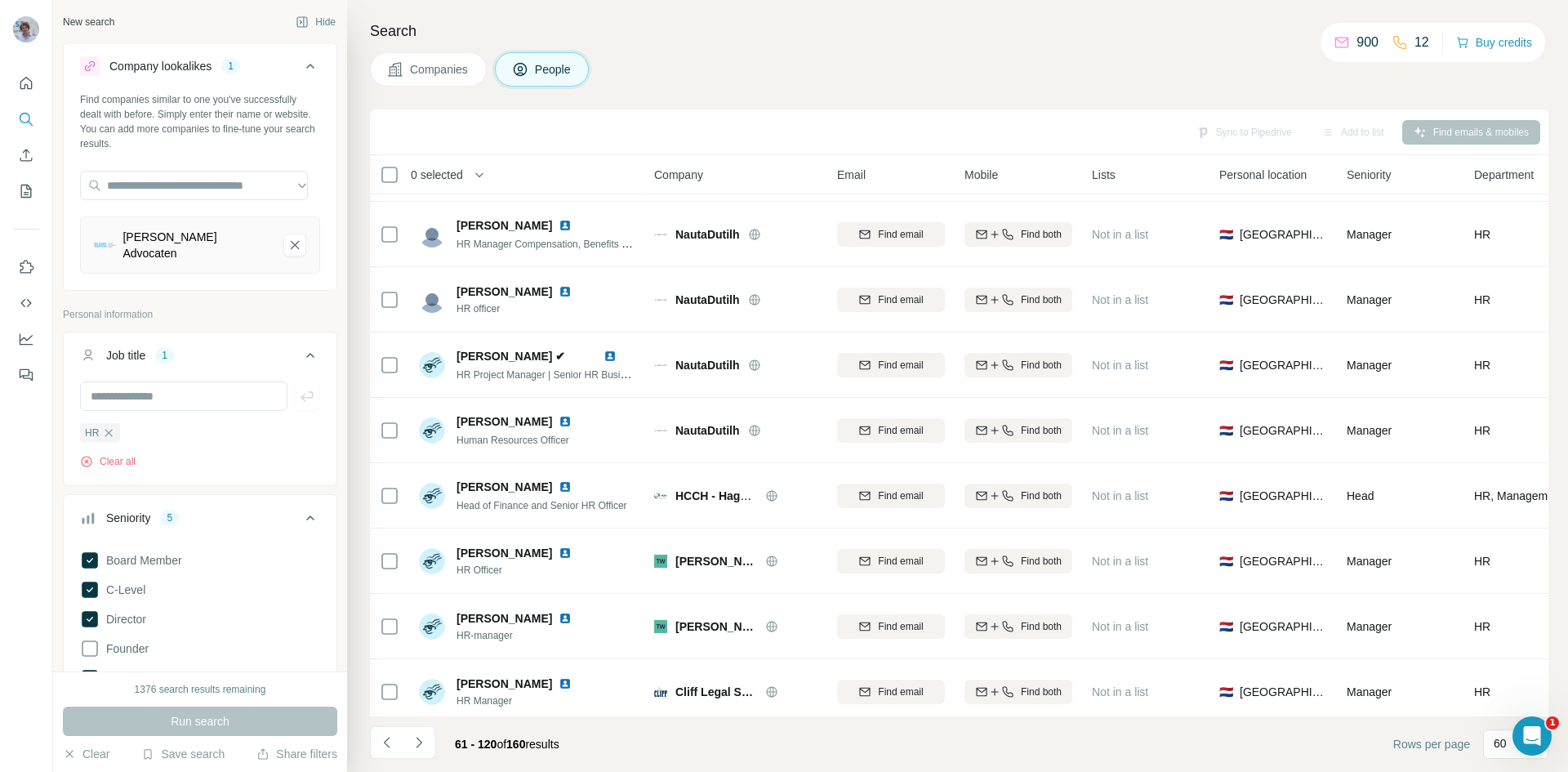
scroll to position [3324, 234]
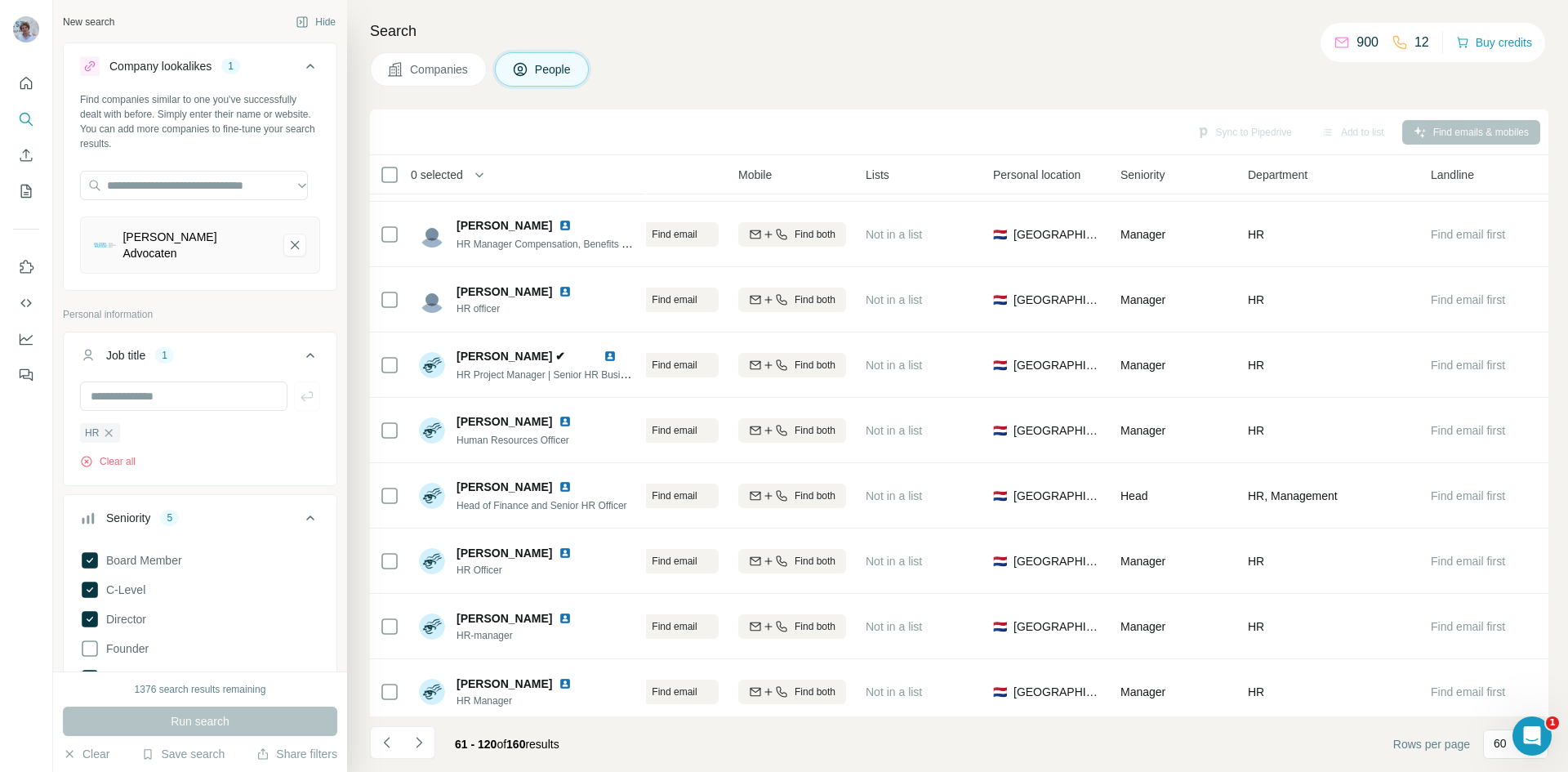
click at [1518, 169] on div "Landline" at bounding box center [1484, 174] width 108 height 19
drag, startPoint x: 1518, startPoint y: 169, endPoint x: 690, endPoint y: 124, distance: 829.2
click at [714, 110] on div "Sync to Pipedrive Add to list Find emails & mobiles" at bounding box center [958, 132] width 1178 height 46
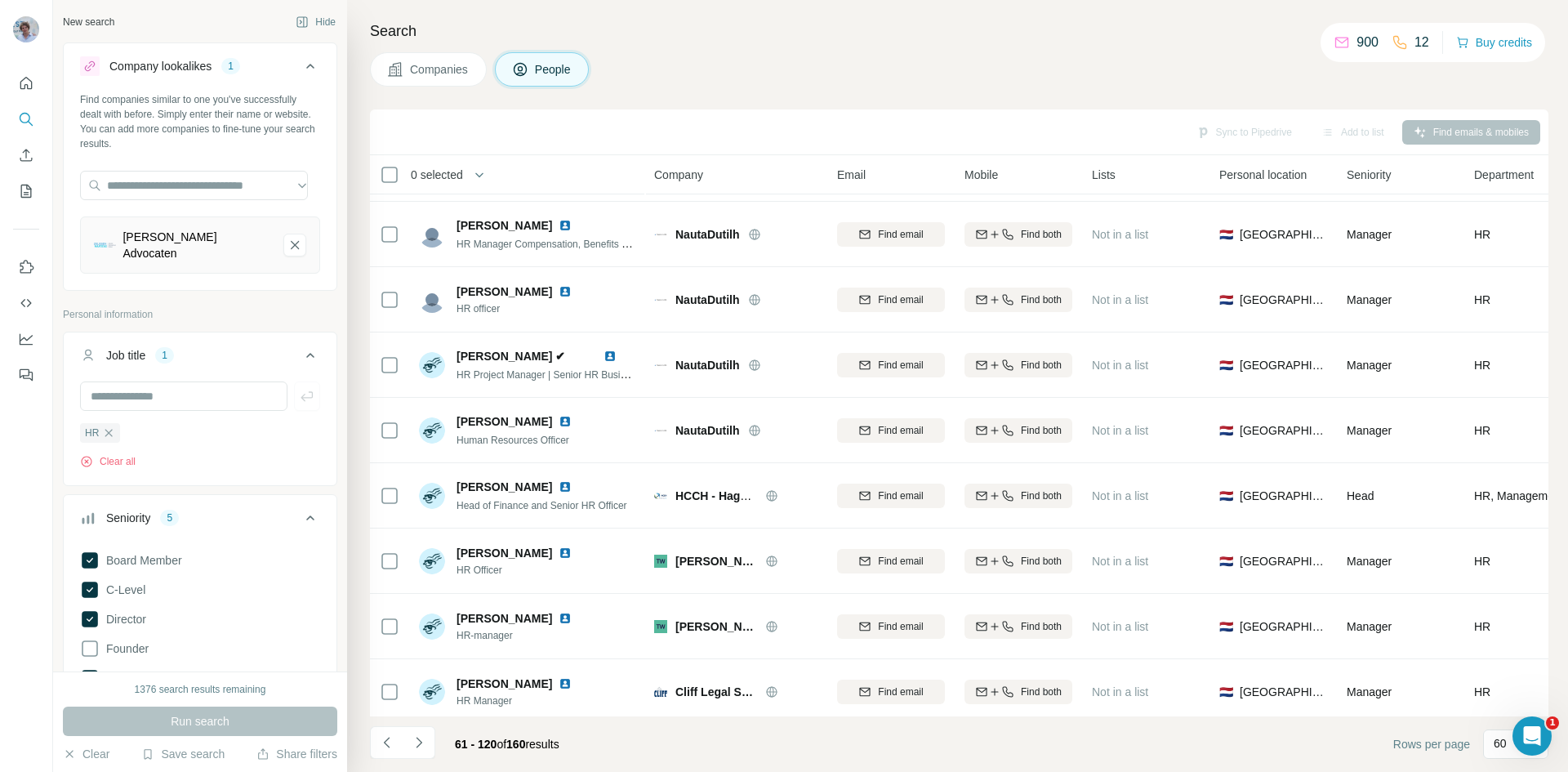
click at [453, 82] on button "Companies" at bounding box center [427, 69] width 116 height 34
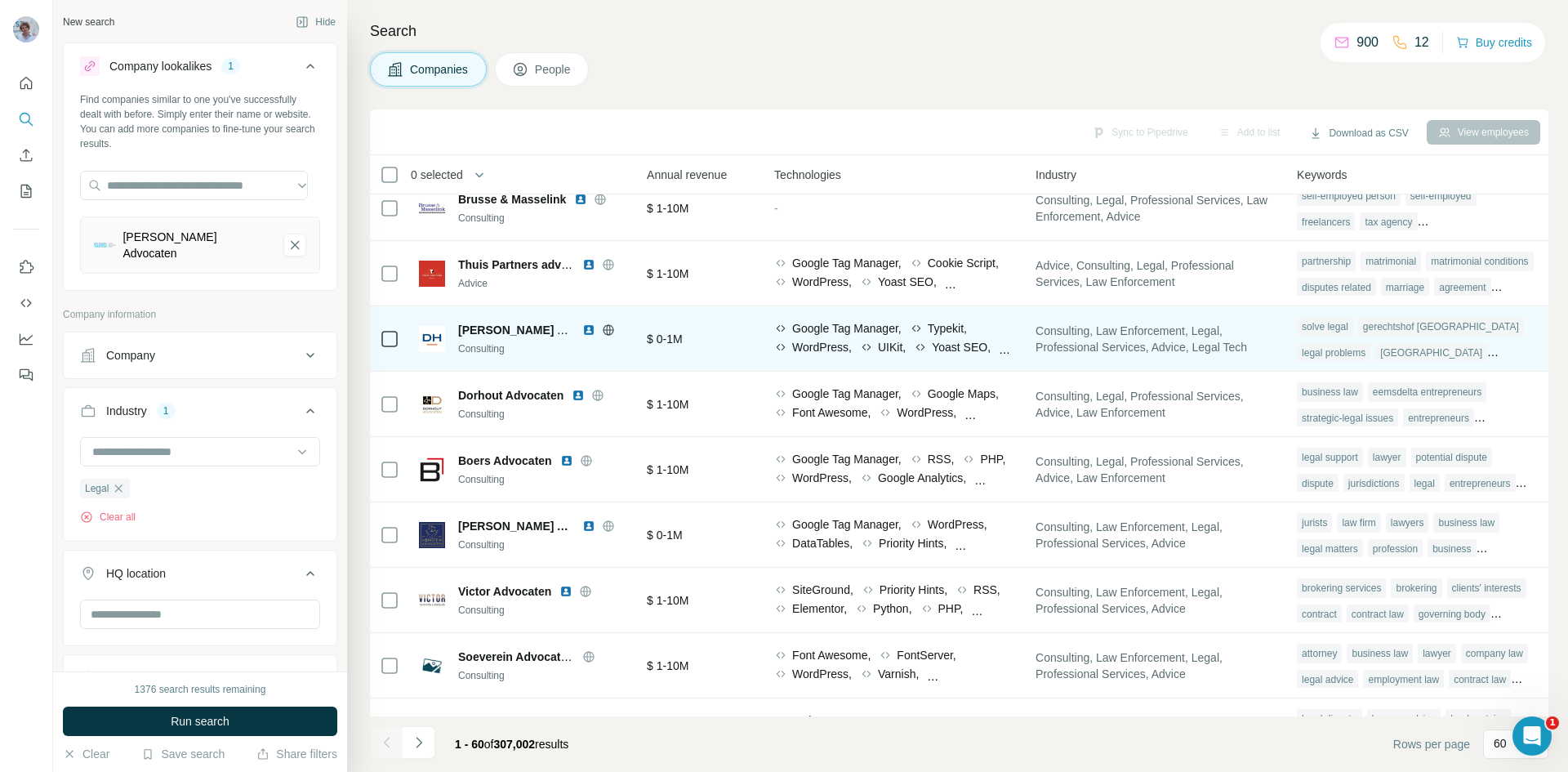
scroll to position [0, 800]
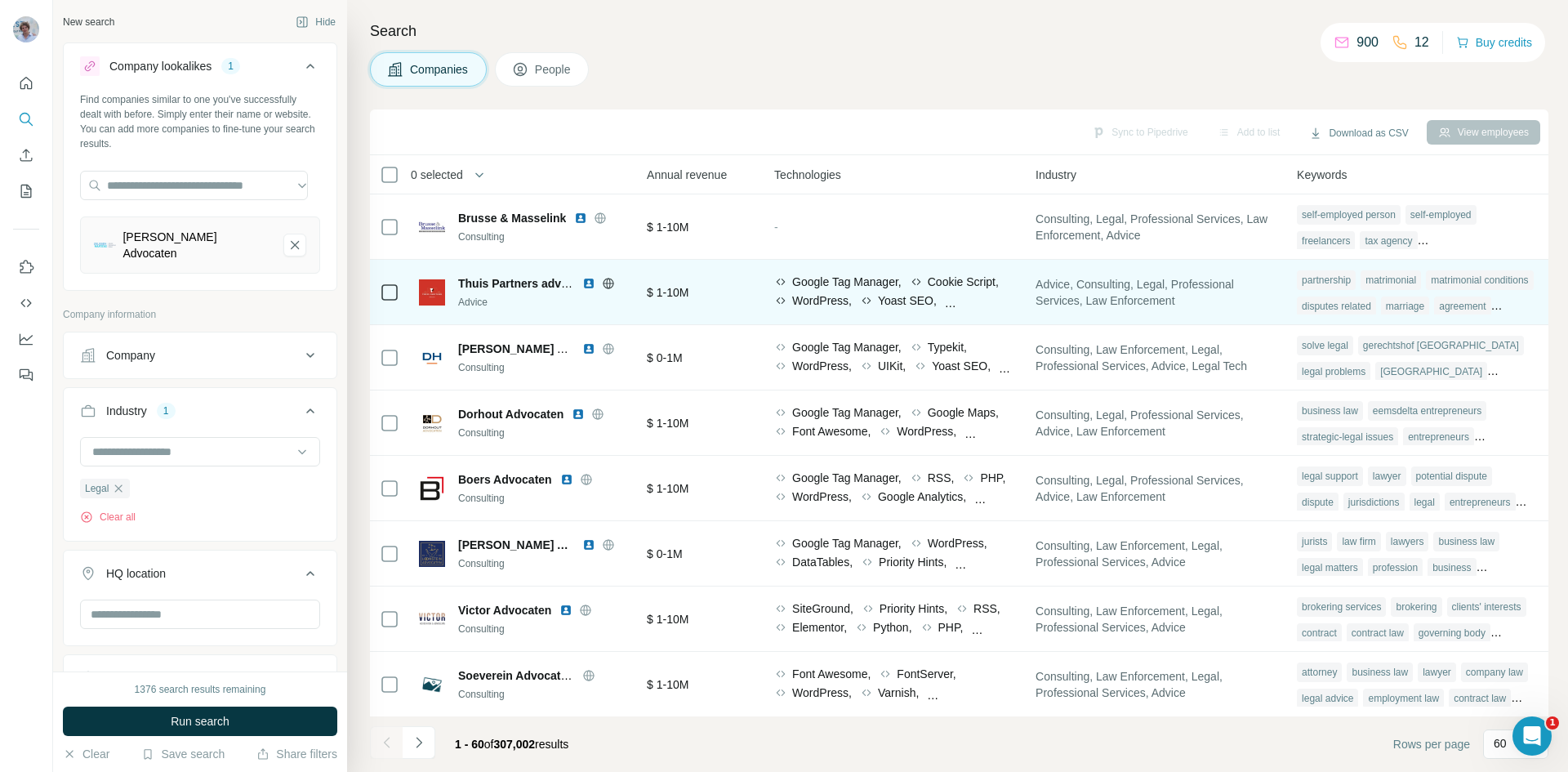
click at [1147, 287] on span "Advice, Consulting, Legal, Professional Services, Law Enforcement" at bounding box center [1156, 292] width 242 height 32
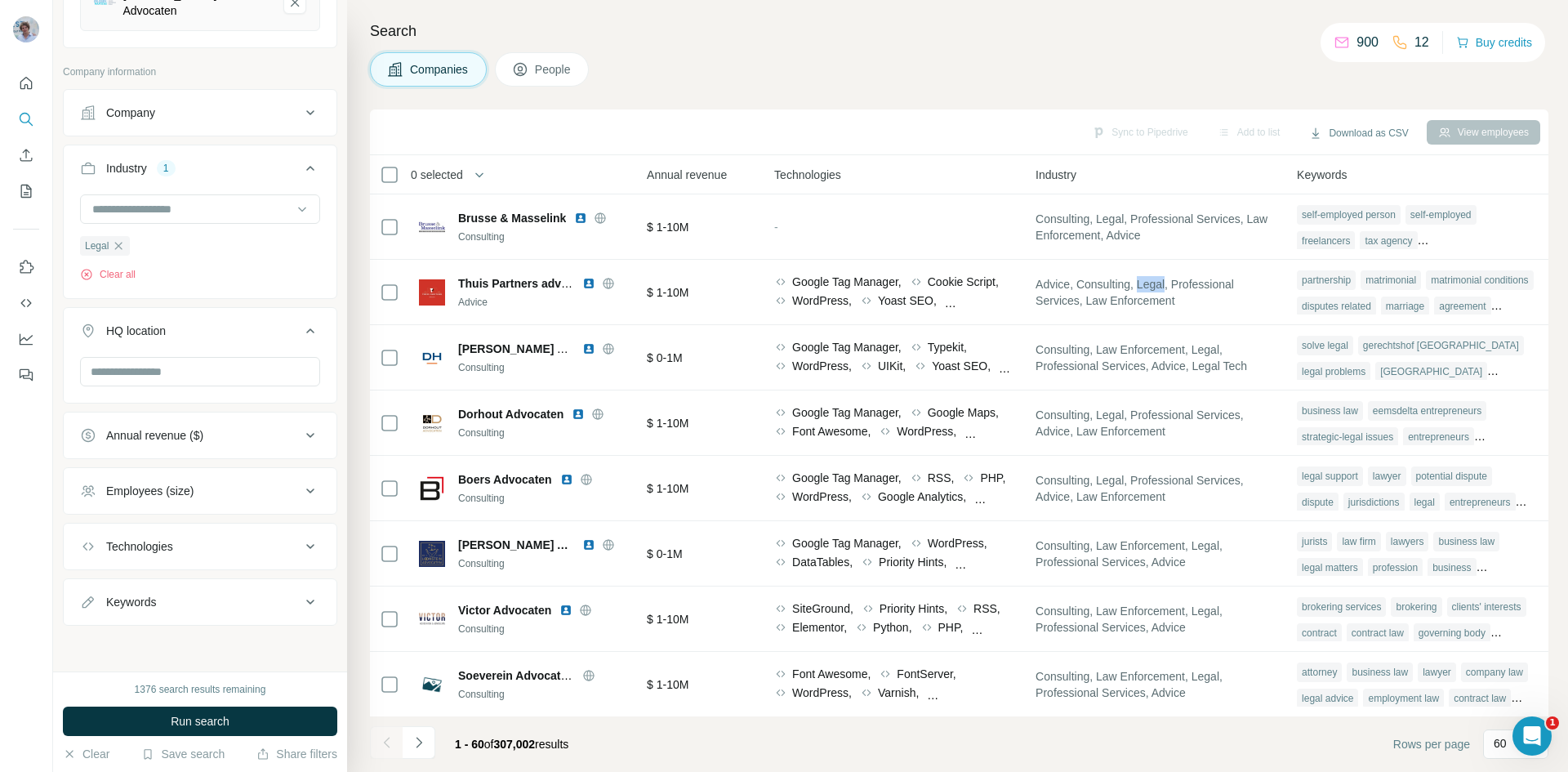
scroll to position [0, 0]
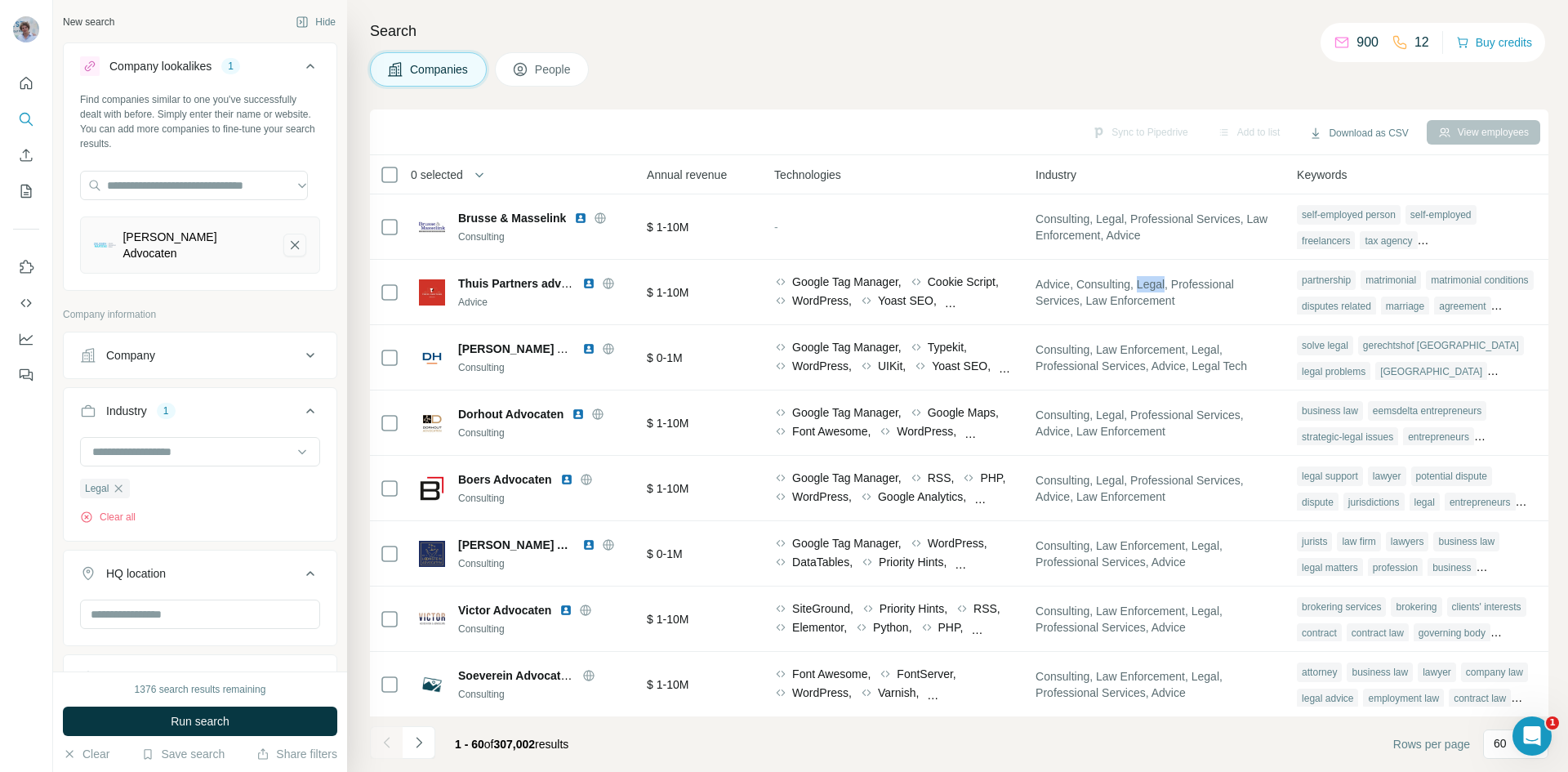
click at [288, 246] on icon "Delissen Martens Advocaten-remove-button" at bounding box center [295, 245] width 14 height 16
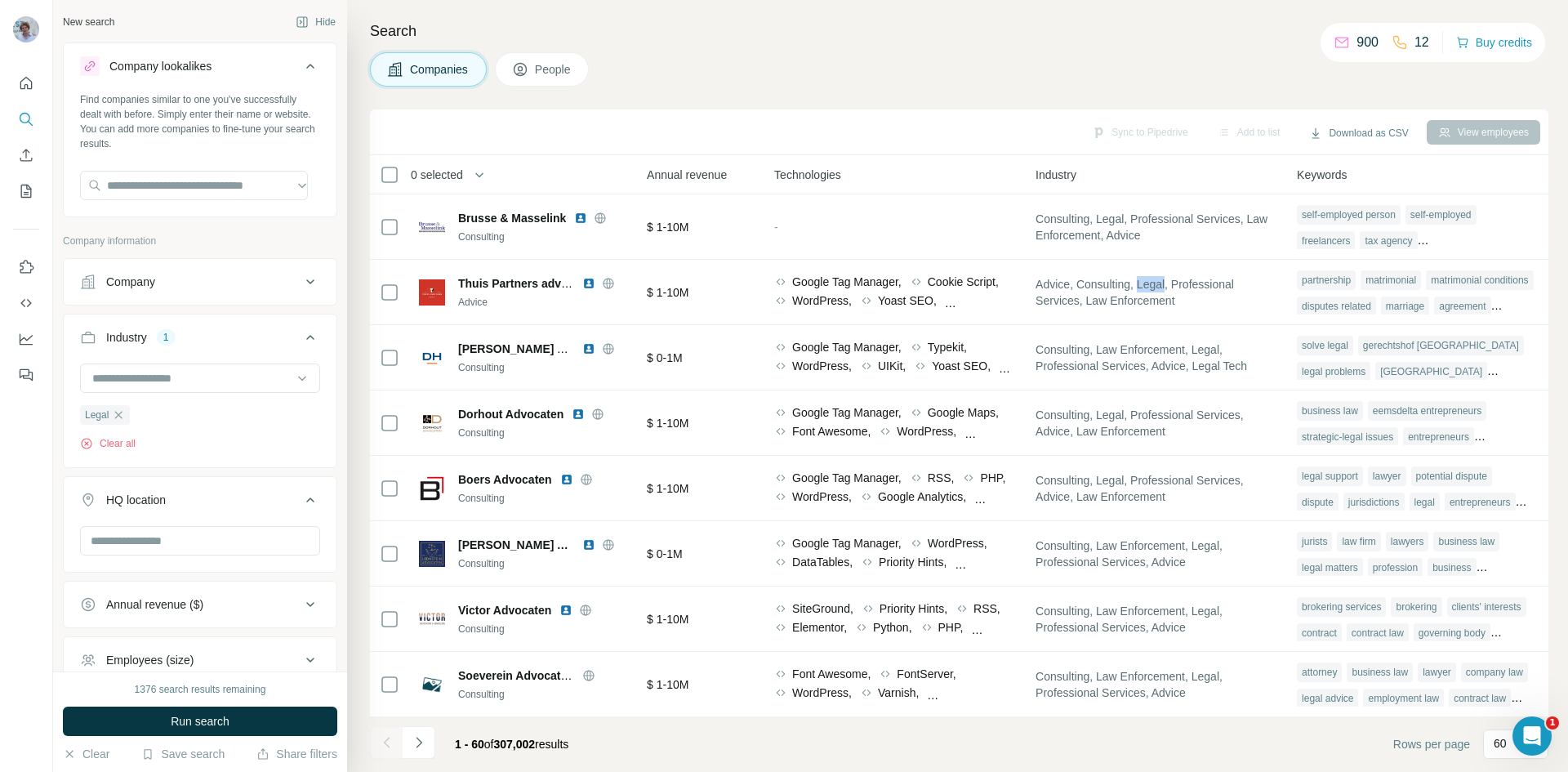
scroll to position [82, 0]
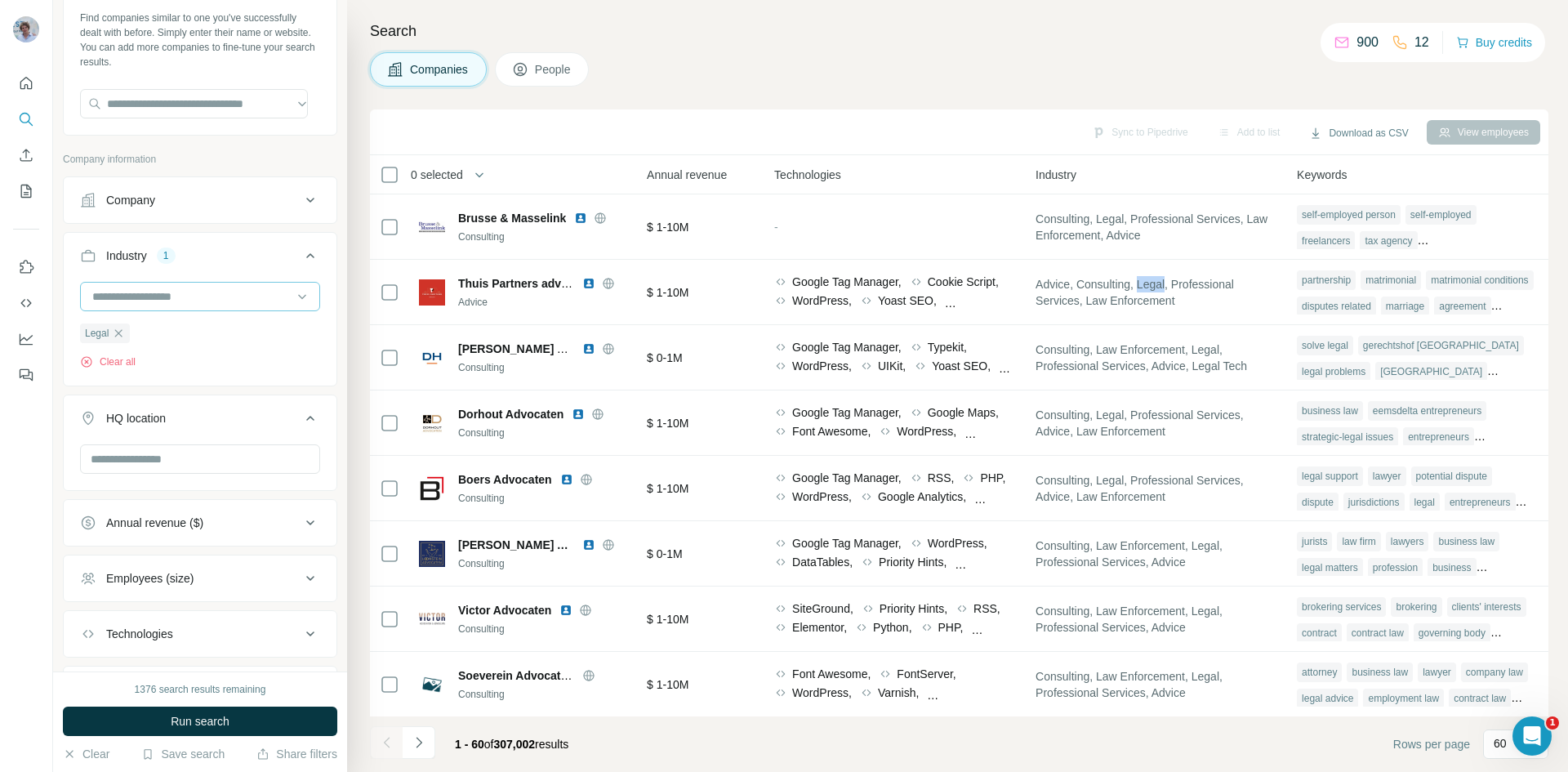
click at [197, 289] on input at bounding box center [192, 297] width 202 height 18
type input "***"
click at [127, 333] on p "Law Enforcement" at bounding box center [138, 333] width 89 height 16
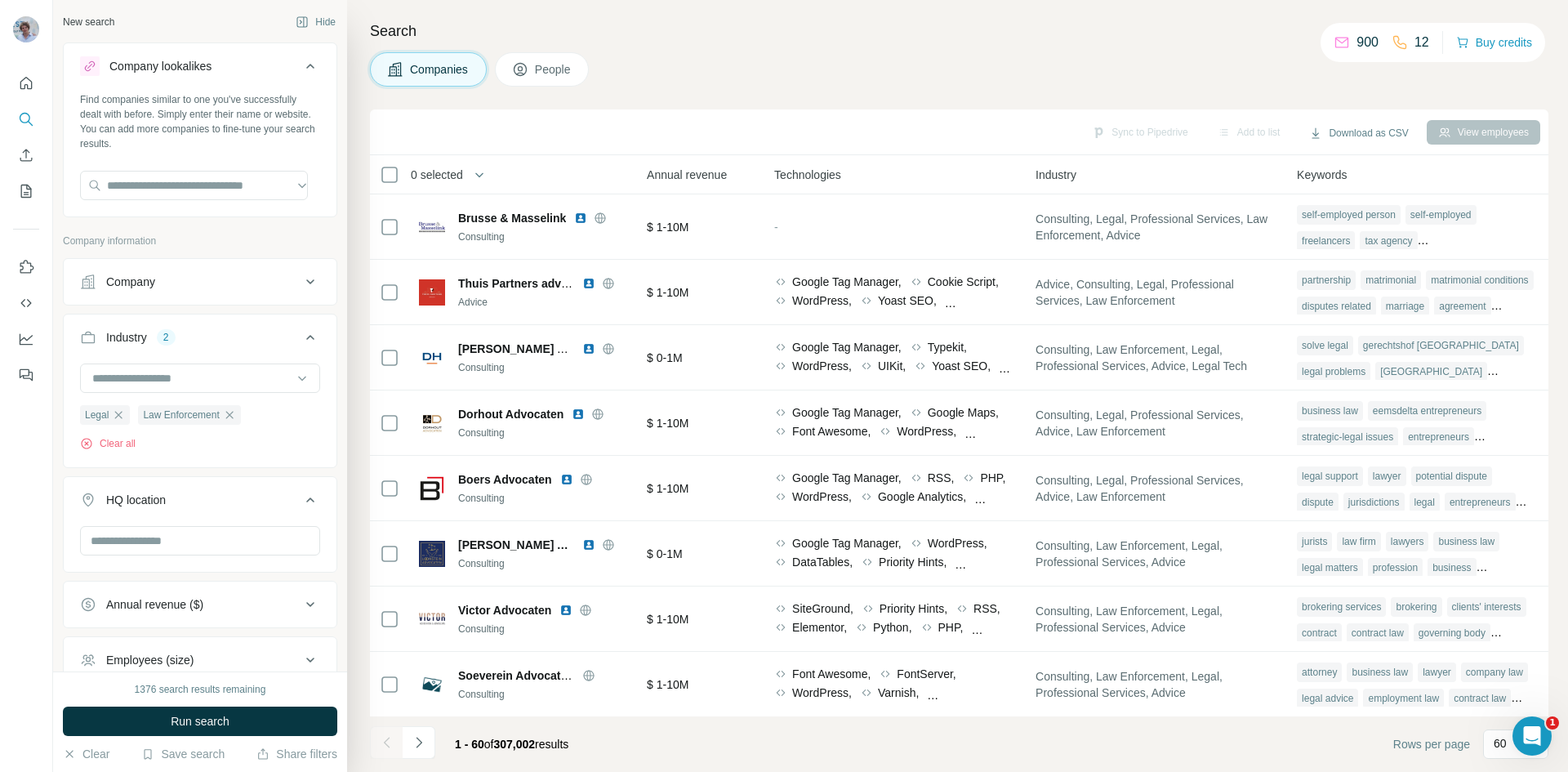
click at [555, 65] on span "People" at bounding box center [554, 69] width 38 height 16
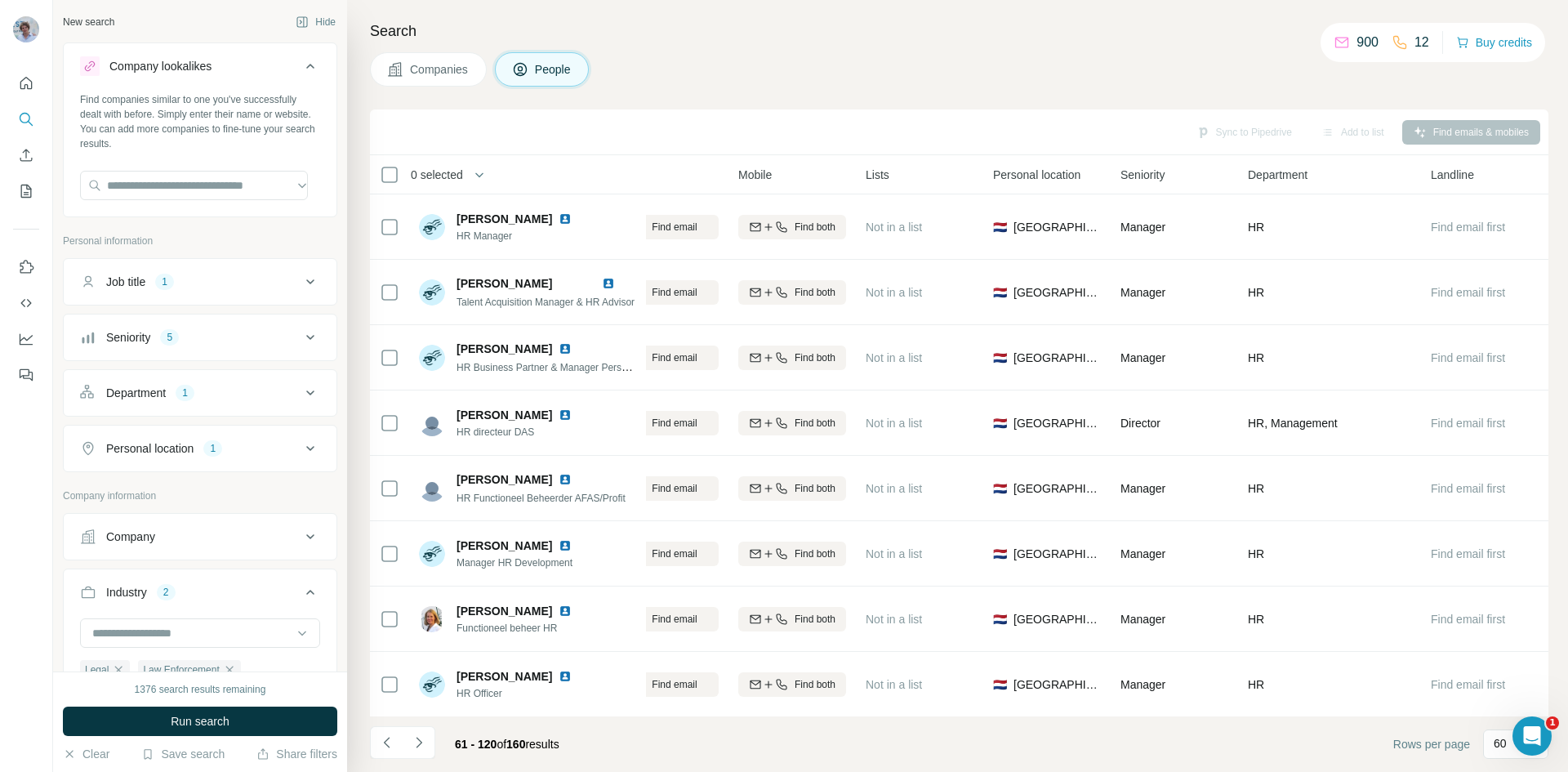
scroll to position [0, 234]
click at [215, 342] on div "Seniority 5" at bounding box center [190, 337] width 220 height 16
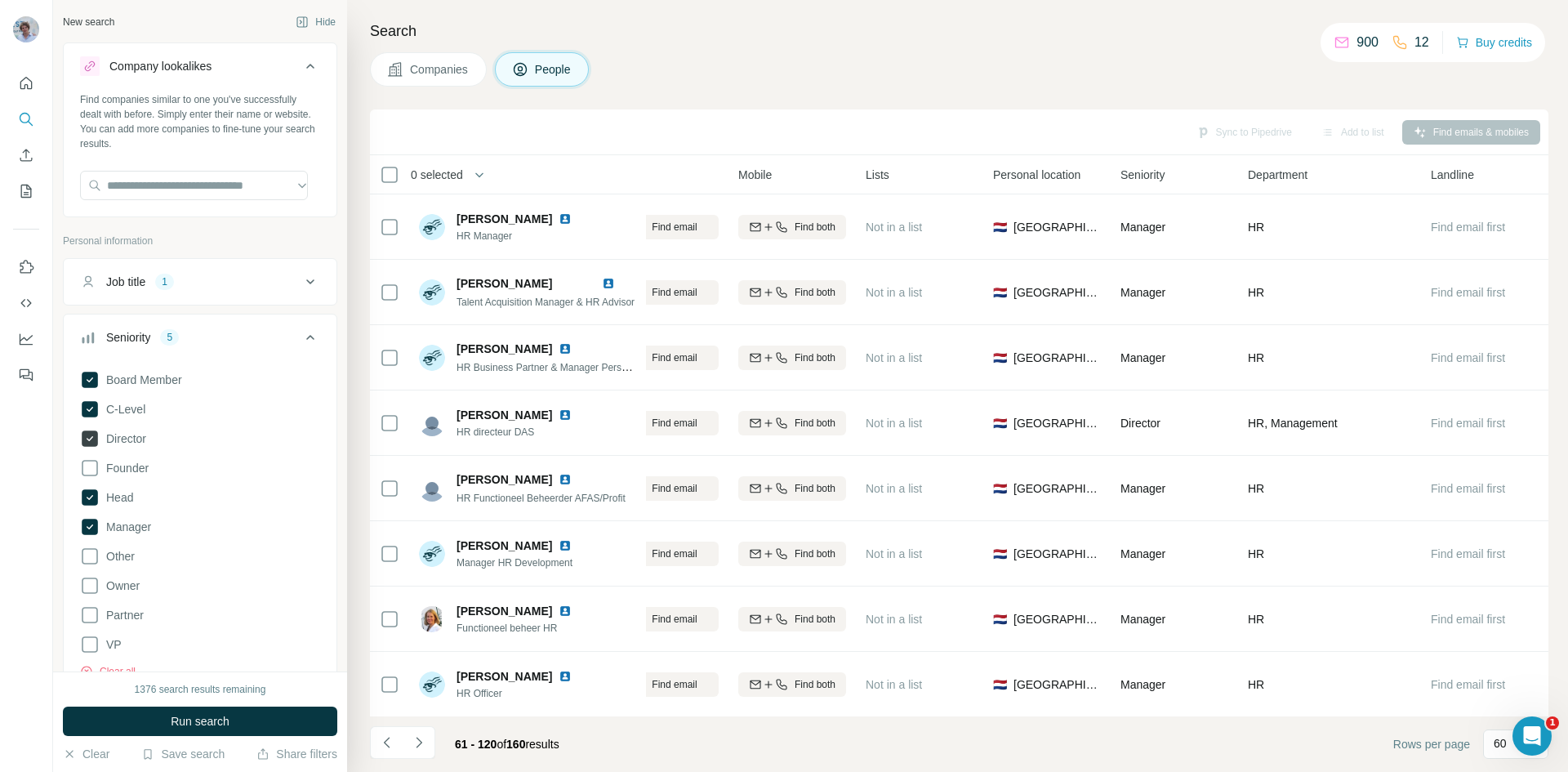
click at [125, 444] on span "Director" at bounding box center [123, 438] width 47 height 16
click at [125, 497] on span "Head" at bounding box center [115, 497] width 33 height 16
click at [169, 724] on button "Run search" at bounding box center [200, 721] width 274 height 30
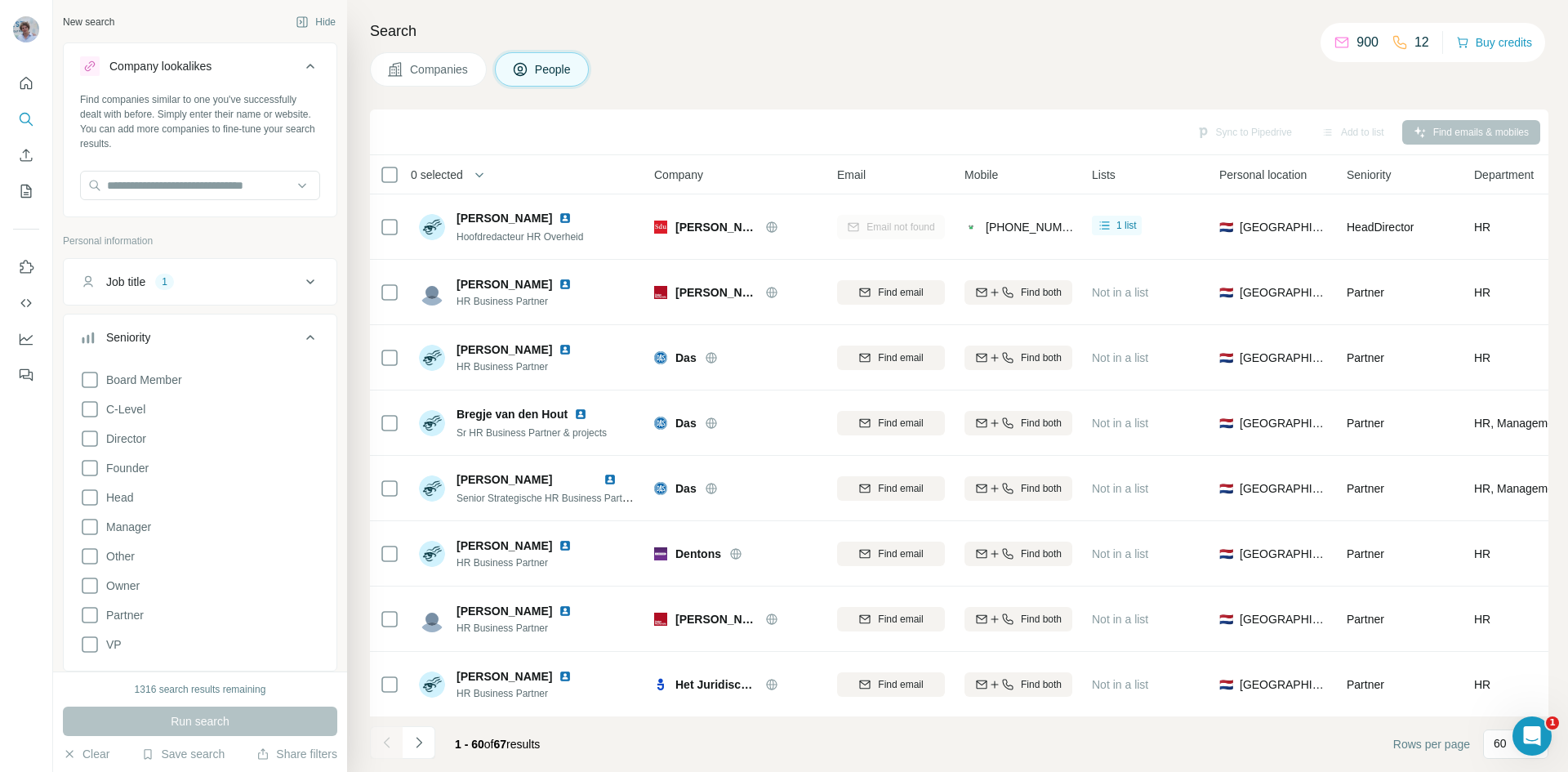
scroll to position [0, 234]
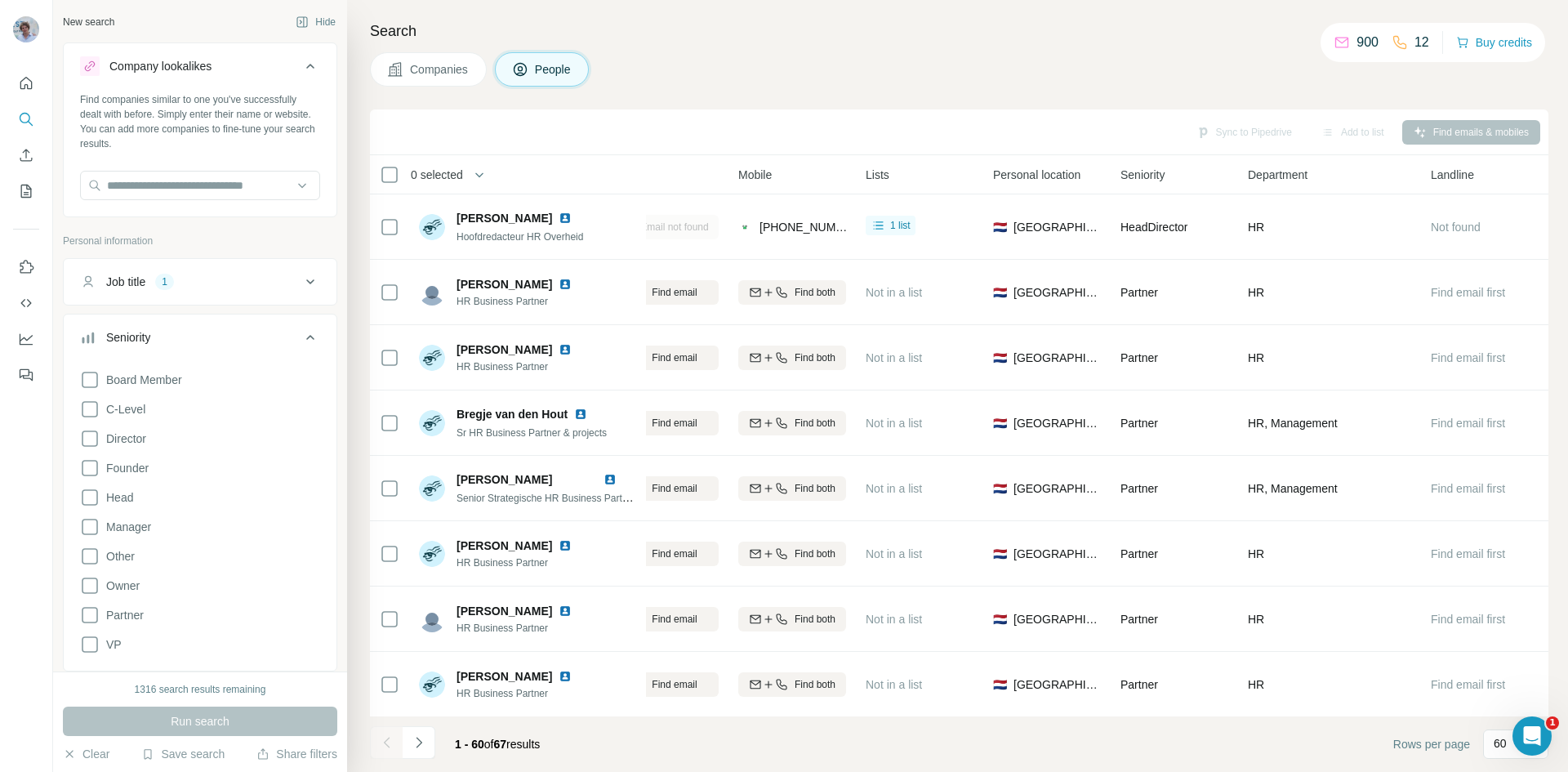
drag, startPoint x: 157, startPoint y: 715, endPoint x: 157, endPoint y: 653, distance: 62.0
click at [158, 715] on div "Run search" at bounding box center [200, 721] width 274 height 30
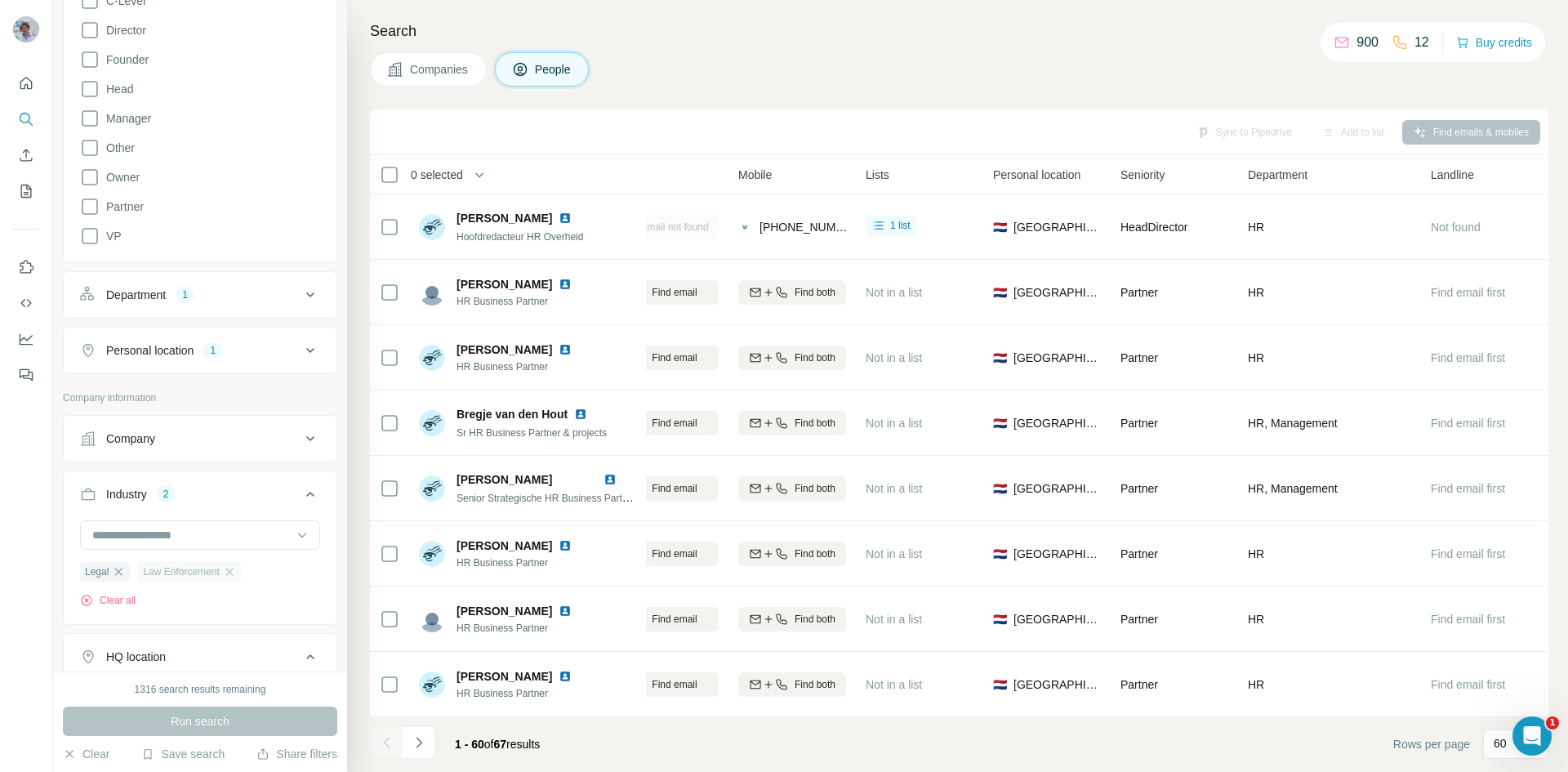
scroll to position [653, 0]
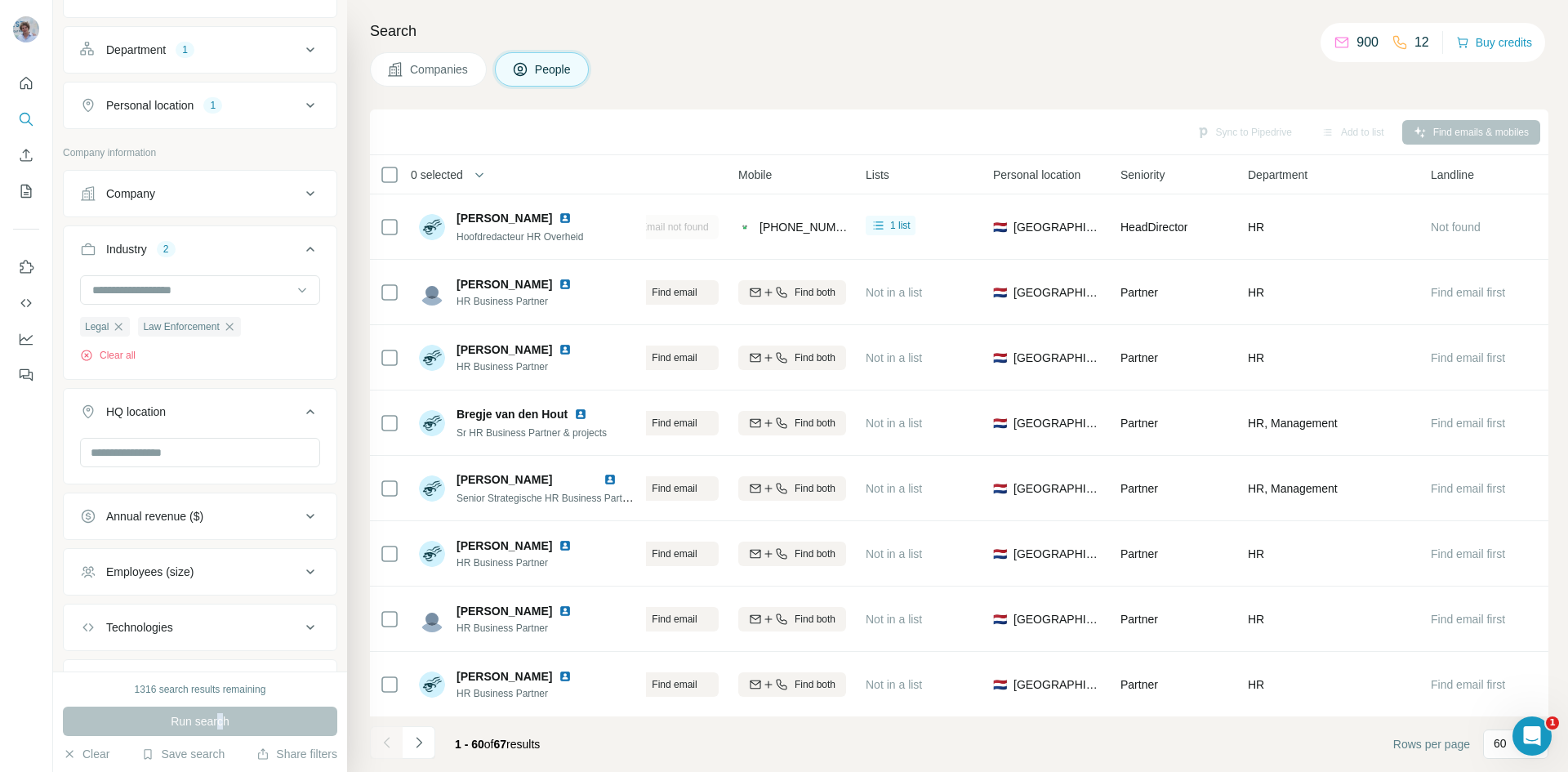
click at [220, 721] on div "Run search" at bounding box center [200, 721] width 274 height 30
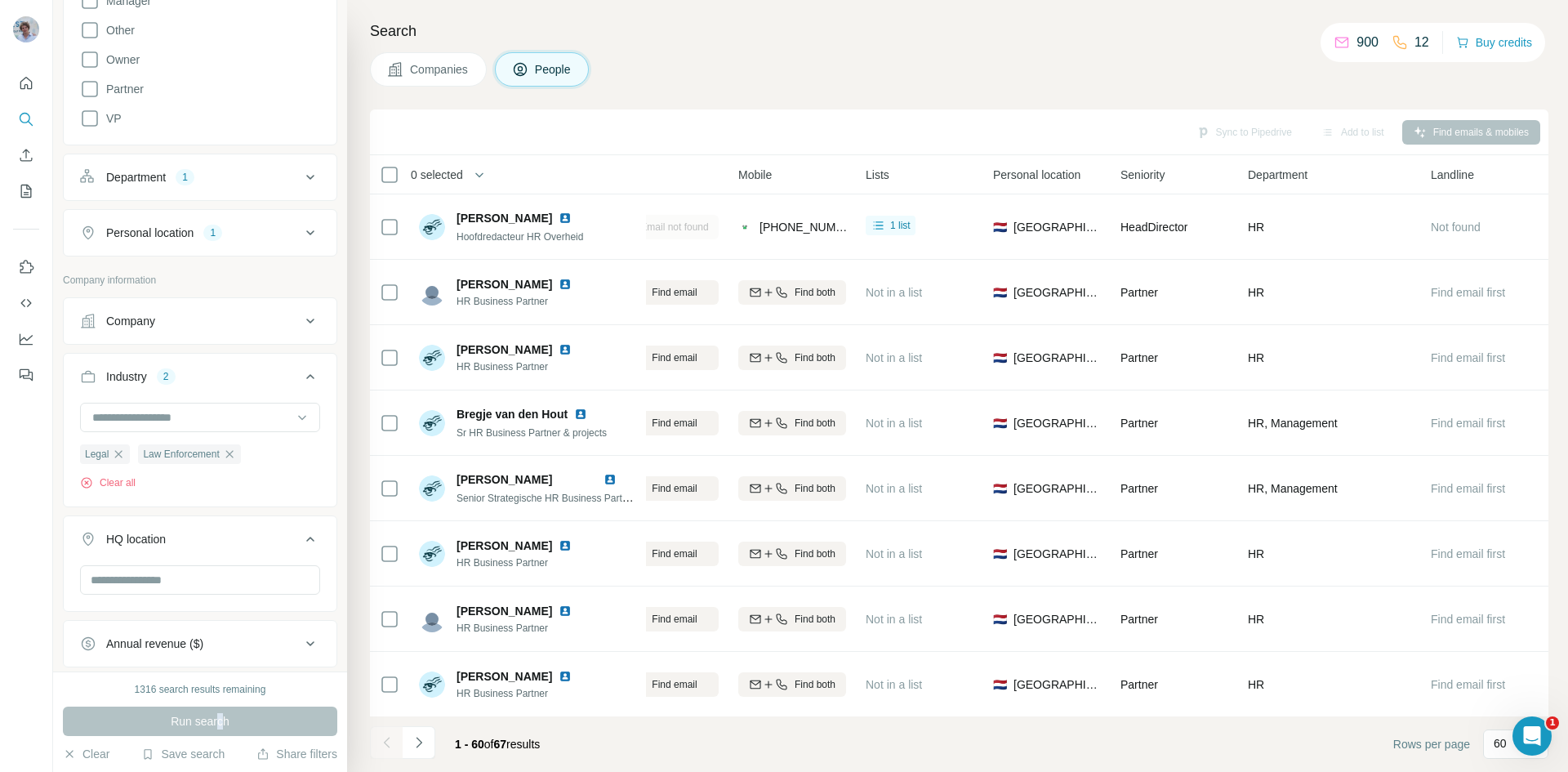
scroll to position [0, 0]
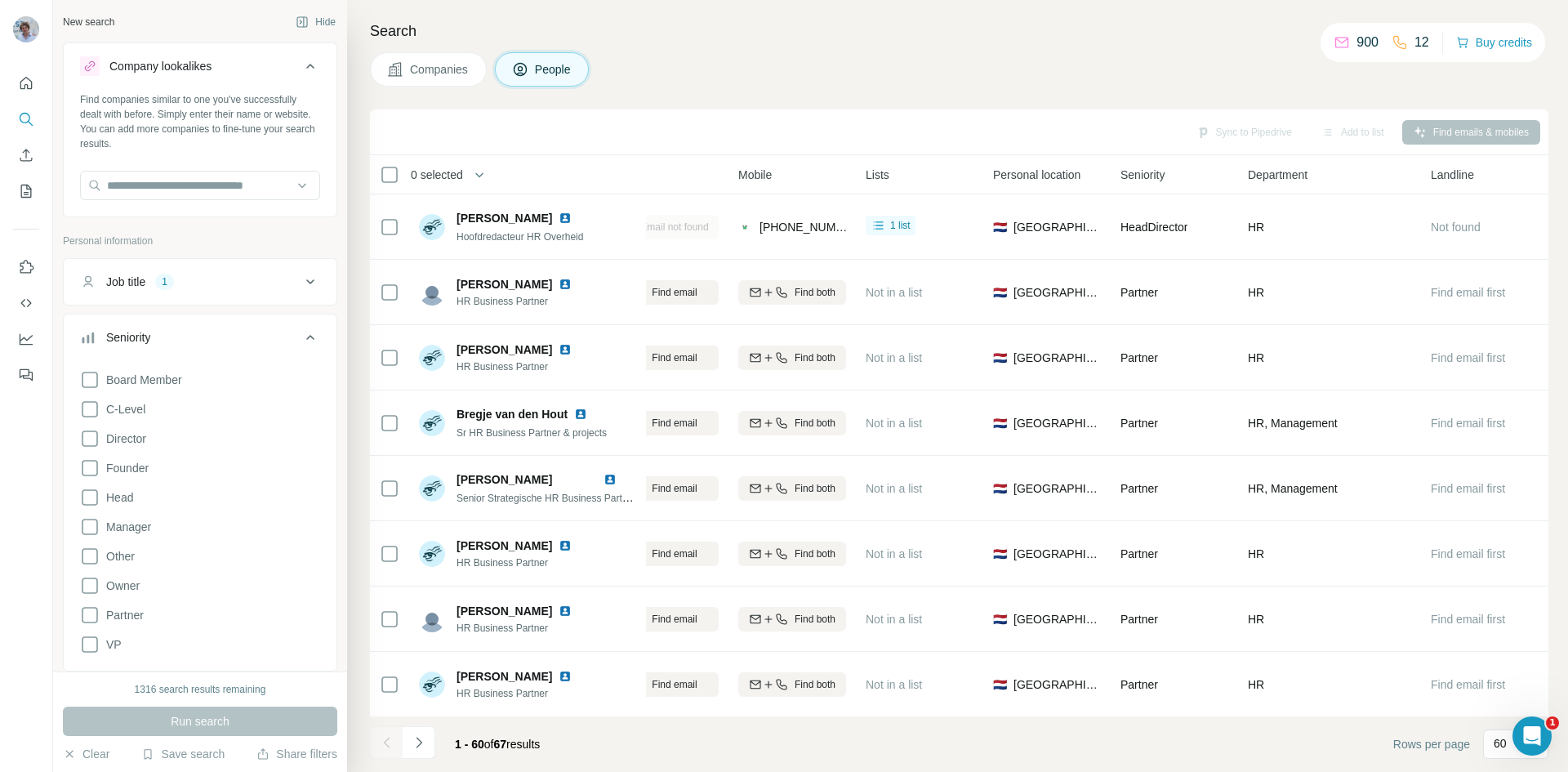
click at [196, 720] on div "Run search" at bounding box center [200, 721] width 274 height 30
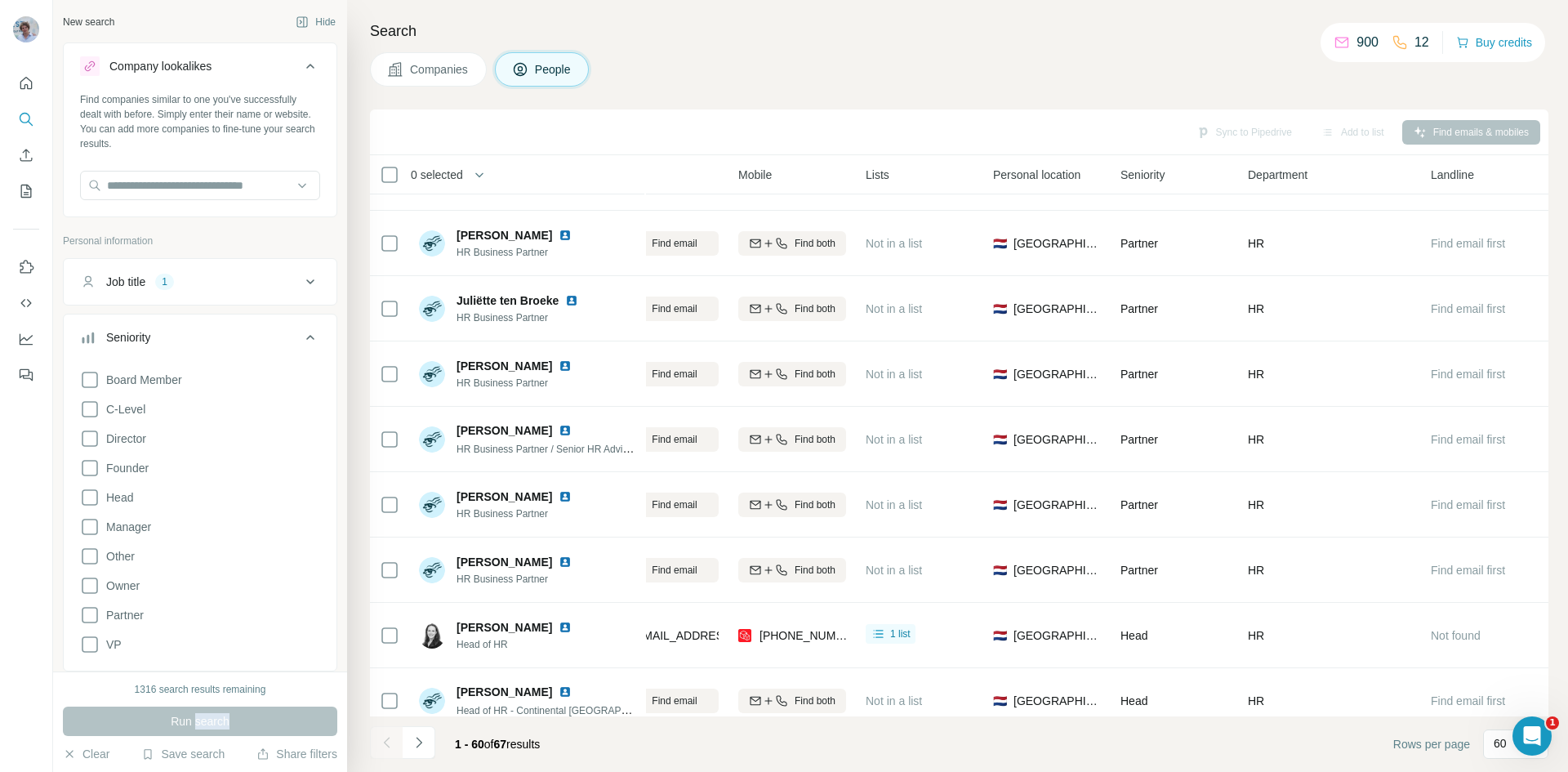
scroll to position [1062, 234]
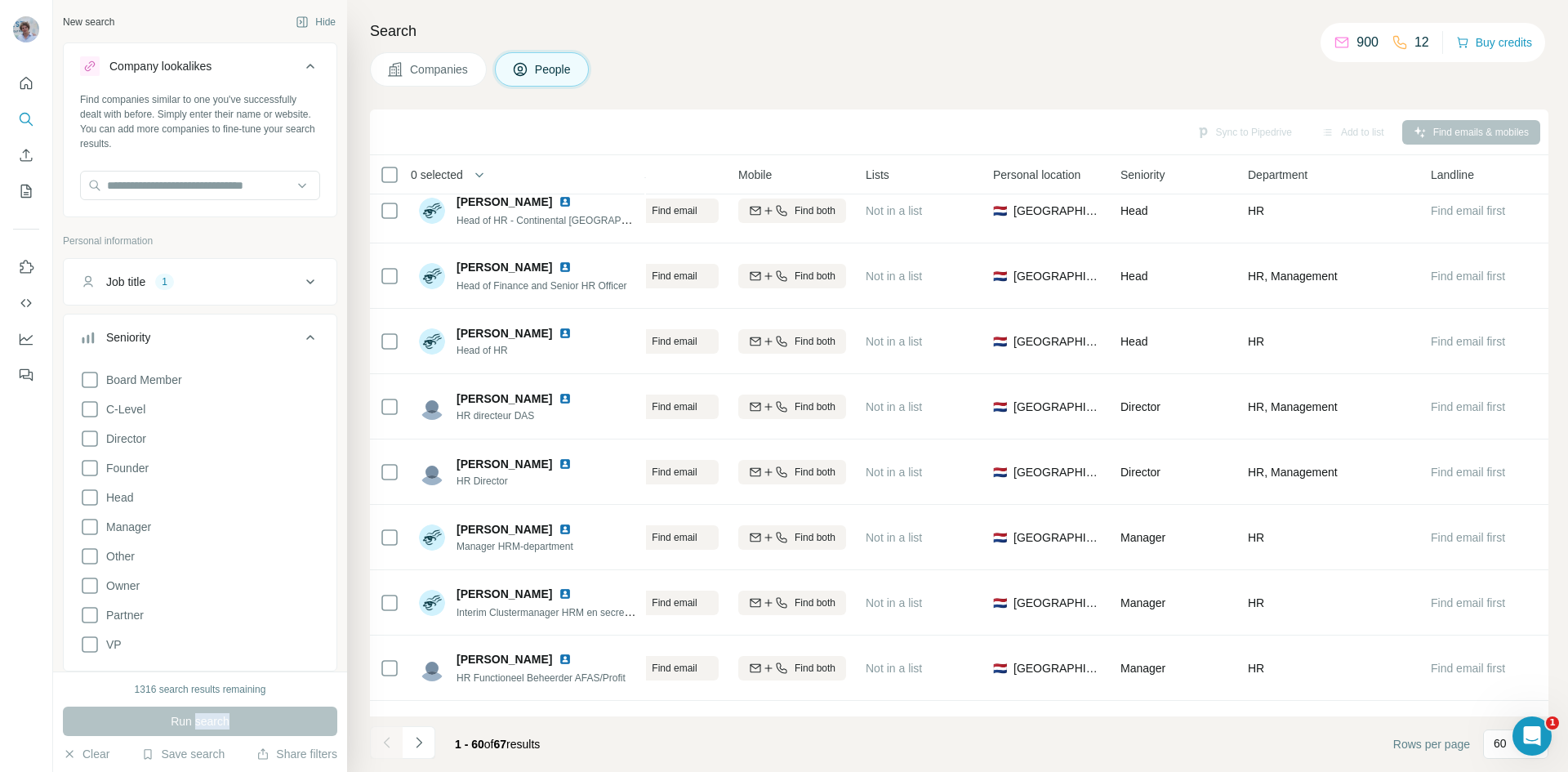
click at [300, 66] on icon at bounding box center [310, 66] width 20 height 20
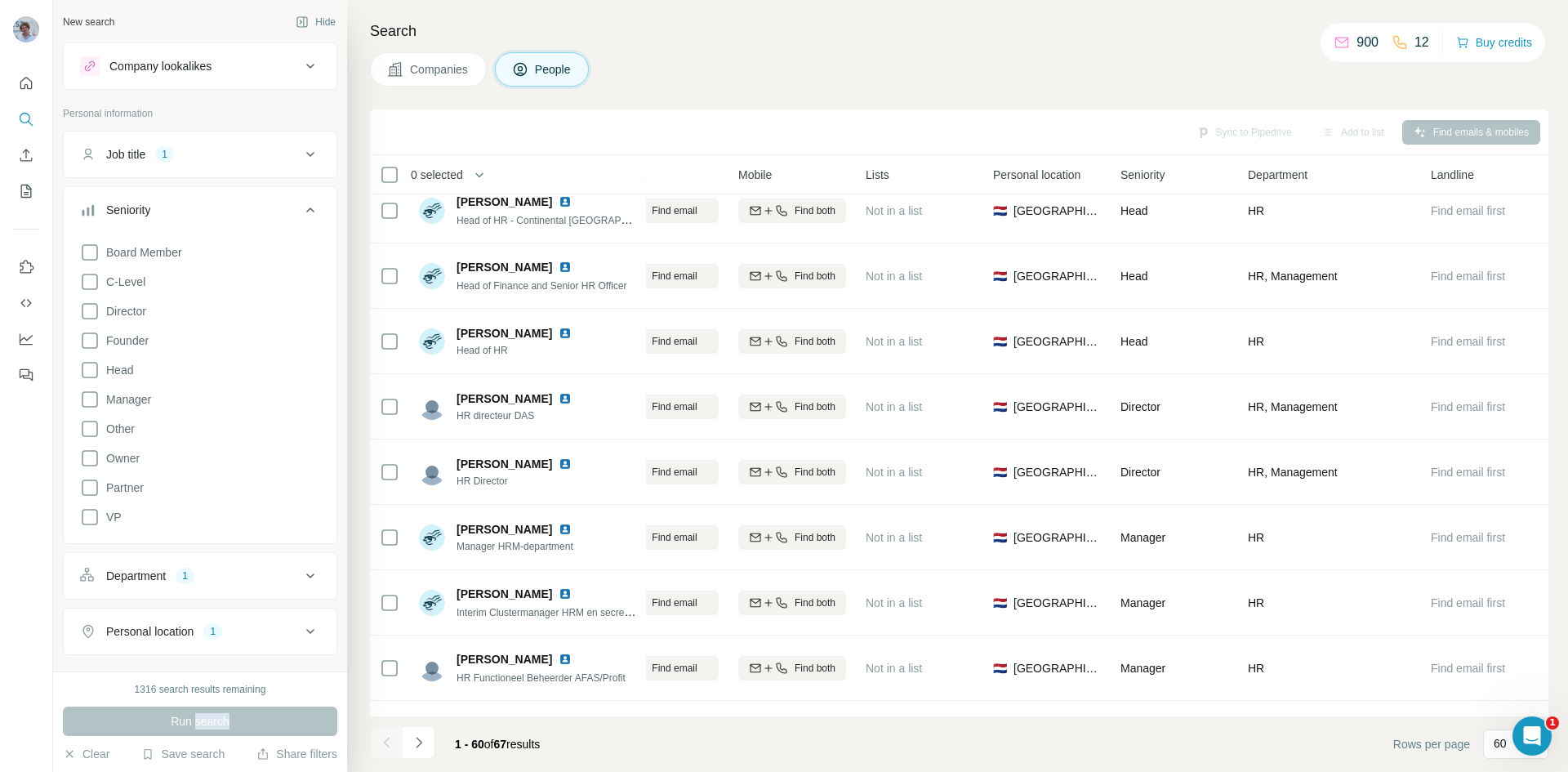
click at [307, 209] on icon at bounding box center [310, 209] width 8 height 5
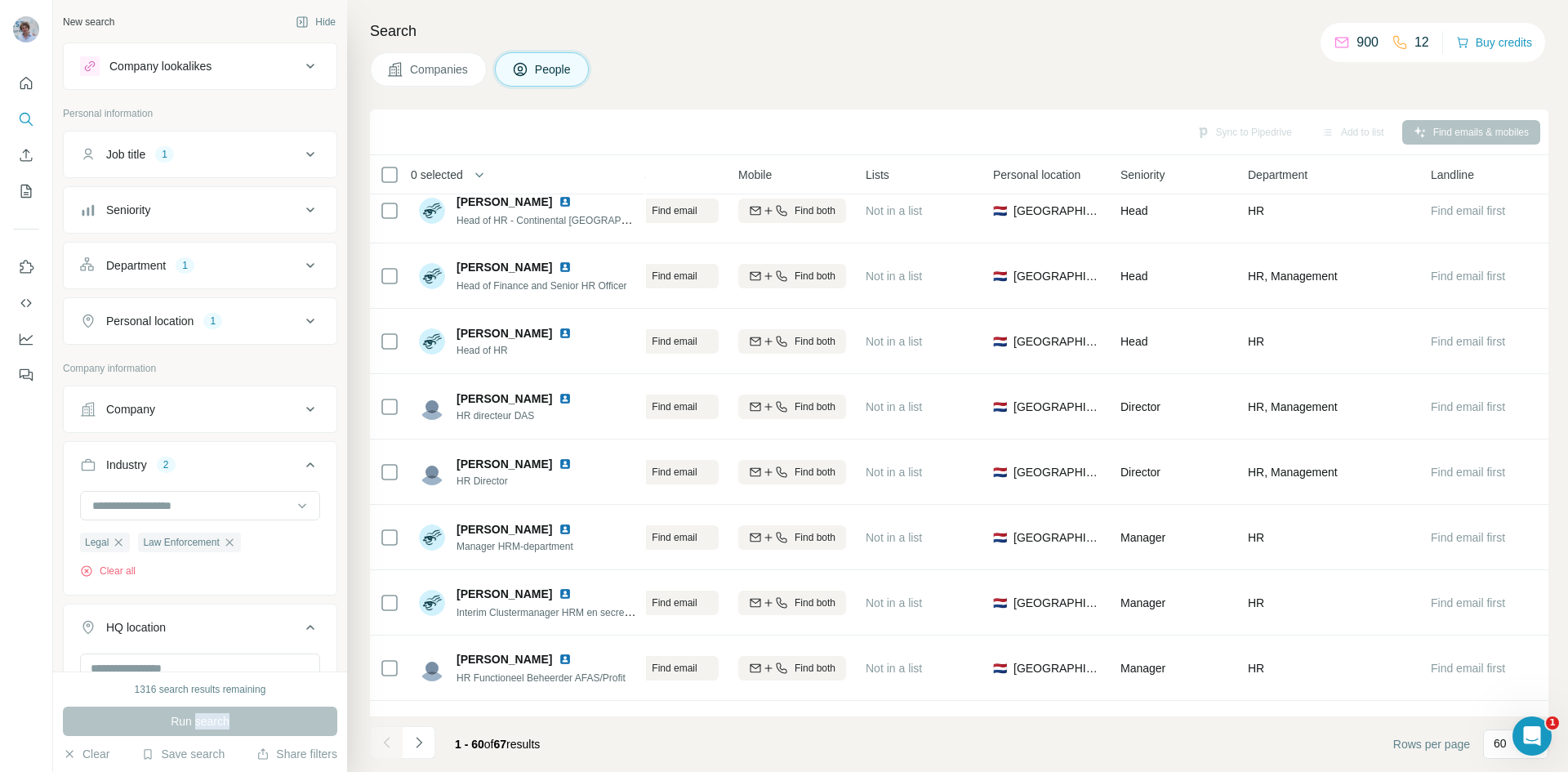
click at [307, 466] on icon at bounding box center [310, 464] width 8 height 5
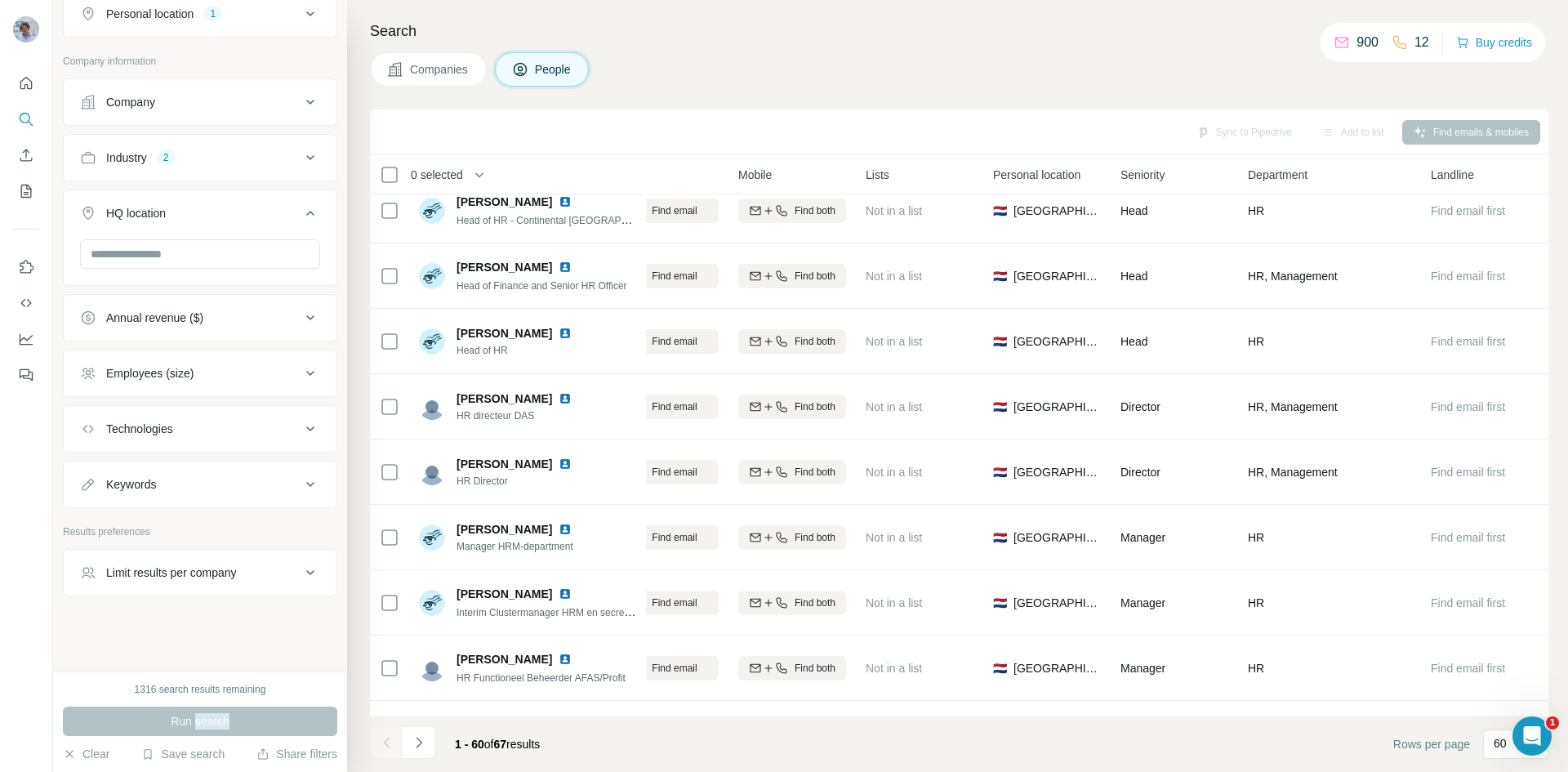
click at [247, 705] on div "1316 search results remaining Run search Clear Save search Share filters" at bounding box center [200, 721] width 294 height 100
click at [144, 158] on div "Industry" at bounding box center [126, 158] width 41 height 16
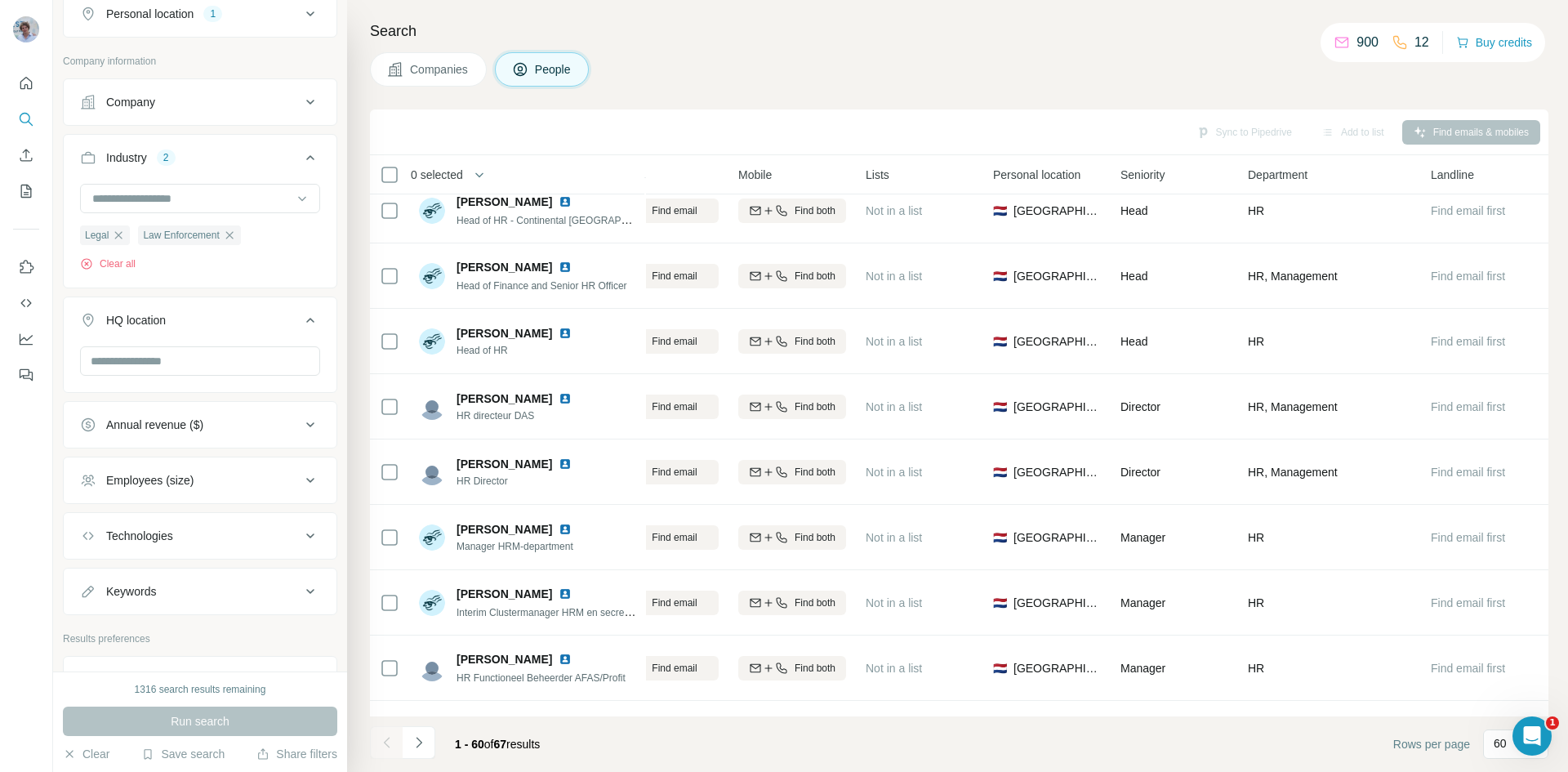
click at [147, 159] on div "Industry" at bounding box center [126, 158] width 41 height 16
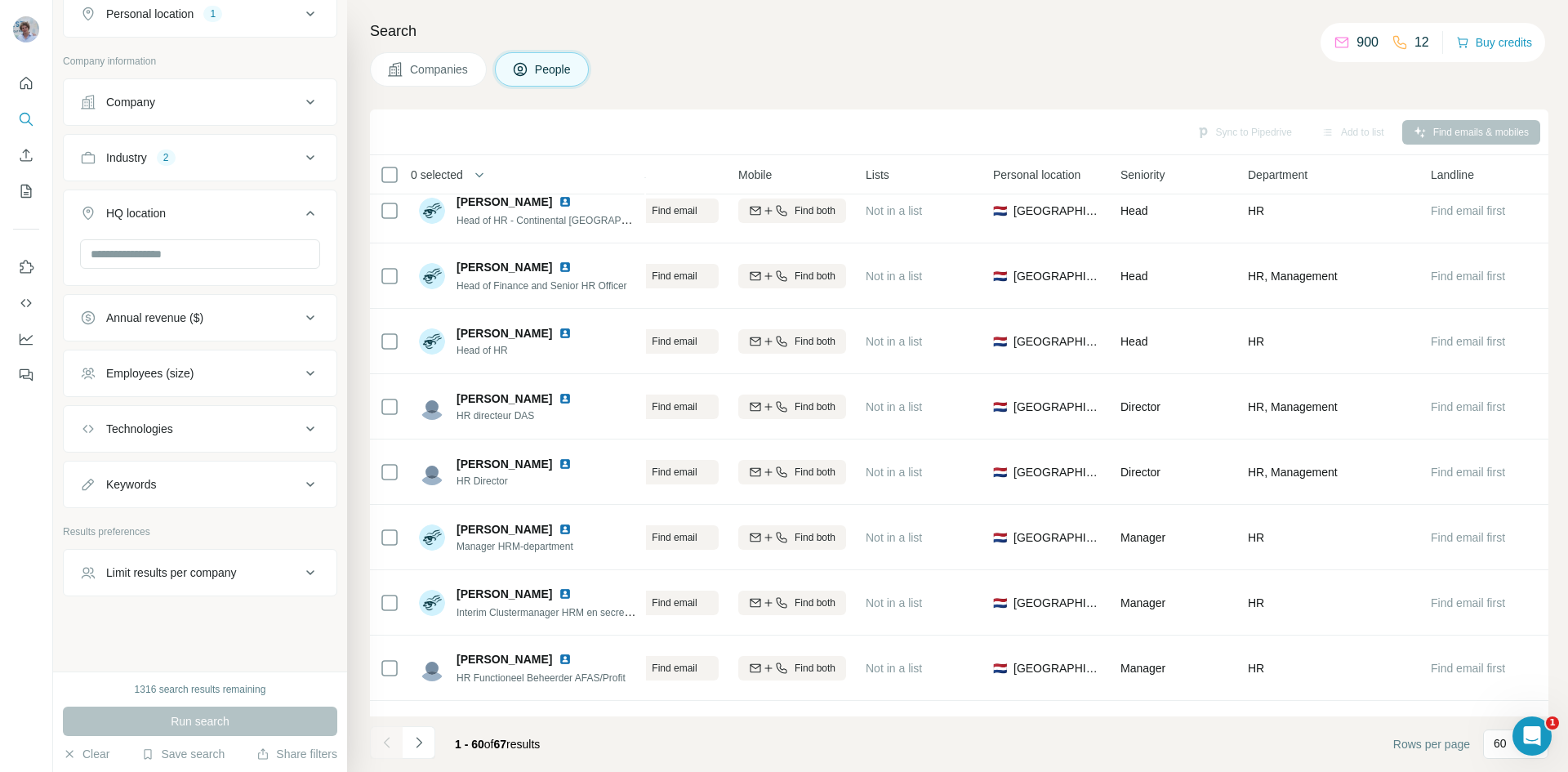
click at [446, 73] on span "Companies" at bounding box center [440, 69] width 60 height 16
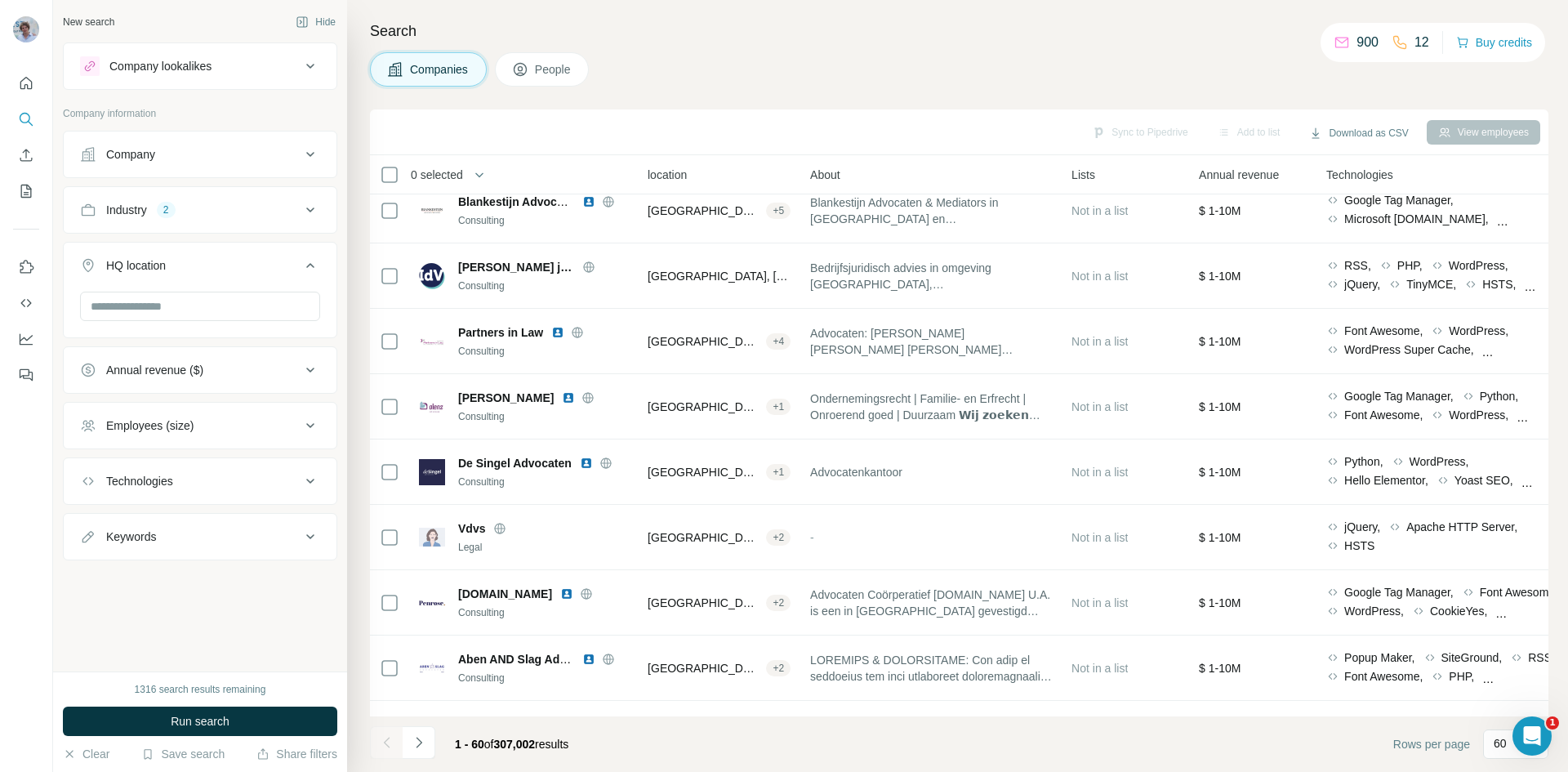
scroll to position [0, 0]
click at [525, 69] on icon at bounding box center [520, 69] width 16 height 16
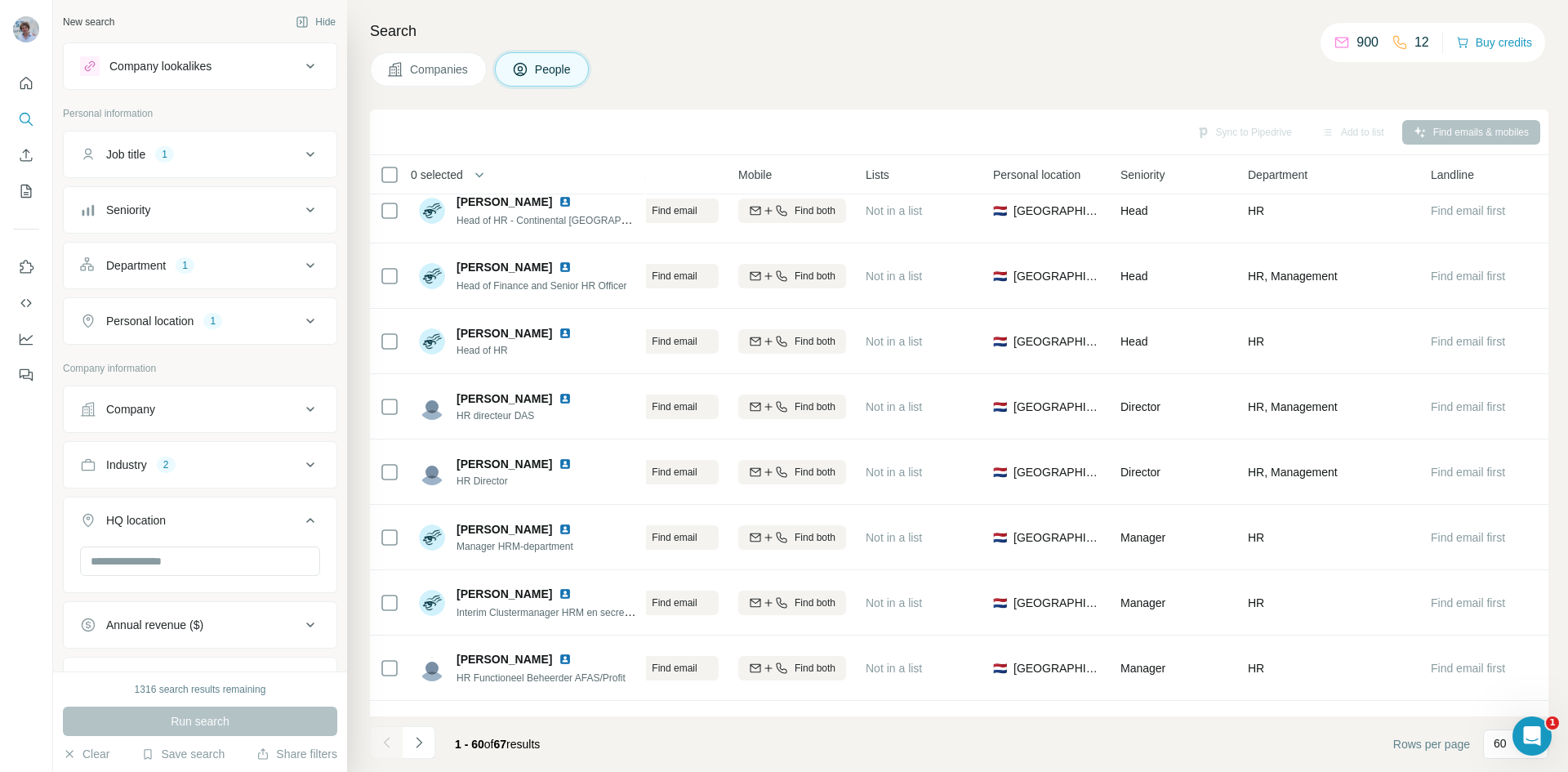
click at [201, 154] on div "Job title 1" at bounding box center [190, 154] width 220 height 16
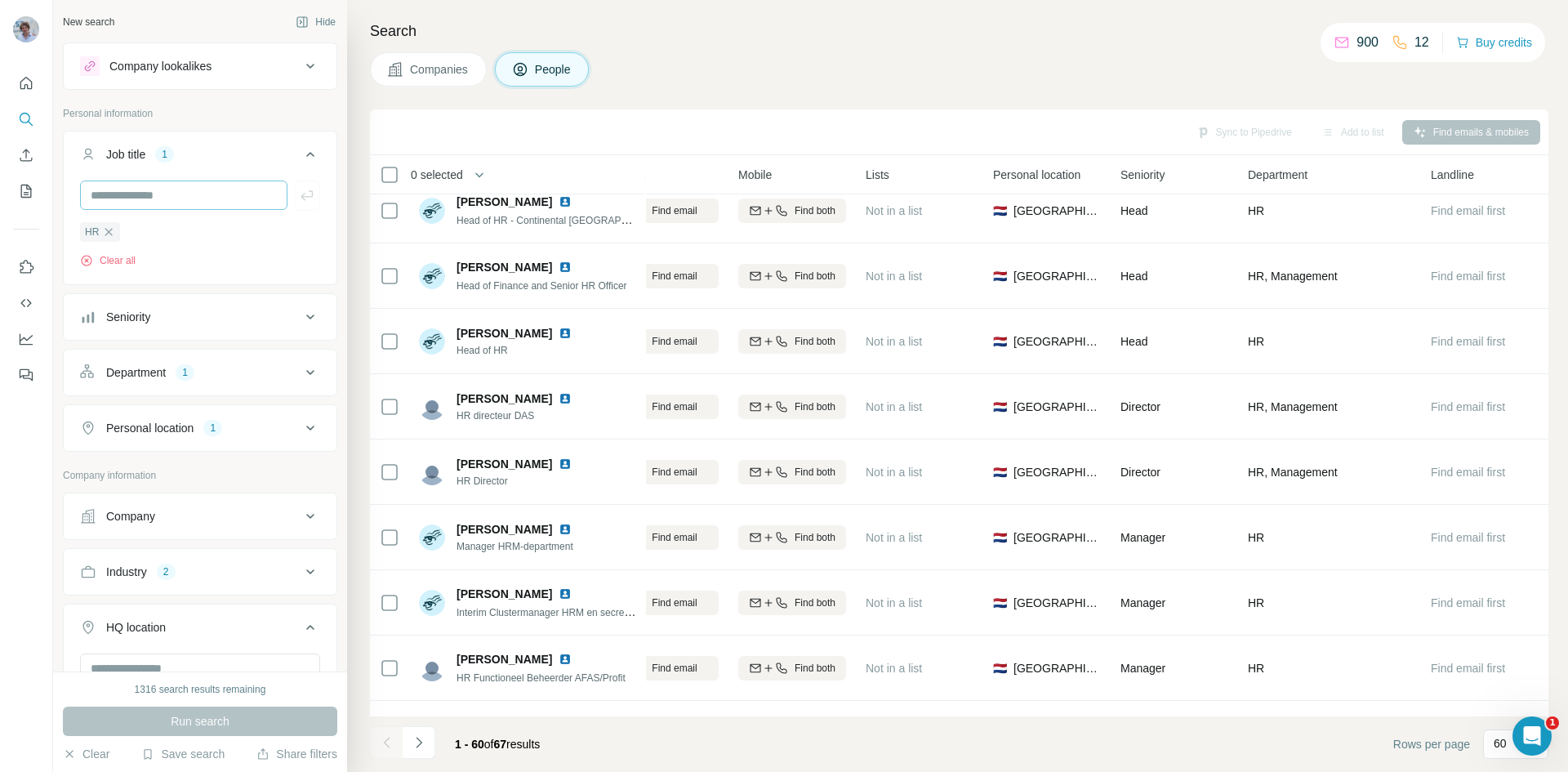
click at [109, 229] on icon "button" at bounding box center [108, 232] width 13 height 13
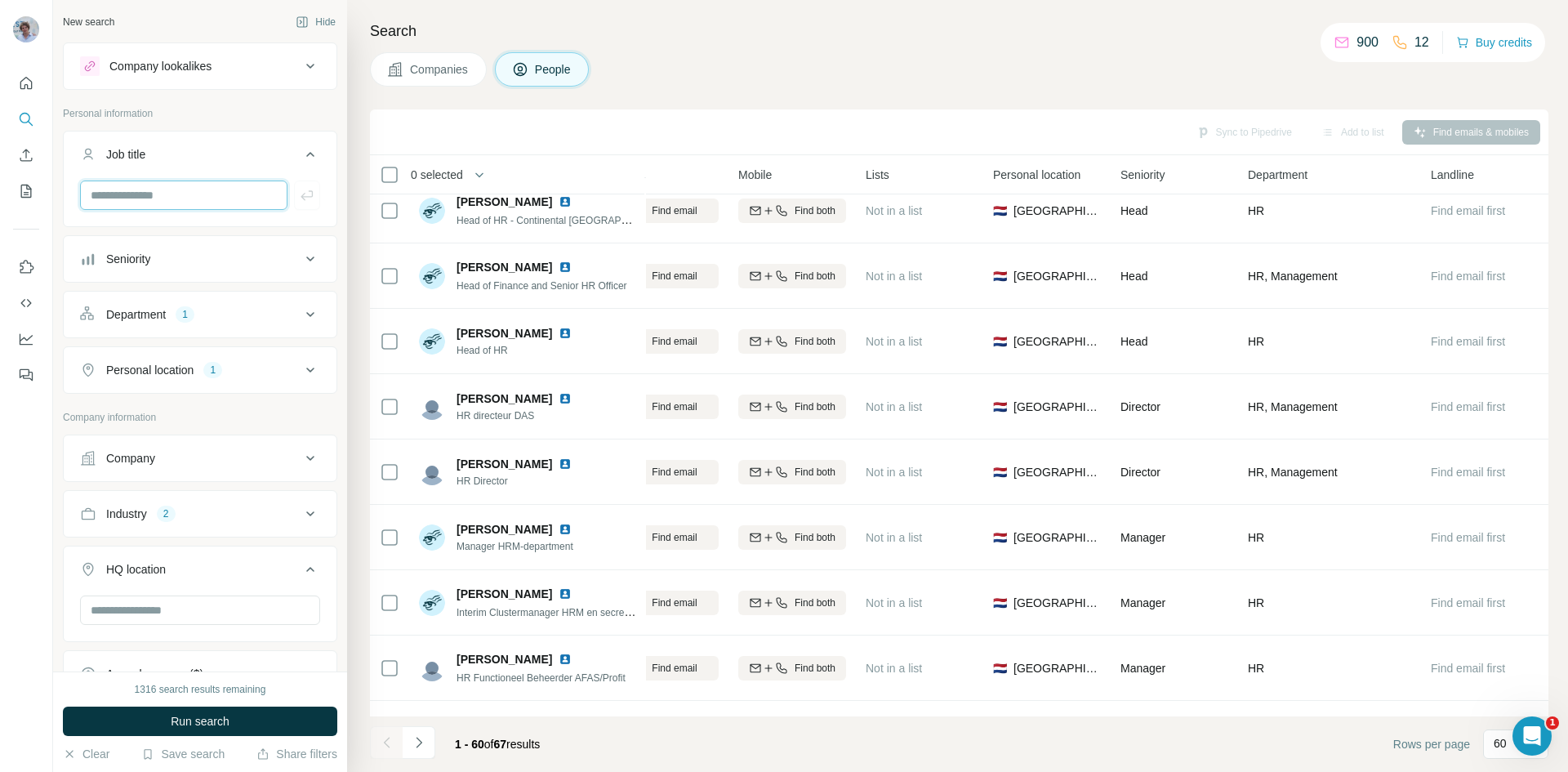
click at [147, 195] on input "text" at bounding box center [184, 195] width 207 height 30
type input "**"
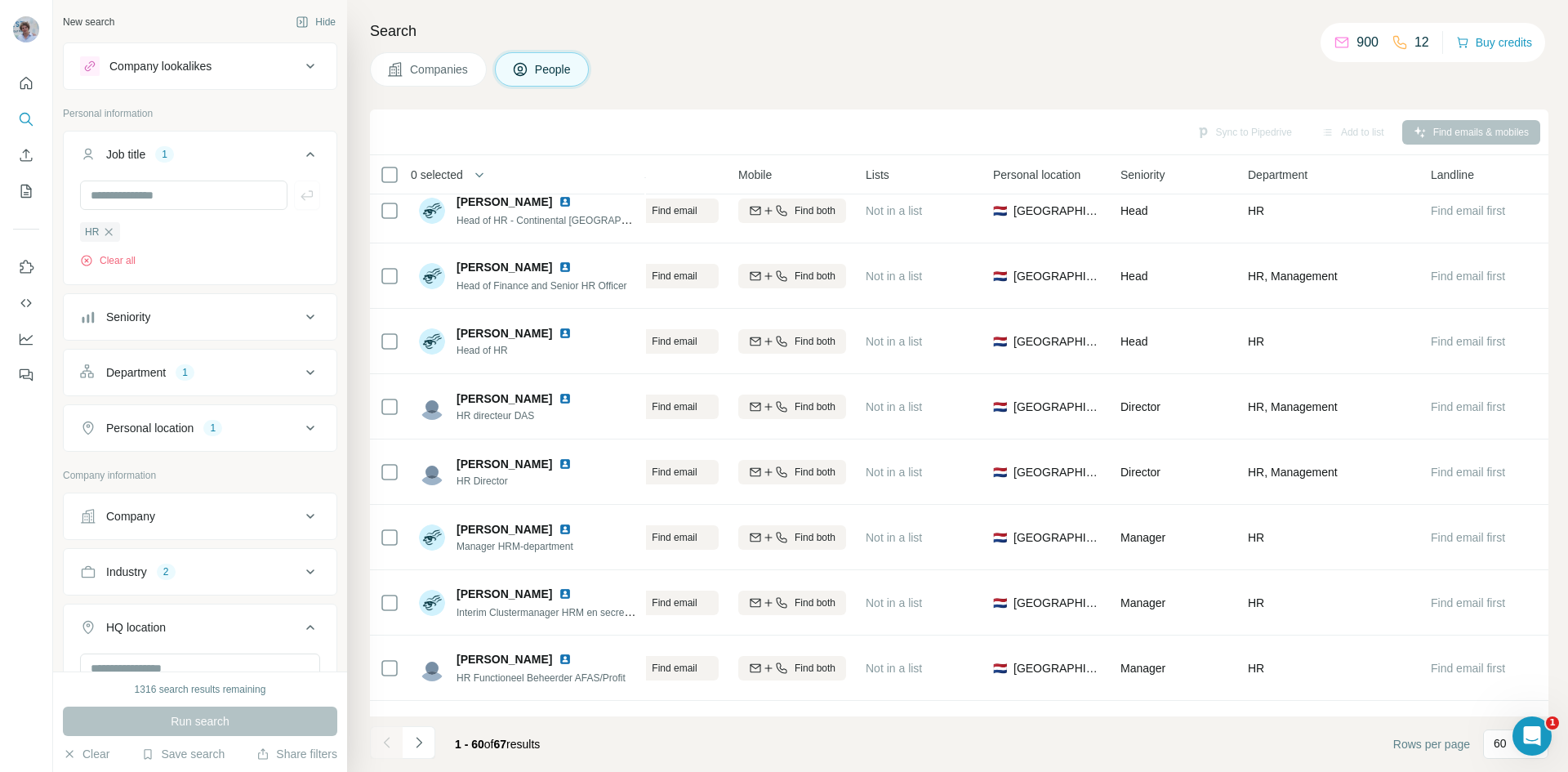
click at [175, 721] on div "Run search" at bounding box center [200, 721] width 274 height 30
drag, startPoint x: 175, startPoint y: 721, endPoint x: 177, endPoint y: 713, distance: 8.2
click at [176, 721] on div "Run search" at bounding box center [200, 721] width 274 height 30
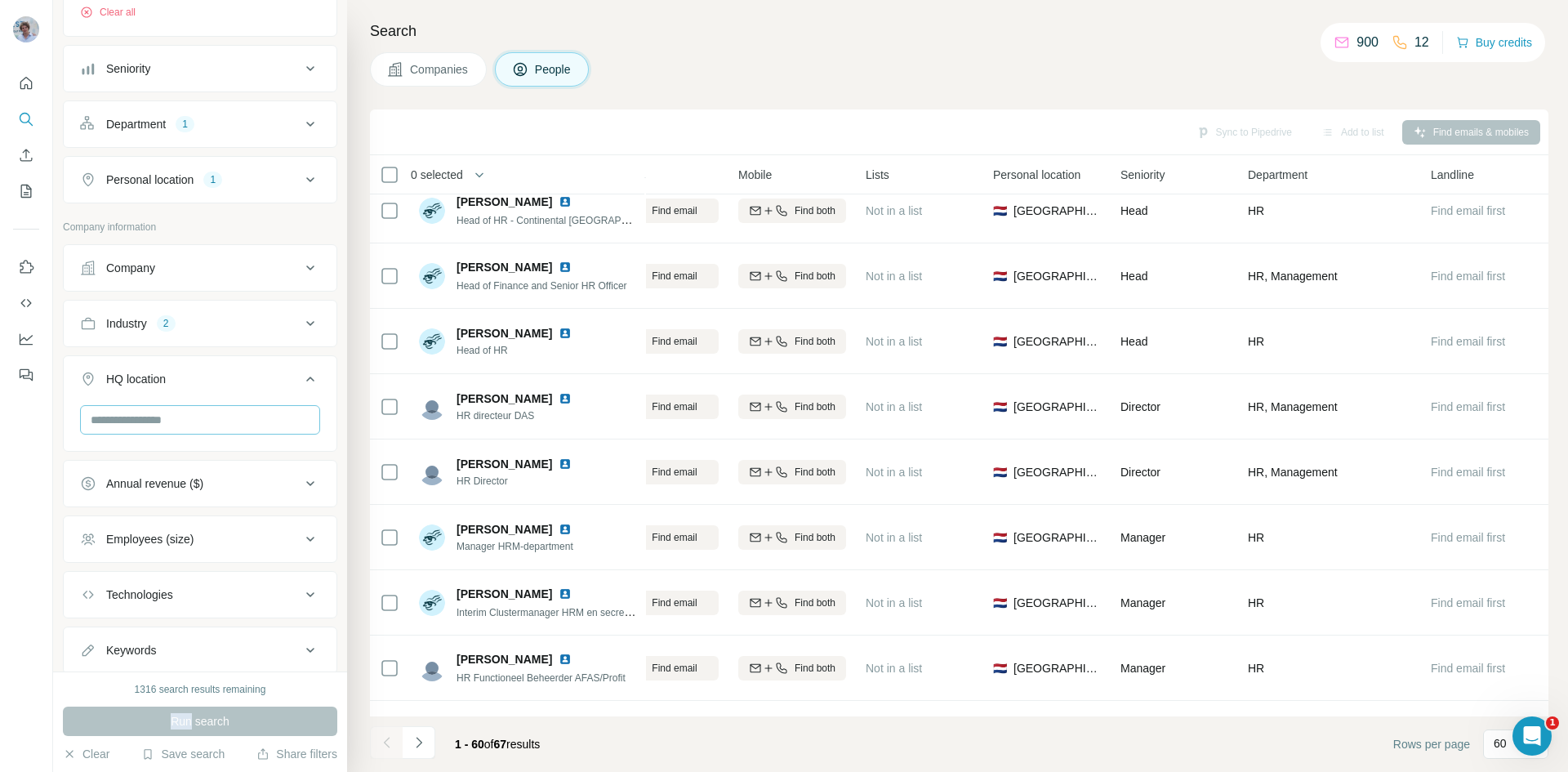
scroll to position [326, 0]
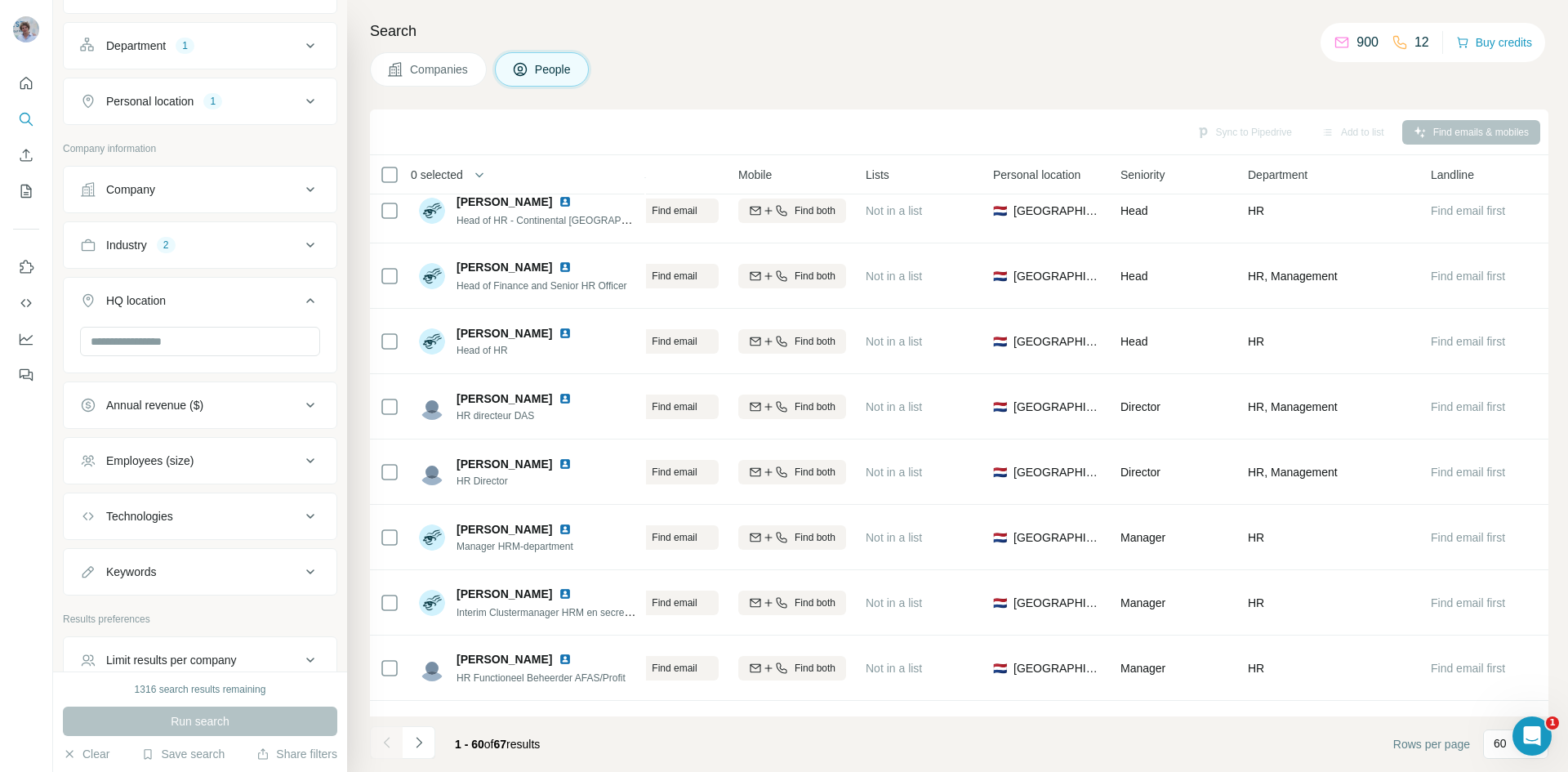
click at [192, 268] on div "Industry 2" at bounding box center [200, 244] width 274 height 48
click at [202, 246] on div "Industry 2" at bounding box center [190, 245] width 220 height 16
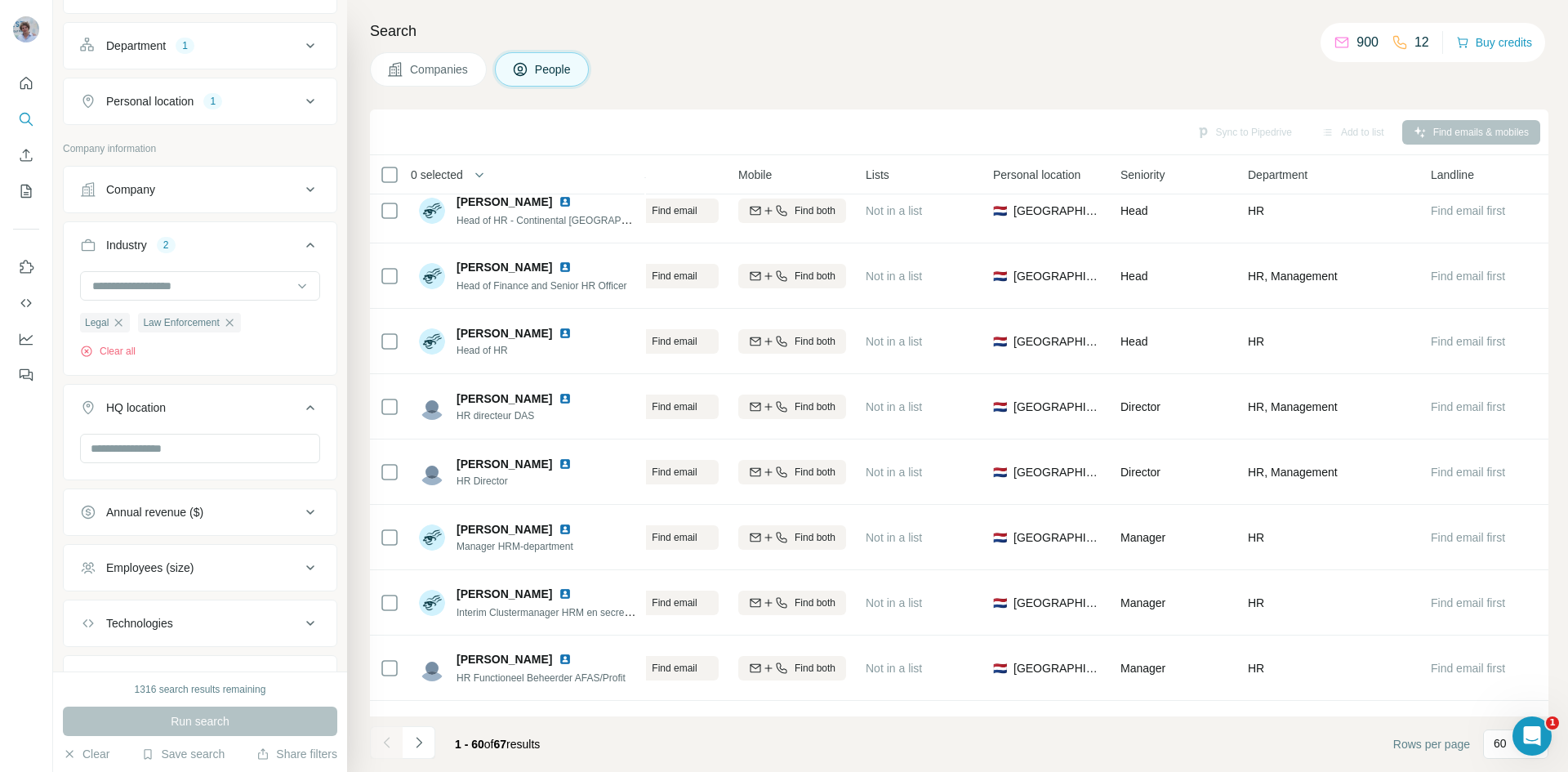
drag, startPoint x: 176, startPoint y: 372, endPoint x: 173, endPoint y: 473, distance: 101.0
click at [176, 374] on div "Industry 2 Legal Law Enforcement Clear all" at bounding box center [200, 298] width 274 height 154
click at [246, 727] on div "Run search" at bounding box center [200, 721] width 274 height 30
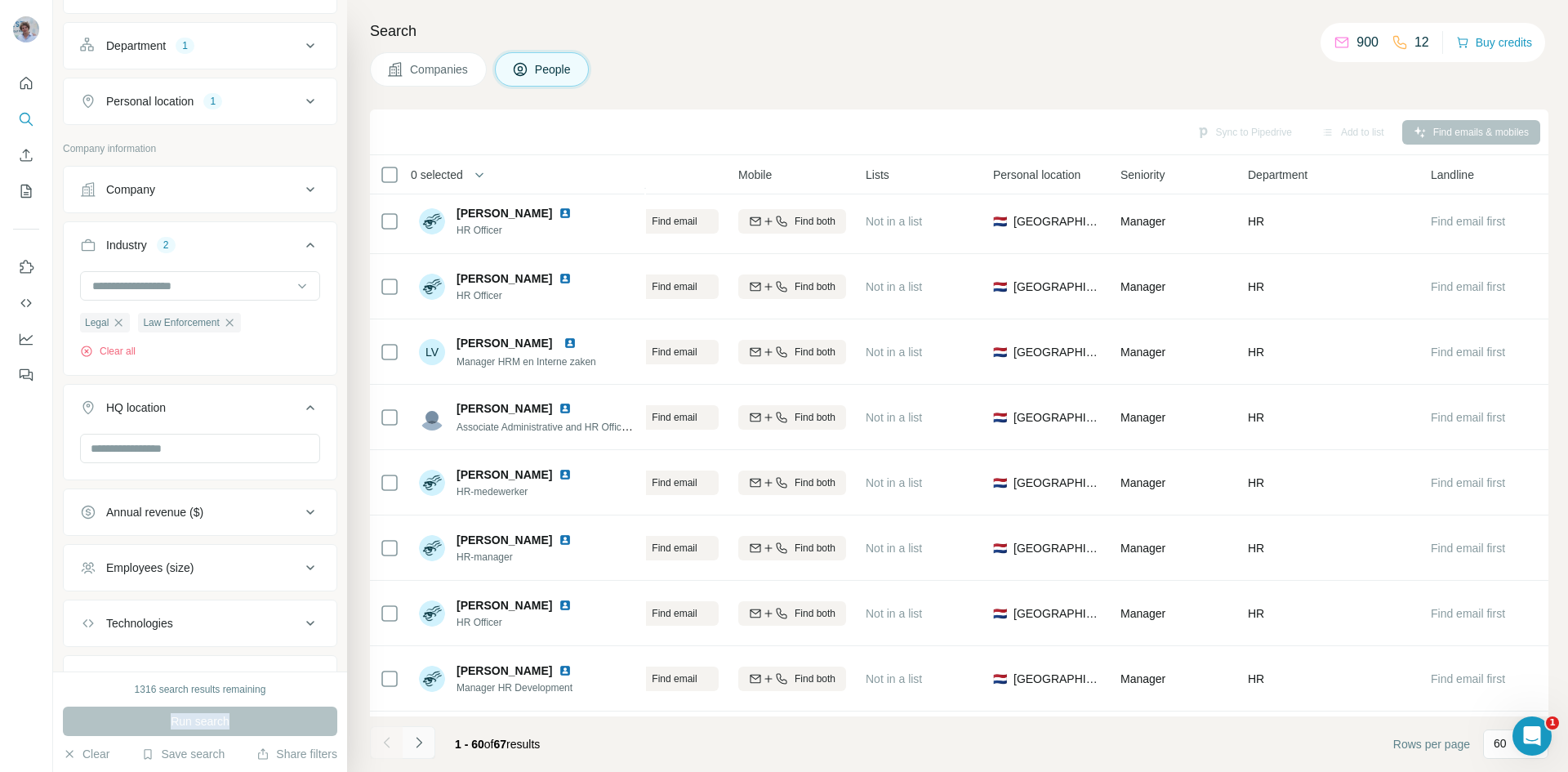
scroll to position [1879, 234]
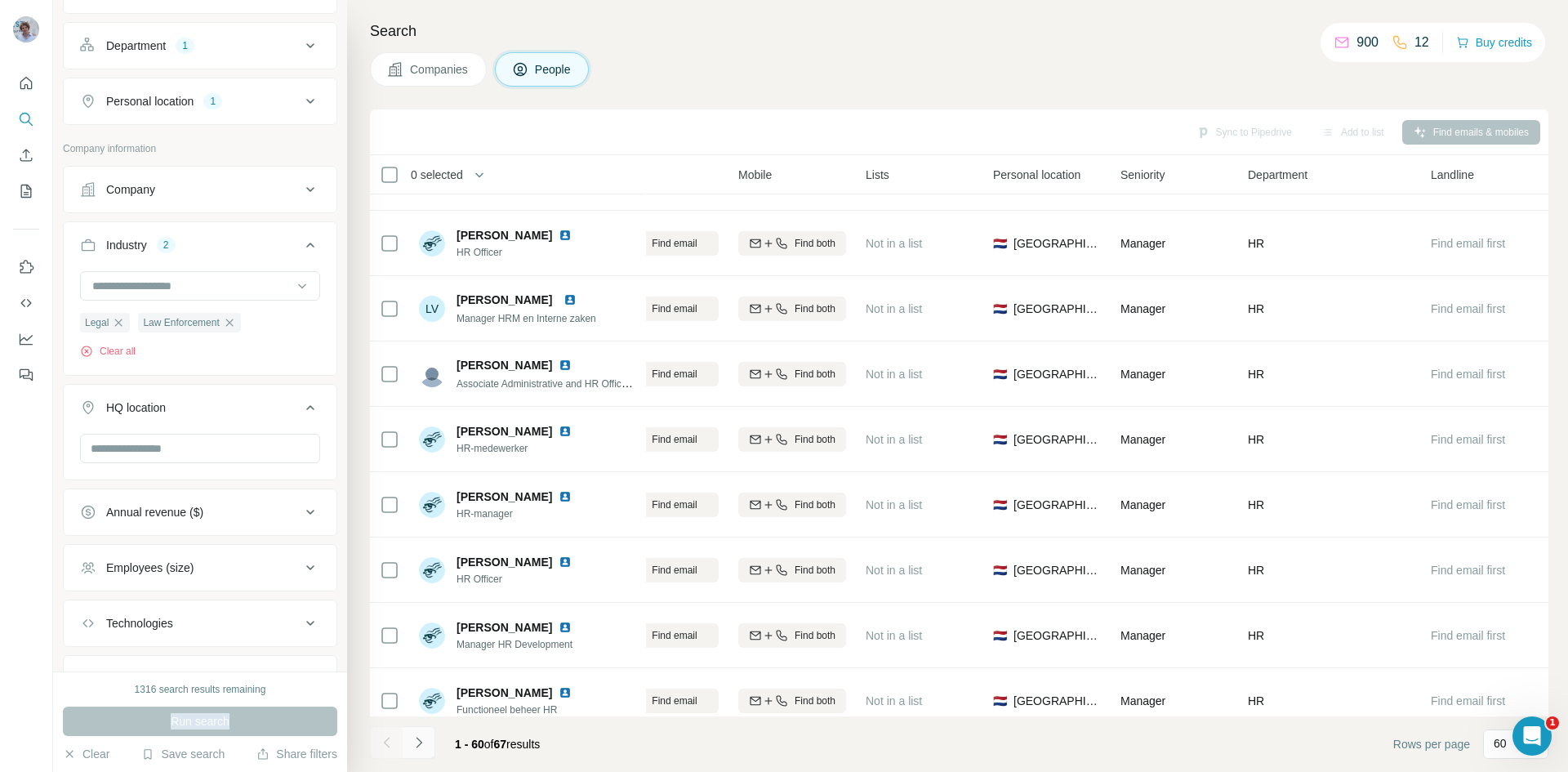
click at [432, 733] on button "Navigate to next page" at bounding box center [418, 742] width 32 height 32
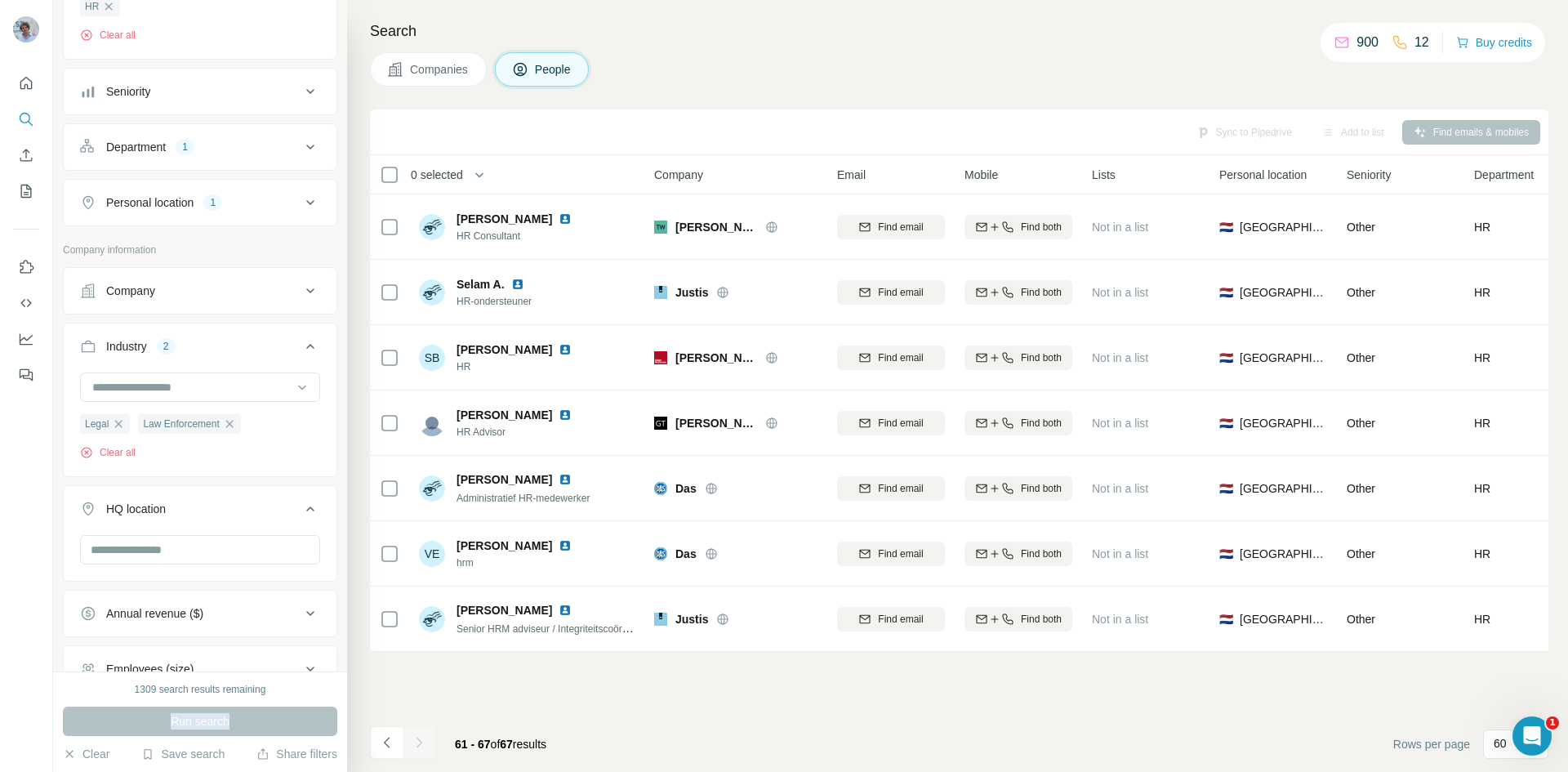
scroll to position [0, 0]
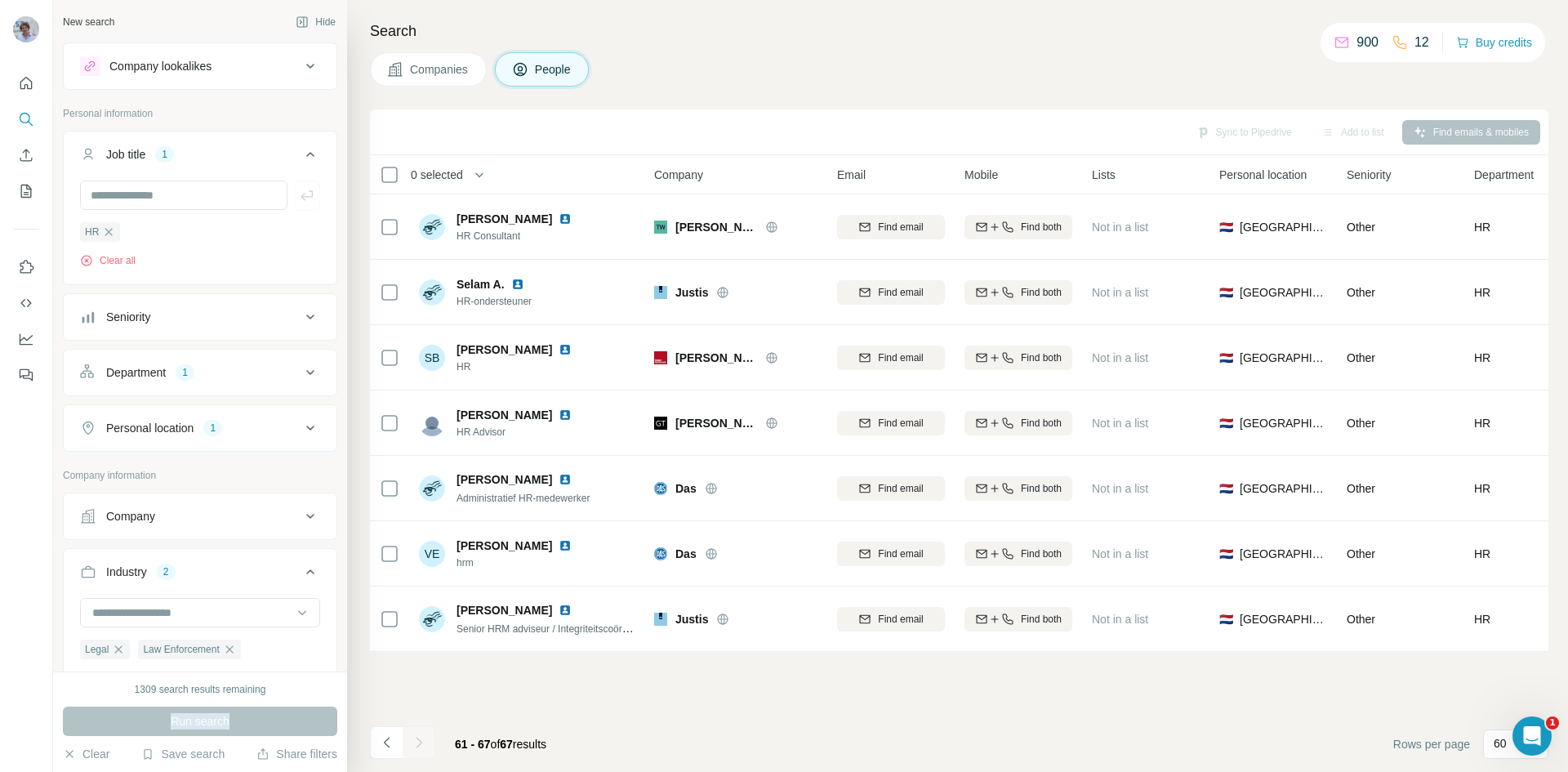
click at [263, 732] on div "Run search" at bounding box center [200, 721] width 274 height 30
click at [147, 729] on div "Run search" at bounding box center [200, 721] width 274 height 30
click at [124, 655] on icon "button" at bounding box center [118, 649] width 13 height 13
click at [133, 624] on div at bounding box center [192, 612] width 202 height 28
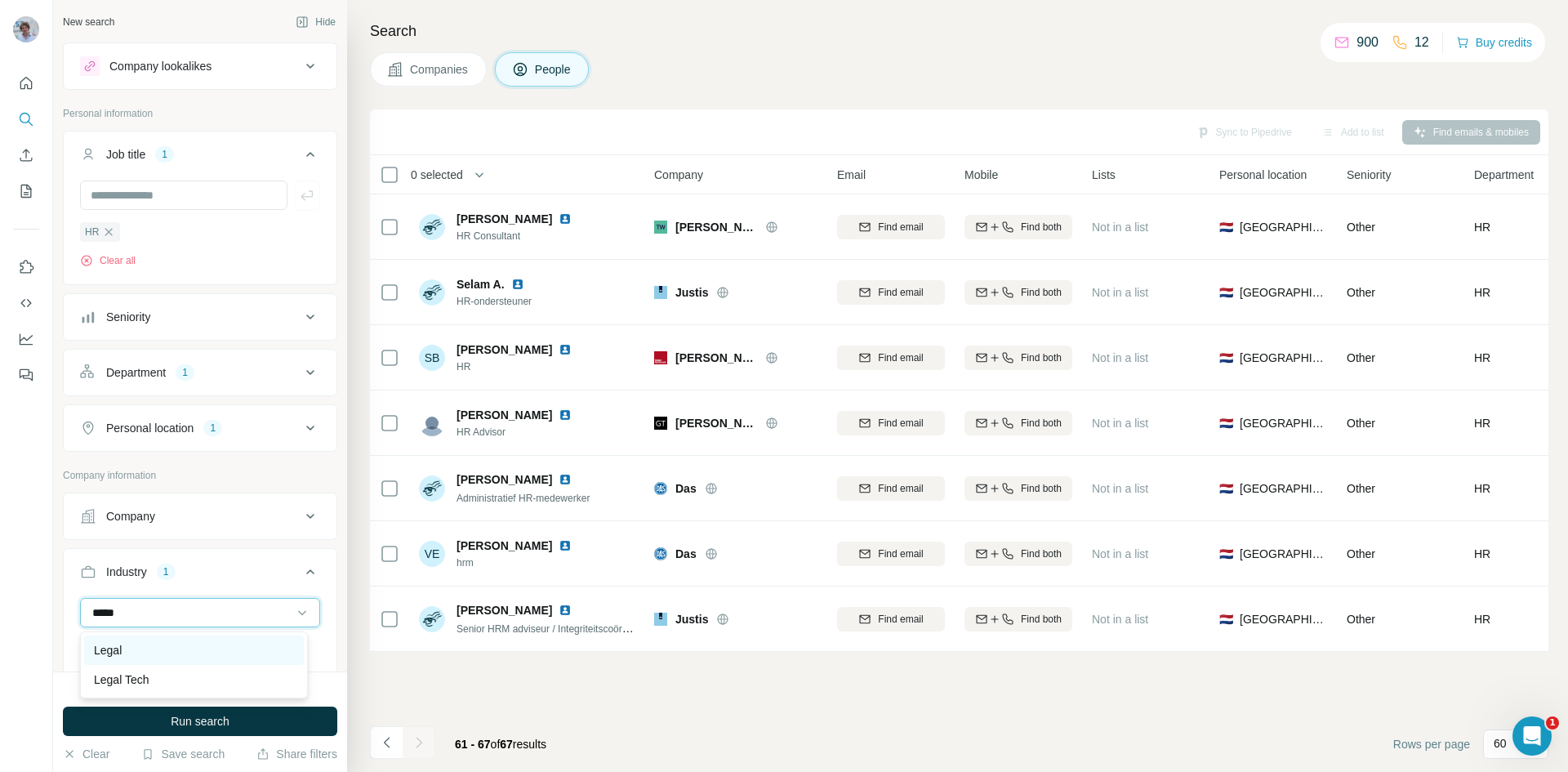
type input "*****"
click at [160, 652] on div "Legal" at bounding box center [194, 650] width 200 height 16
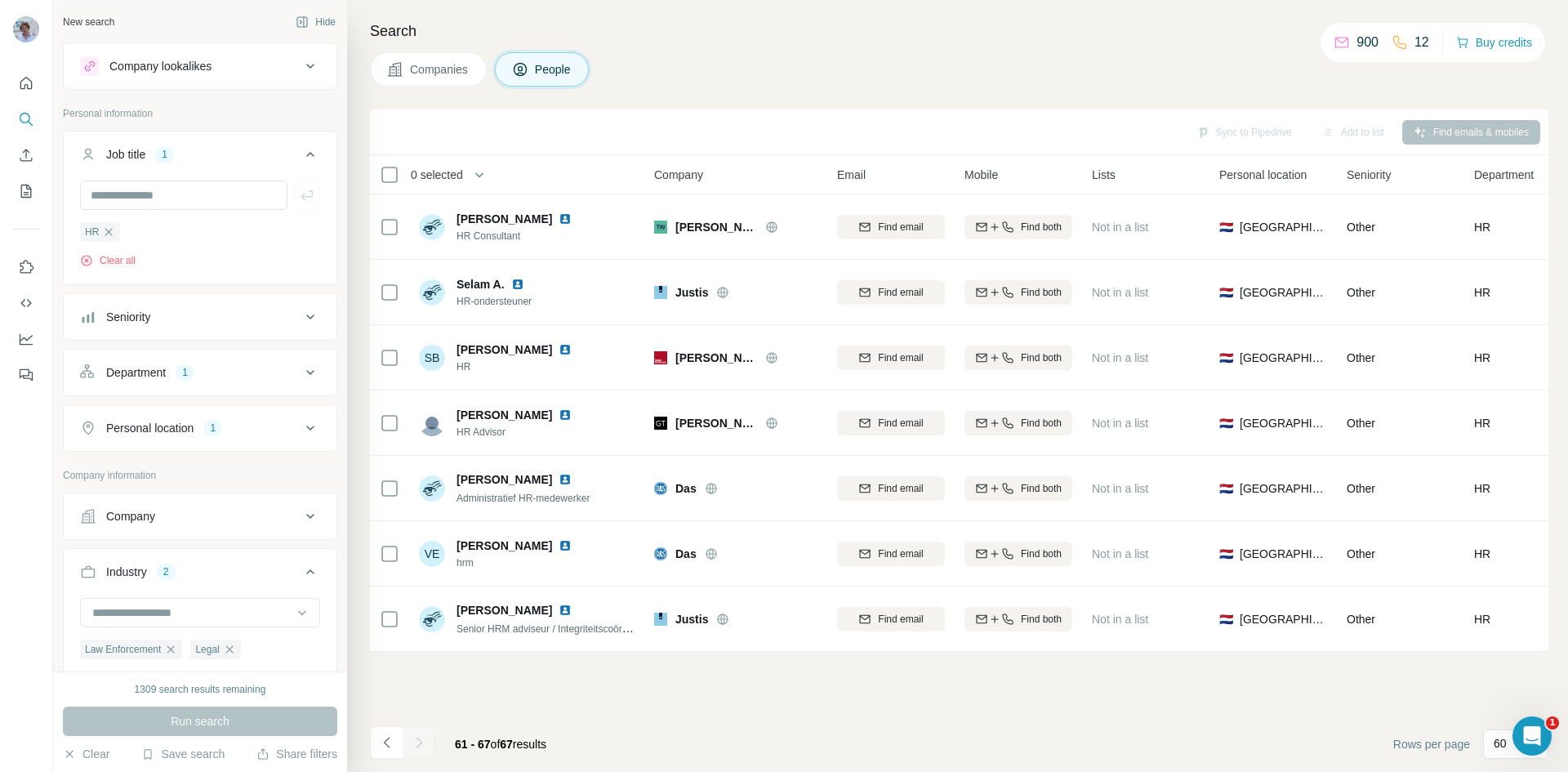
click at [169, 721] on div "Run search" at bounding box center [200, 721] width 274 height 30
drag, startPoint x: 169, startPoint y: 721, endPoint x: 176, endPoint y: 712, distance: 11.4
click at [169, 721] on div "Run search" at bounding box center [200, 721] width 274 height 30
click at [192, 721] on div "Run search" at bounding box center [200, 721] width 274 height 30
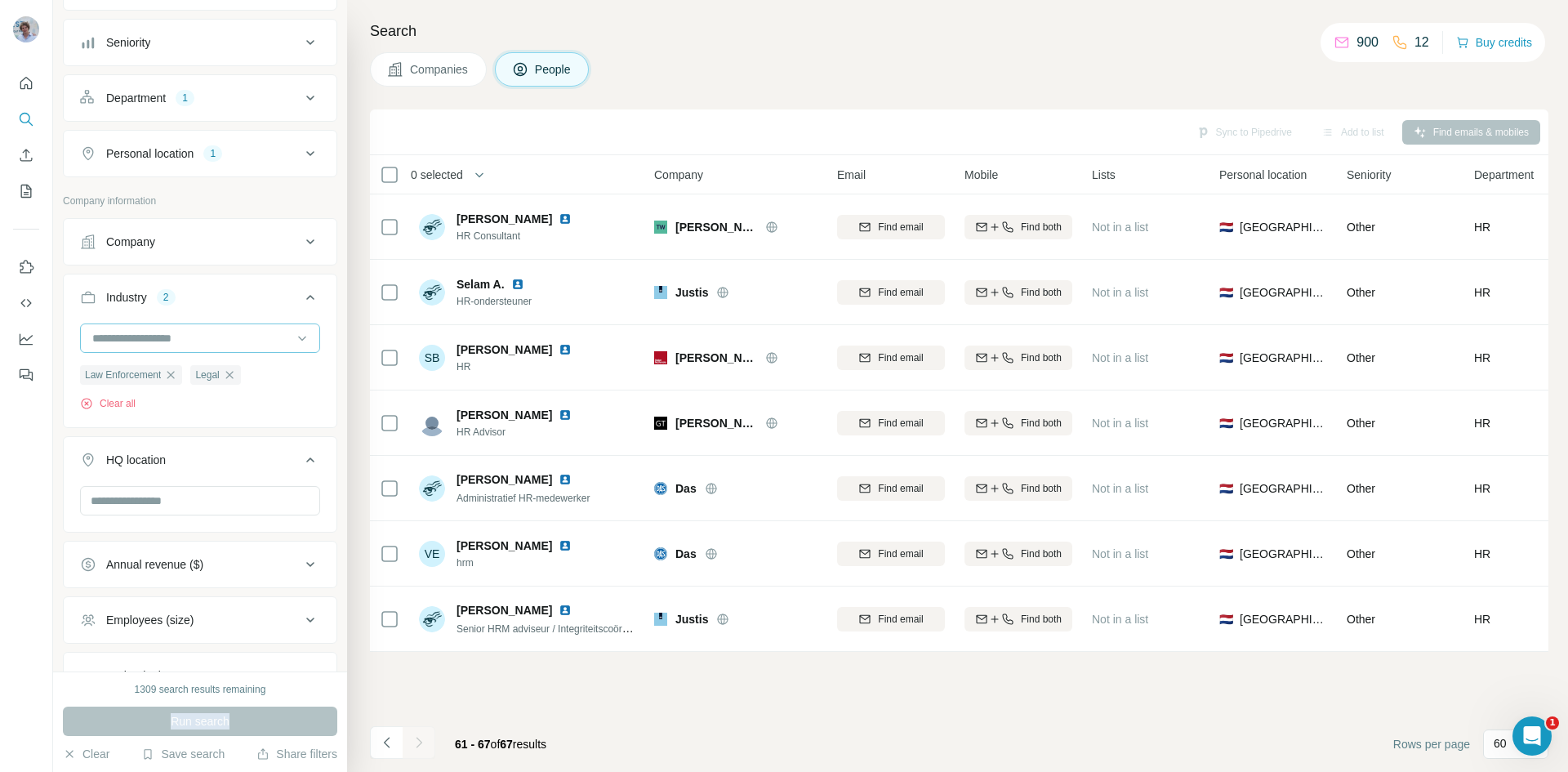
scroll to position [523, 0]
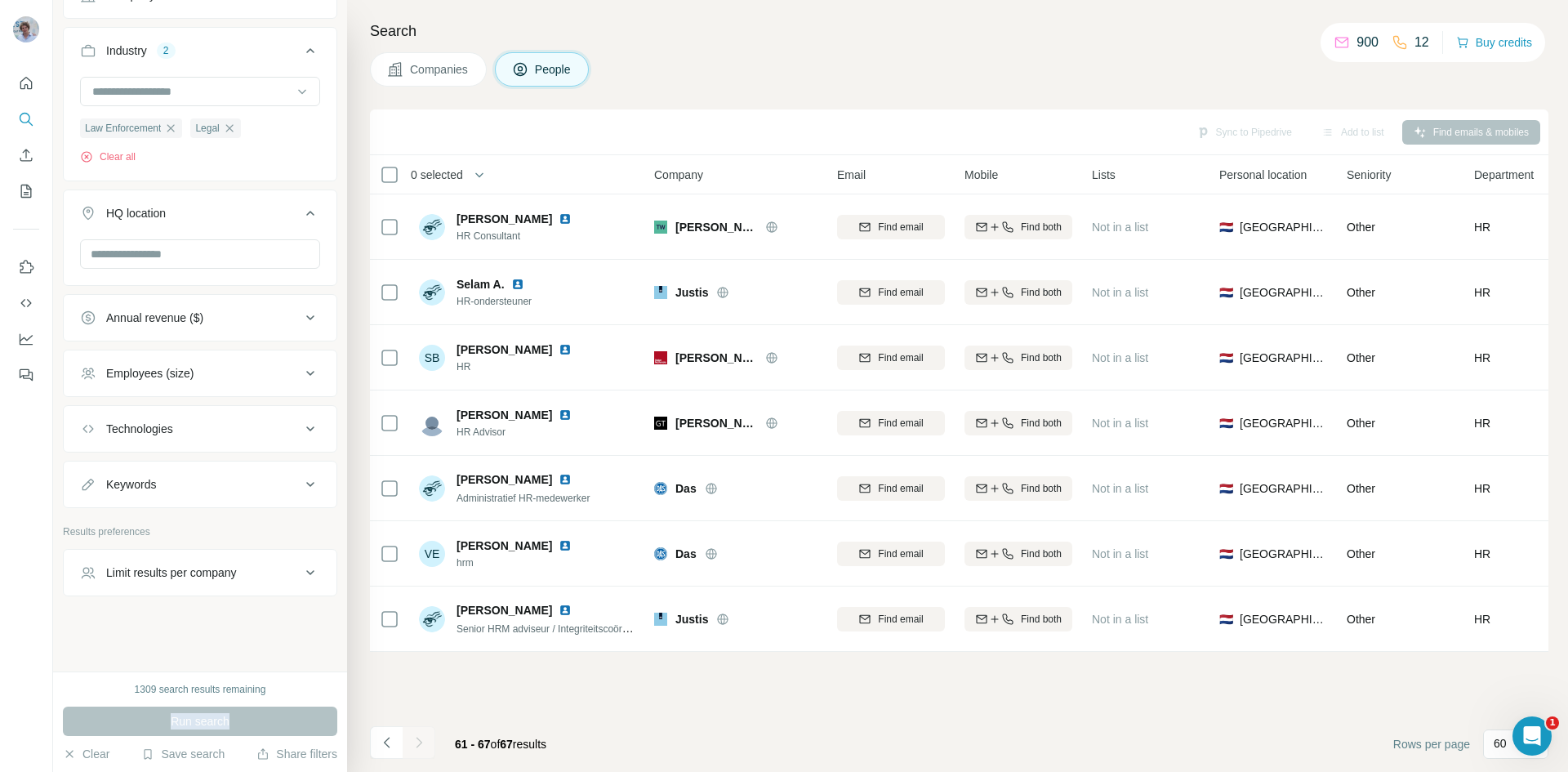
click at [197, 375] on div "Employees (size)" at bounding box center [190, 373] width 220 height 16
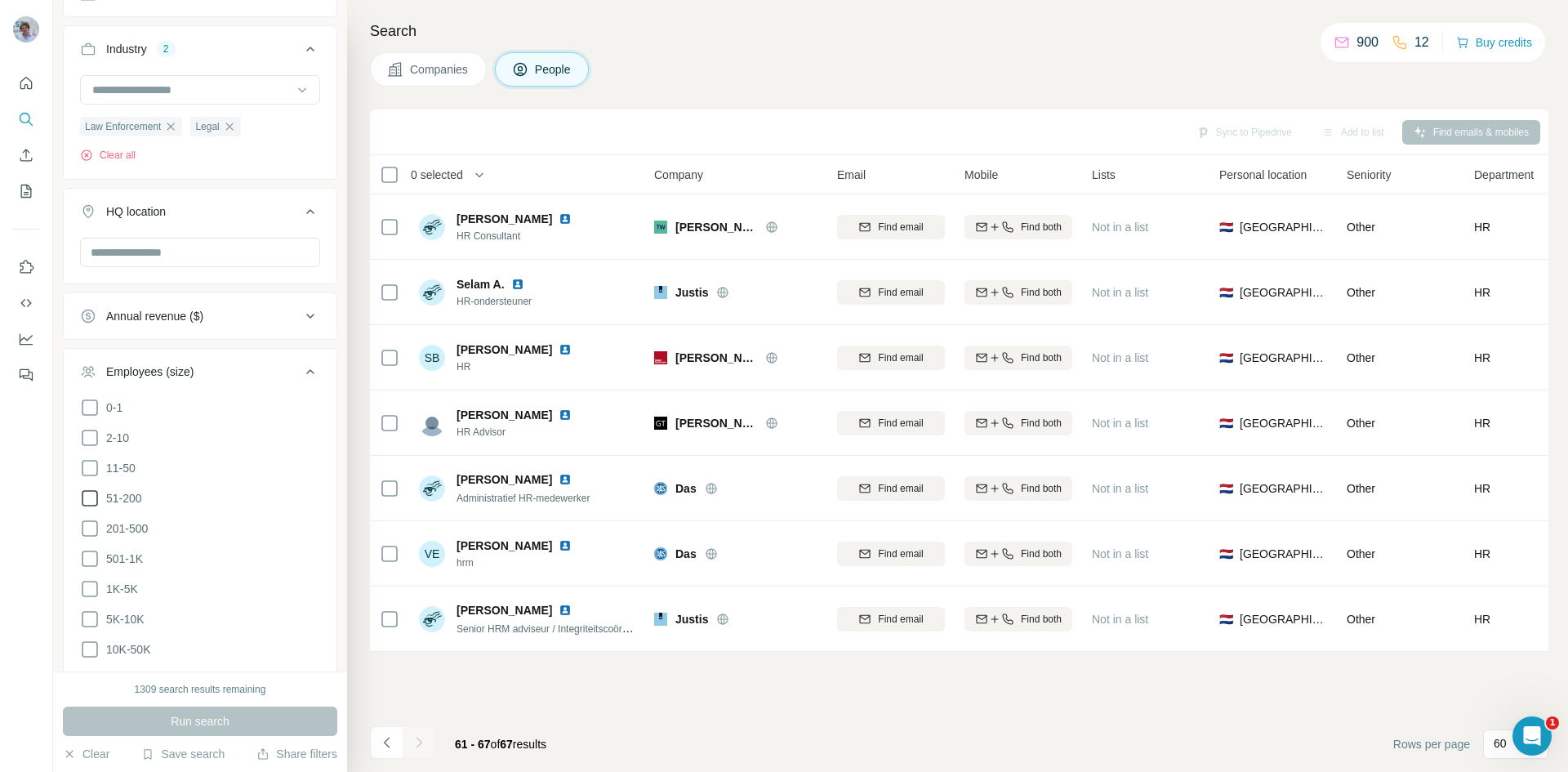
click at [135, 504] on span "51-200" at bounding box center [120, 498] width 42 height 16
click at [128, 520] on span "201-500" at bounding box center [123, 528] width 48 height 16
click at [127, 464] on span "11-50" at bounding box center [117, 468] width 36 height 16
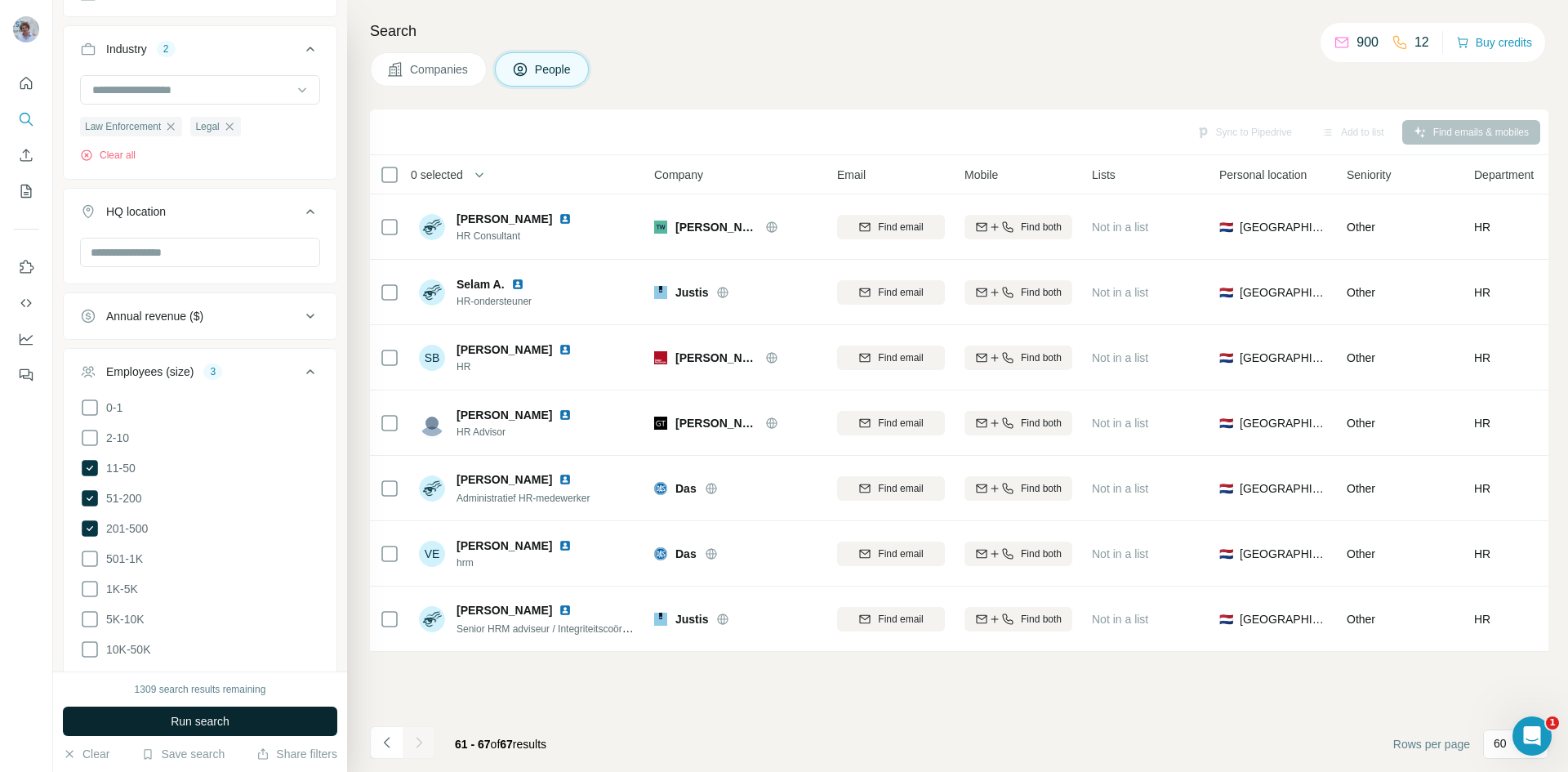
click at [225, 721] on span "Run search" at bounding box center [199, 721] width 59 height 16
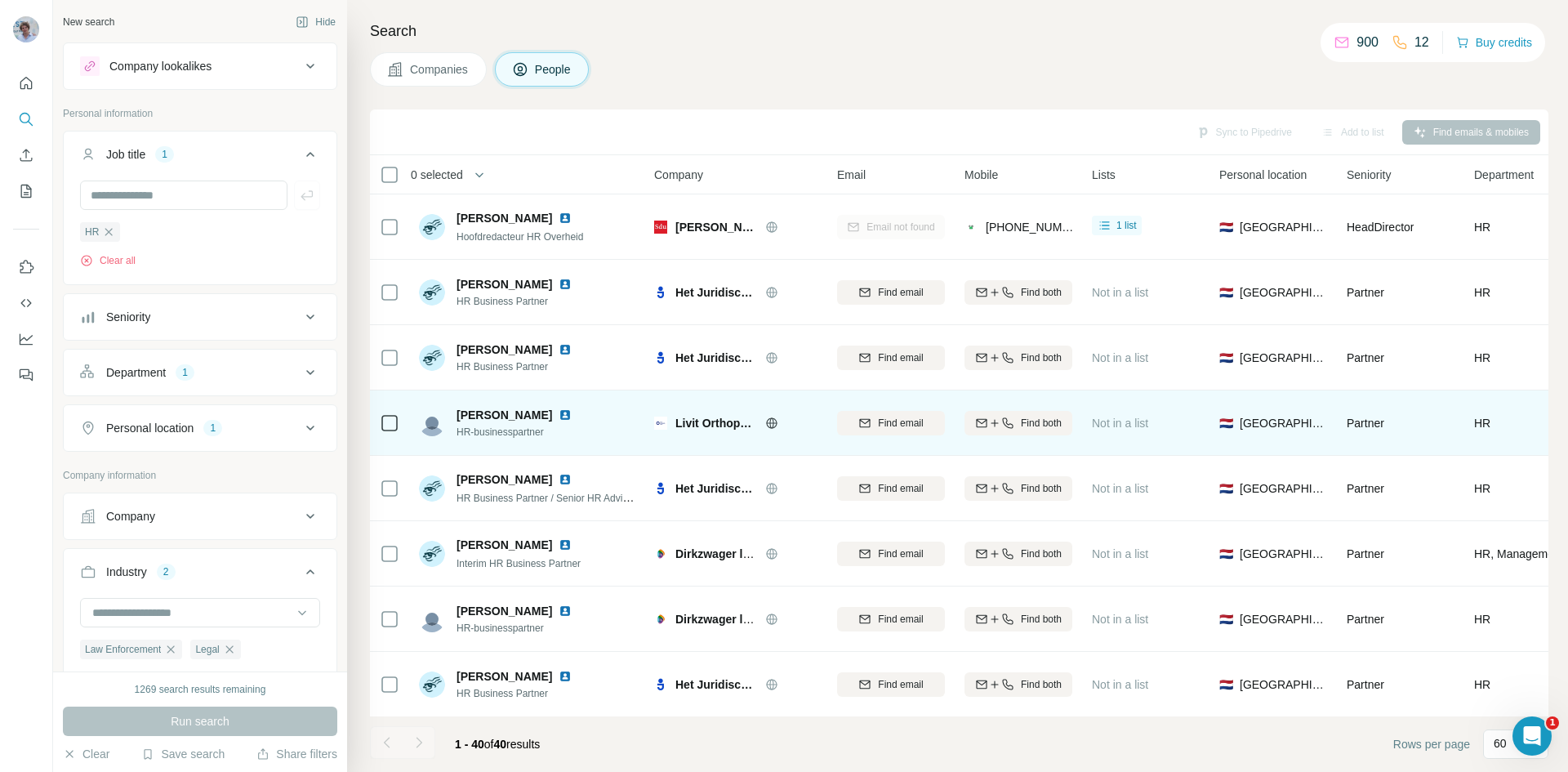
click at [558, 412] on img at bounding box center [564, 415] width 13 height 13
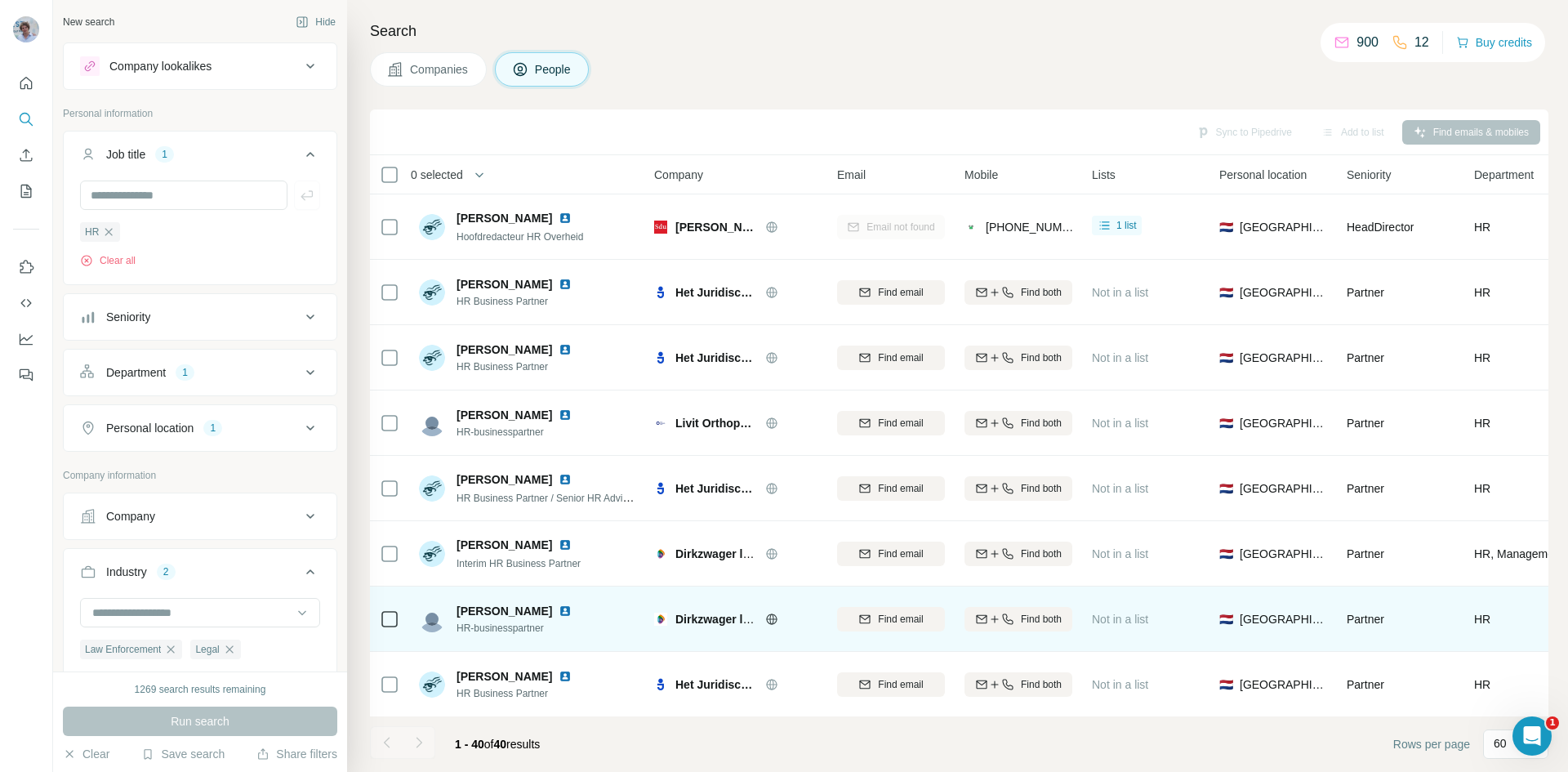
click at [558, 610] on img at bounding box center [564, 611] width 13 height 13
